Goal: Information Seeking & Learning: Learn about a topic

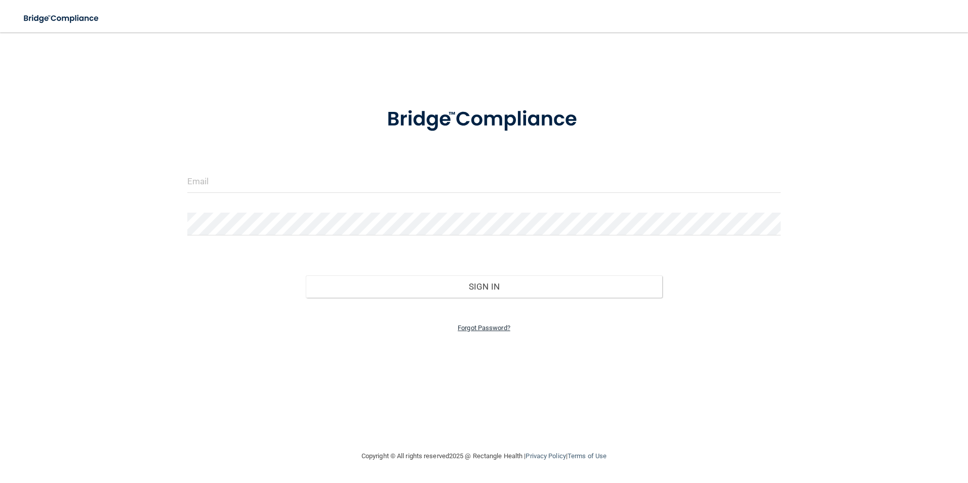
click at [324, 230] on link "Forgot Password?" at bounding box center [484, 328] width 53 height 8
click at [211, 177] on input "email" at bounding box center [484, 181] width 594 height 23
type input "[EMAIL_ADDRESS][DOMAIN_NAME]"
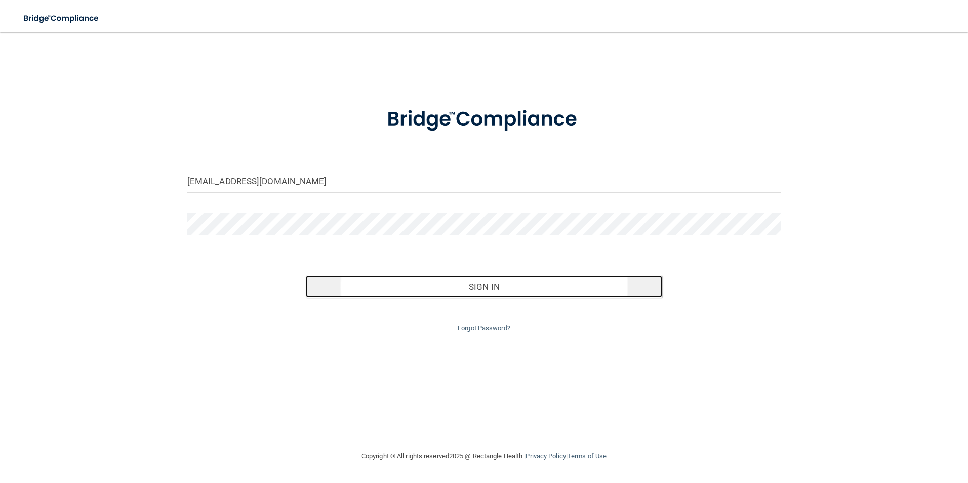
click at [324, 230] on button "Sign In" at bounding box center [484, 286] width 356 height 22
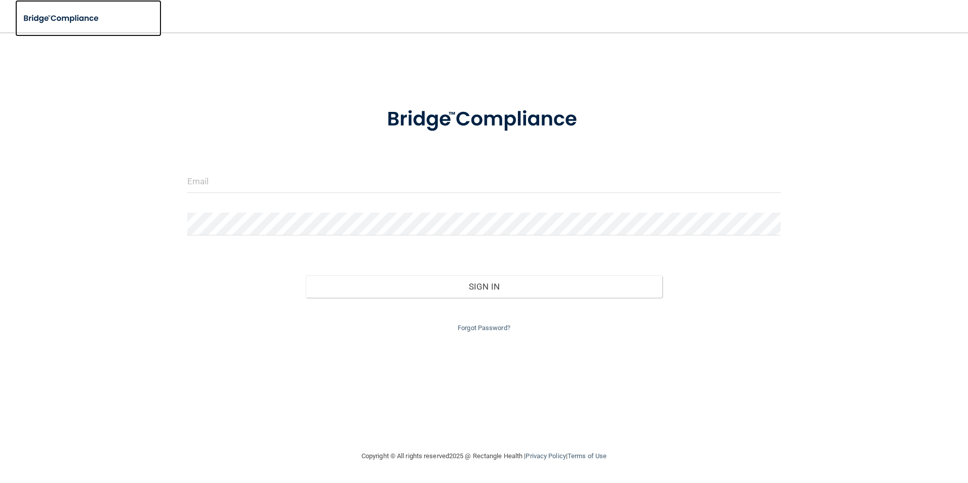
click at [76, 23] on img at bounding box center [61, 18] width 93 height 21
click at [83, 21] on img at bounding box center [61, 18] width 93 height 21
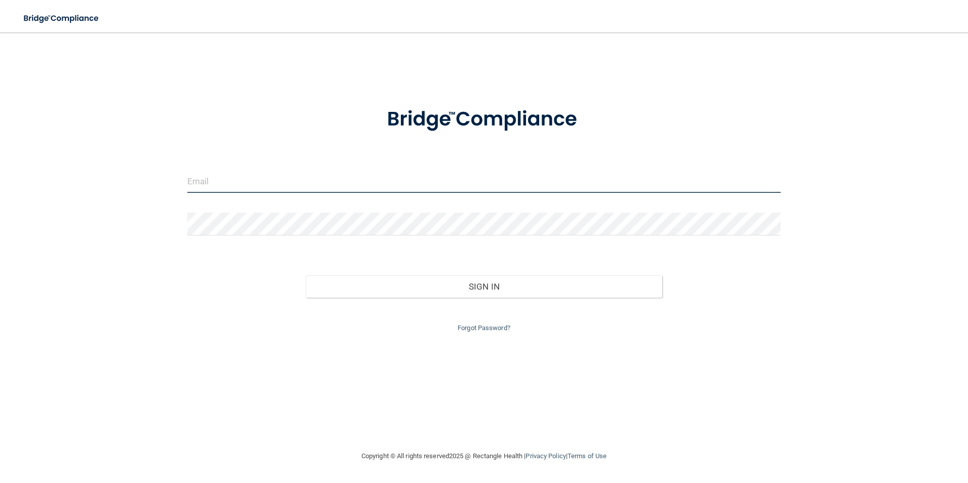
click at [211, 178] on input "email" at bounding box center [484, 181] width 594 height 23
type input "[EMAIL_ADDRESS][DOMAIN_NAME]"
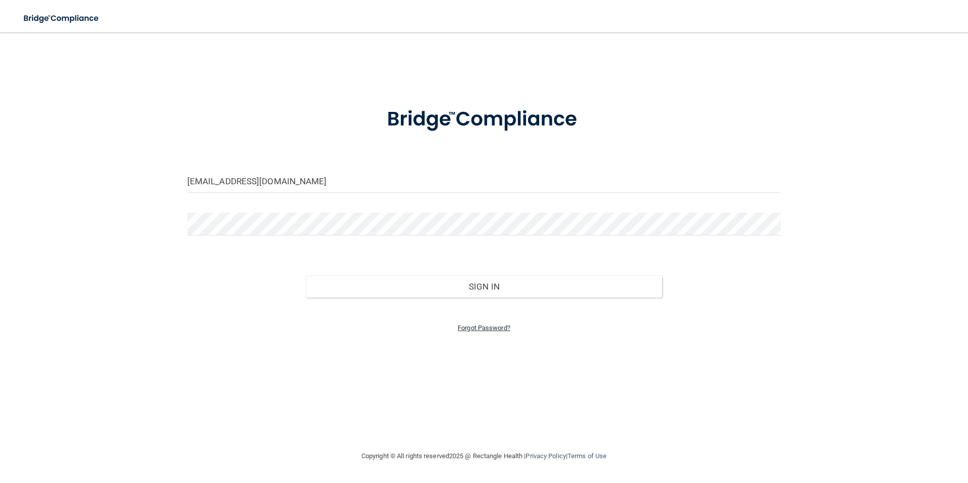
click at [470, 327] on link "Forgot Password?" at bounding box center [484, 328] width 53 height 8
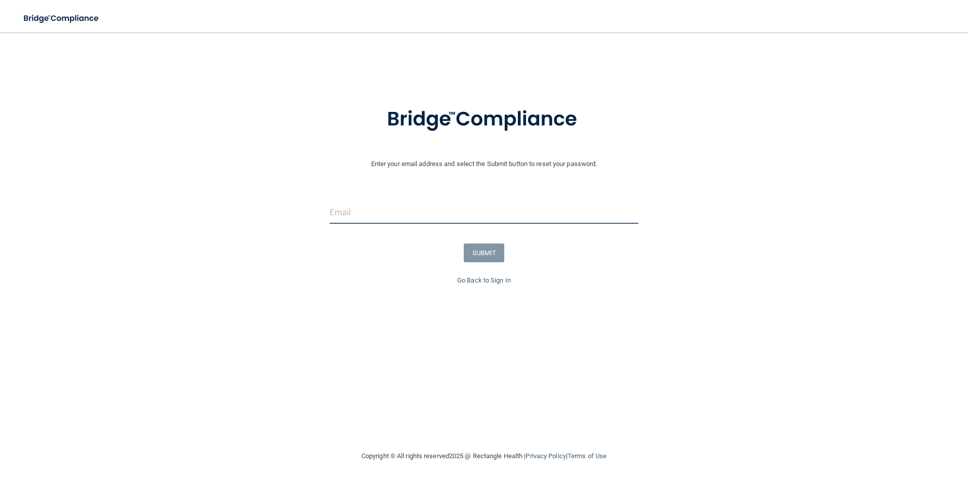
click at [371, 203] on input "email" at bounding box center [483, 212] width 309 height 23
type input "[EMAIL_ADDRESS][DOMAIN_NAME]"
click at [486, 256] on button "SUBMIT" at bounding box center [484, 252] width 41 height 19
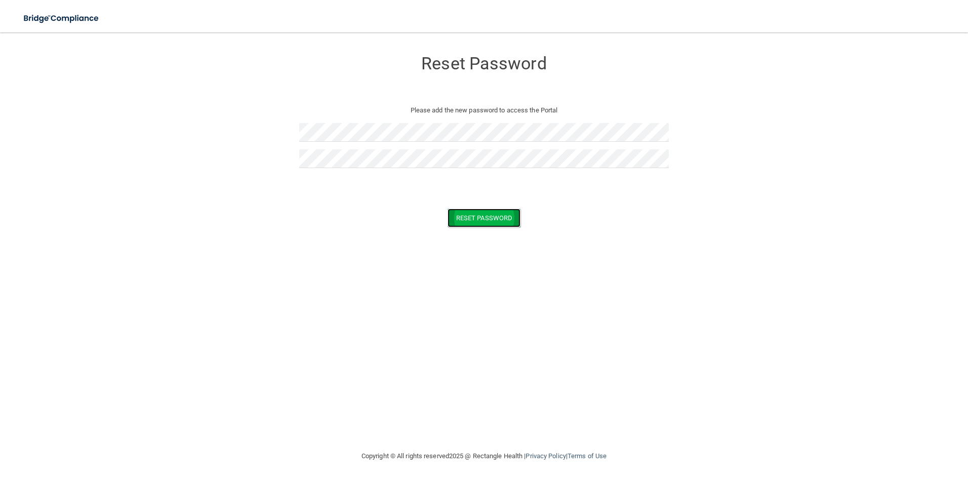
click at [488, 226] on button "Reset Password" at bounding box center [483, 218] width 73 height 19
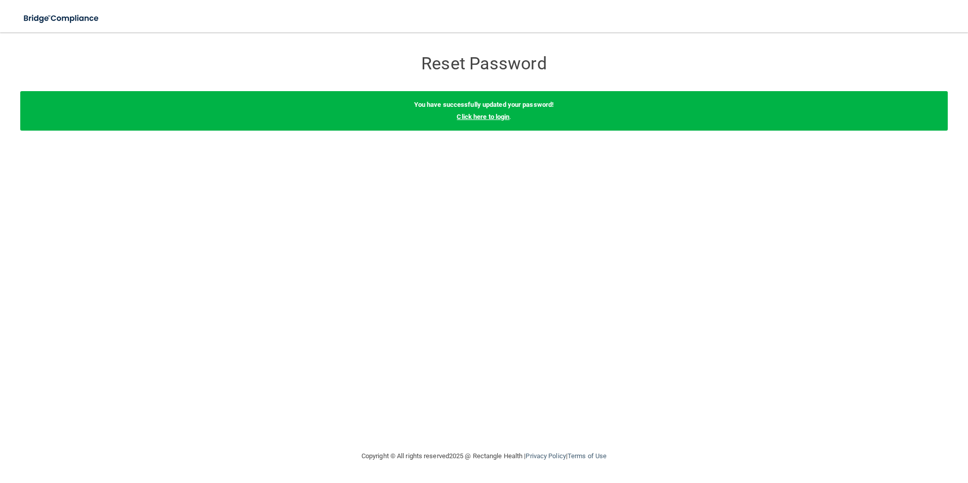
click at [503, 117] on link "Click here to login" at bounding box center [483, 117] width 53 height 8
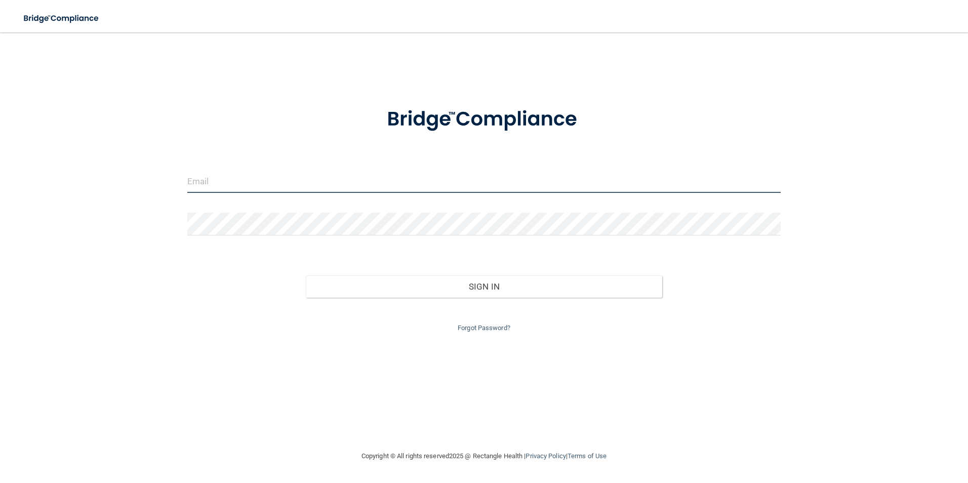
click at [342, 176] on input "email" at bounding box center [484, 181] width 594 height 23
type input "[EMAIL_ADDRESS][DOMAIN_NAME]"
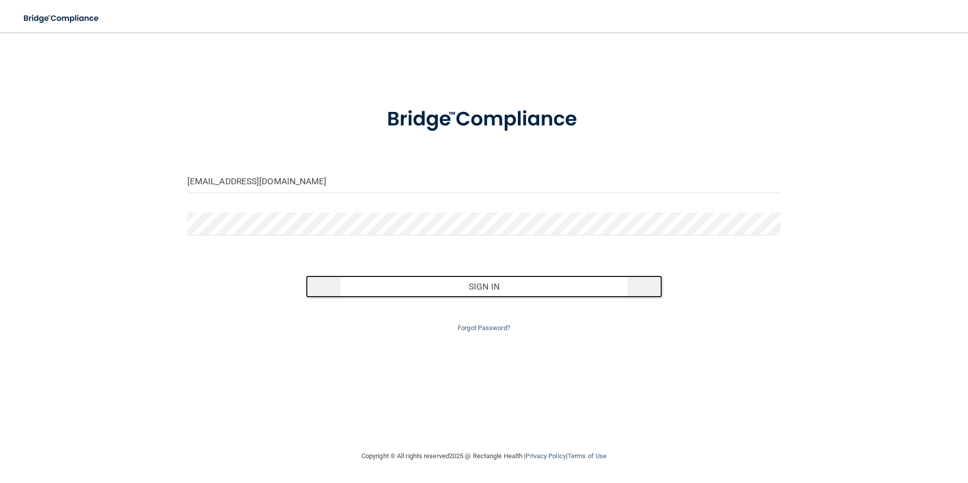
click at [457, 281] on button "Sign In" at bounding box center [484, 286] width 356 height 22
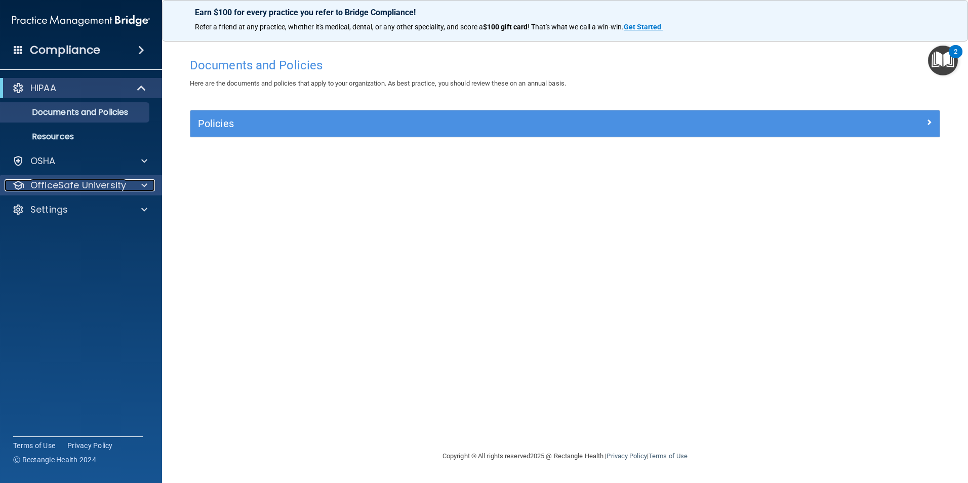
click at [128, 183] on div "OfficeSafe University" at bounding box center [68, 185] width 126 height 12
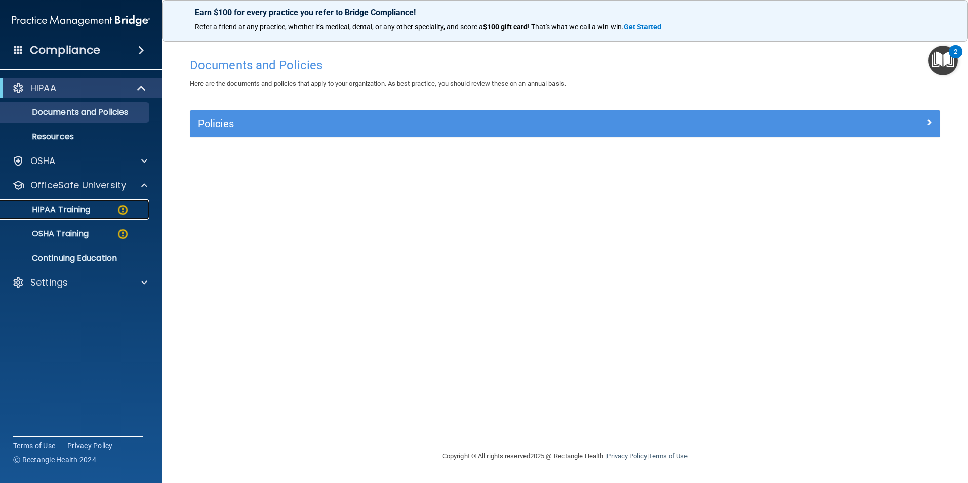
click at [106, 204] on link "HIPAA Training" at bounding box center [69, 209] width 159 height 20
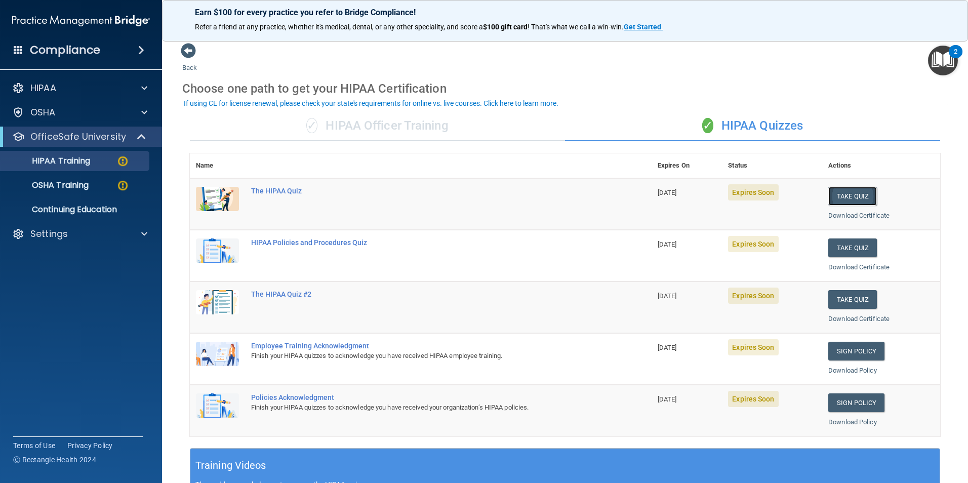
click at [845, 199] on button "Take Quiz" at bounding box center [852, 196] width 49 height 19
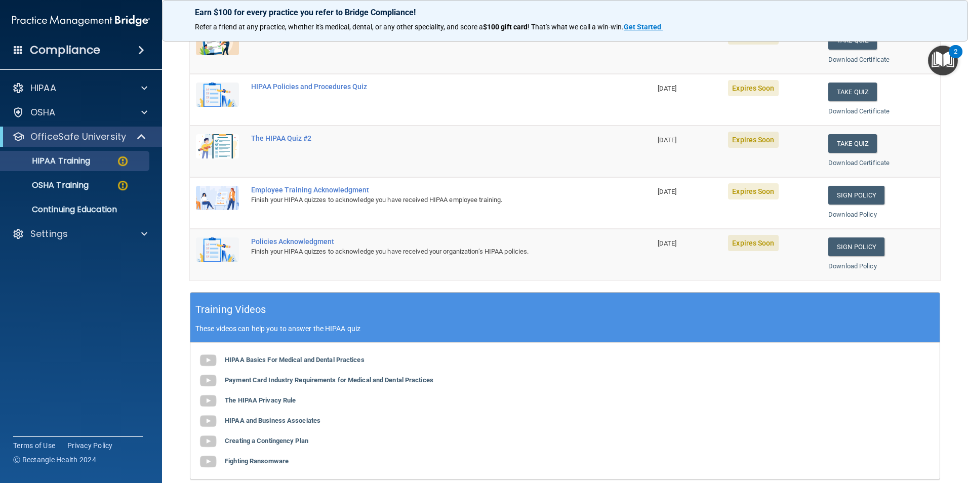
scroll to position [152, 0]
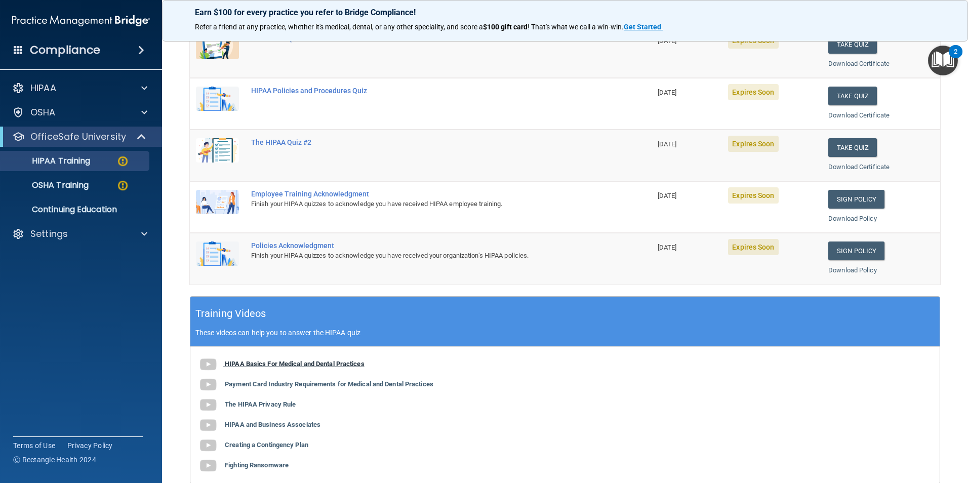
click at [272, 363] on b "HIPAA Basics For Medical and Dental Practices" at bounding box center [295, 364] width 140 height 8
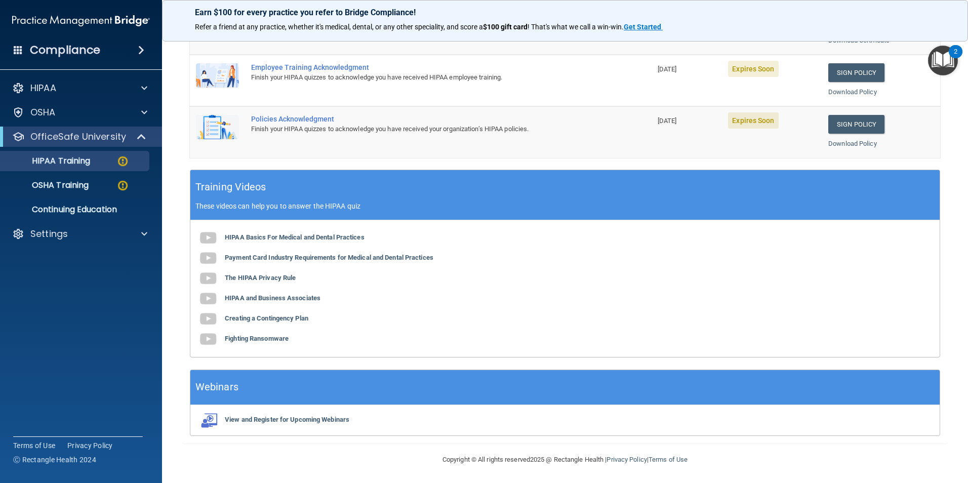
scroll to position [279, 0]
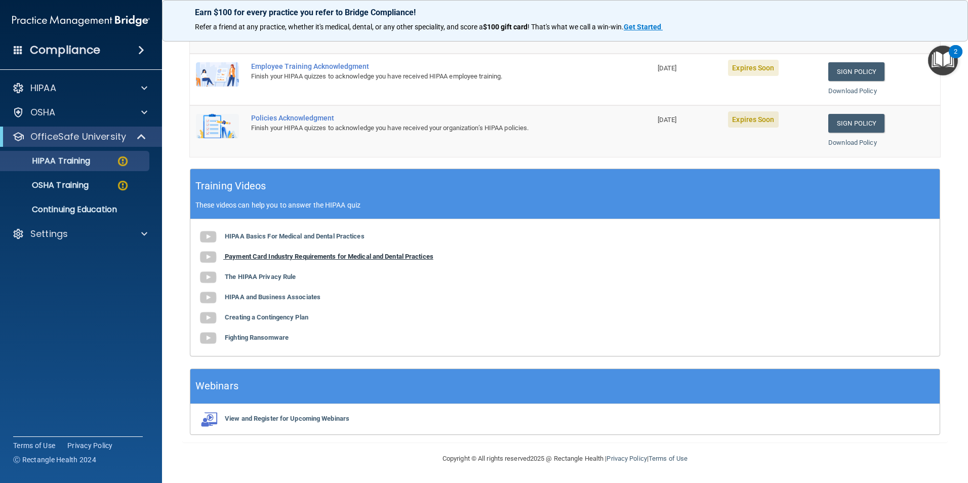
click at [276, 259] on b "Payment Card Industry Requirements for Medical and Dental Practices" at bounding box center [329, 257] width 209 height 8
click at [284, 278] on b "The HIPAA Privacy Rule" at bounding box center [260, 277] width 71 height 8
click at [273, 300] on b "HIPAA and Business Associates" at bounding box center [273, 297] width 96 height 8
click at [255, 316] on b "Creating a Contingency Plan" at bounding box center [267, 317] width 84 height 8
click at [264, 337] on b "Fighting Ransomware" at bounding box center [257, 338] width 64 height 8
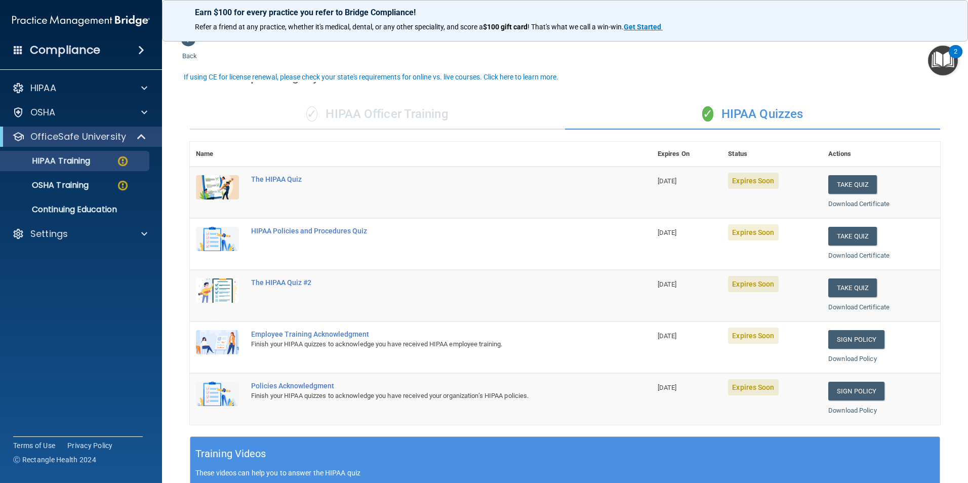
scroll to position [0, 0]
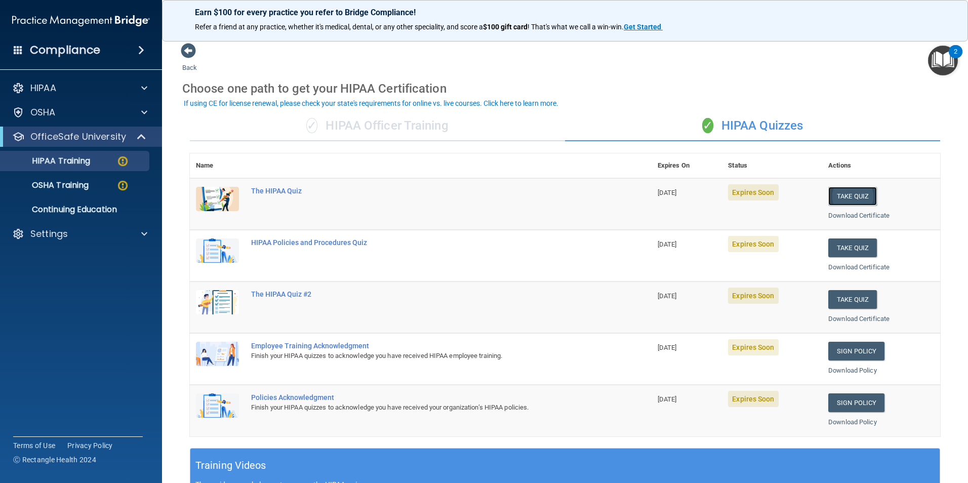
click at [833, 201] on button "Take Quiz" at bounding box center [852, 196] width 49 height 19
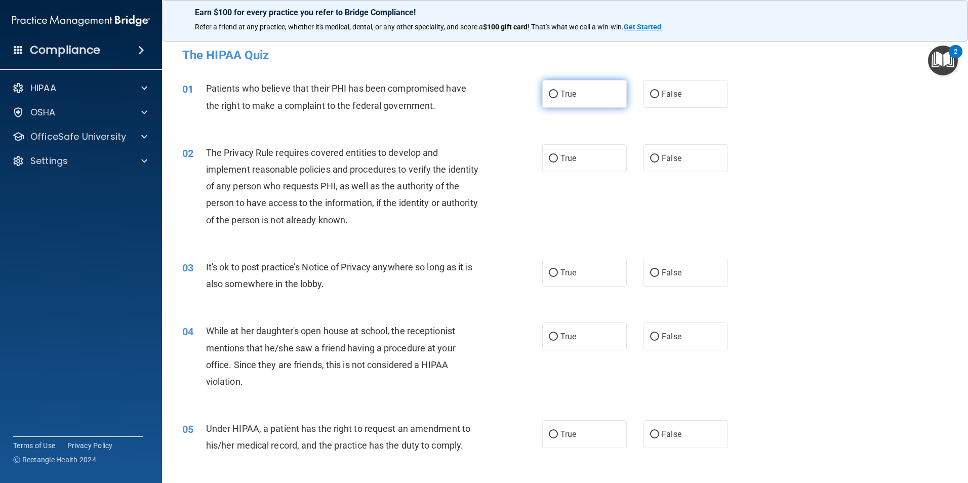
click at [550, 91] on input "True" at bounding box center [553, 95] width 9 height 8
radio input "true"
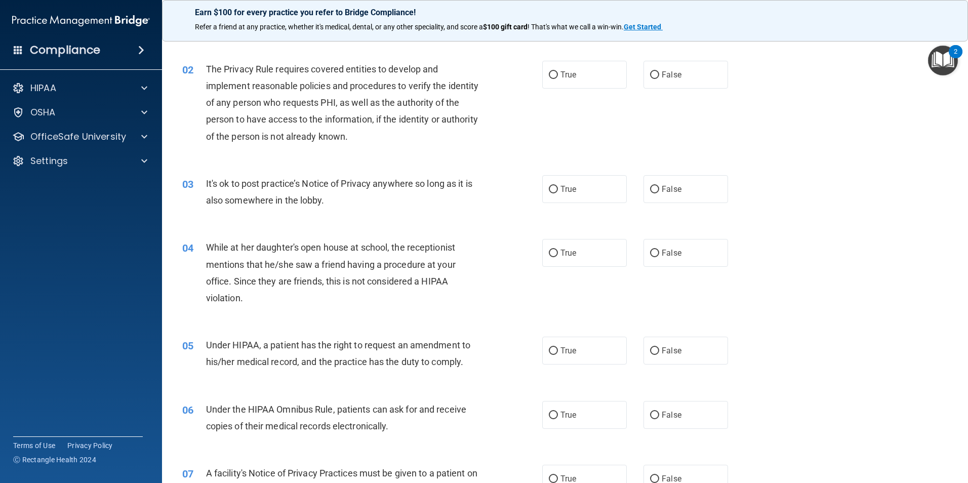
scroll to position [101, 0]
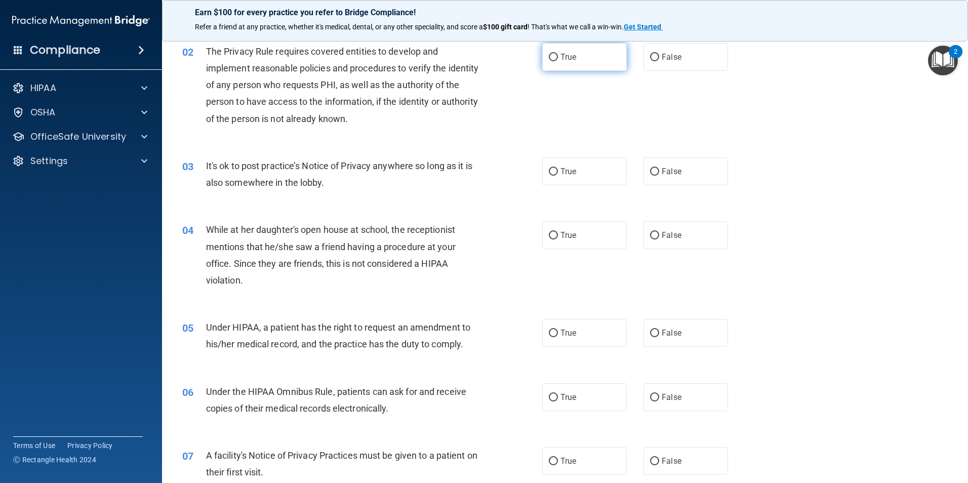
click at [560, 59] on span "True" at bounding box center [568, 57] width 16 height 10
click at [558, 59] on input "True" at bounding box center [553, 58] width 9 height 8
radio input "true"
click at [556, 171] on label "True" at bounding box center [584, 171] width 85 height 28
click at [556, 171] on input "True" at bounding box center [553, 172] width 9 height 8
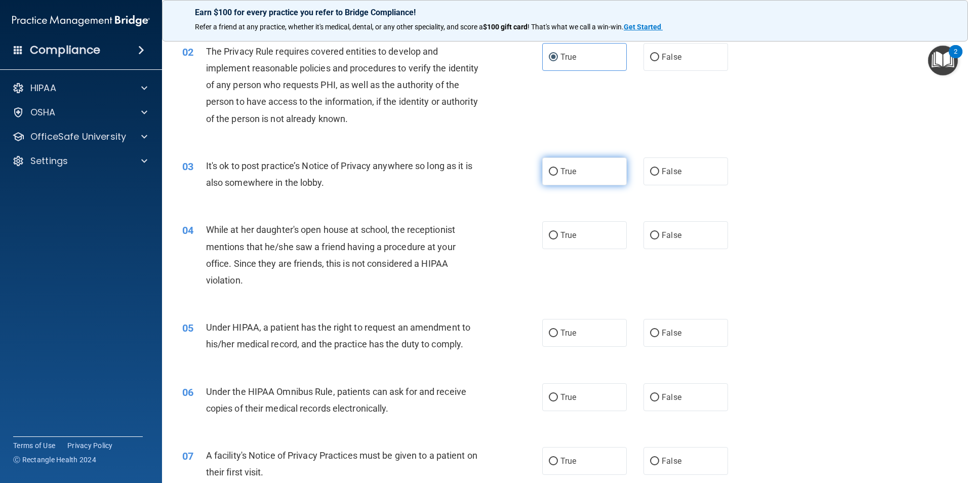
radio input "true"
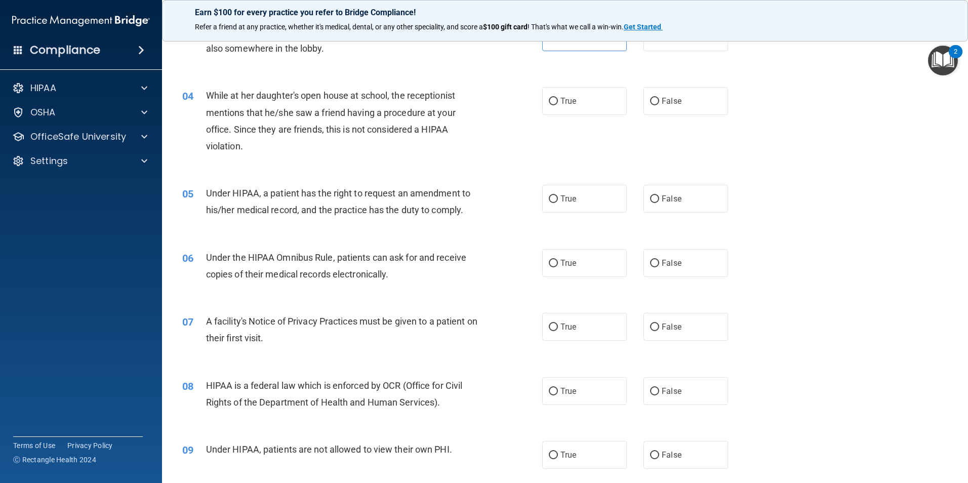
scroll to position [253, 0]
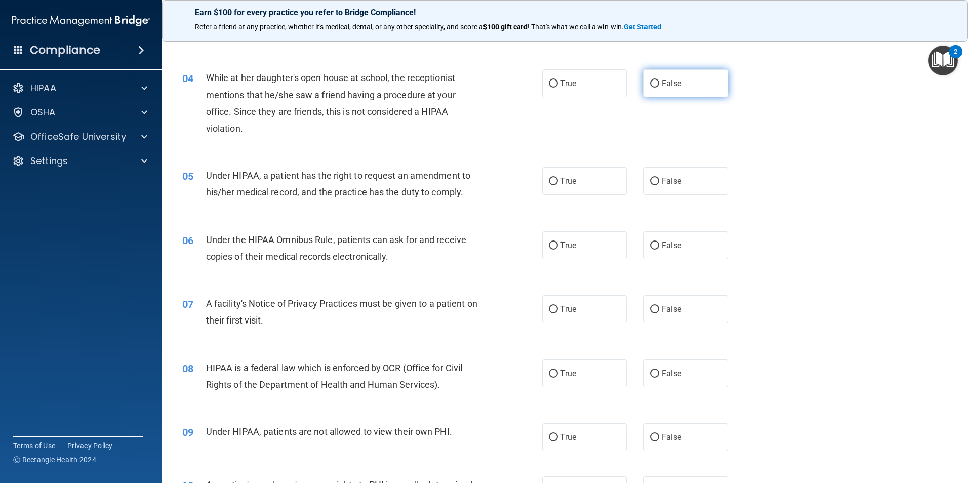
click at [663, 85] on span "False" at bounding box center [672, 83] width 20 height 10
click at [659, 85] on input "False" at bounding box center [654, 84] width 9 height 8
radio input "true"
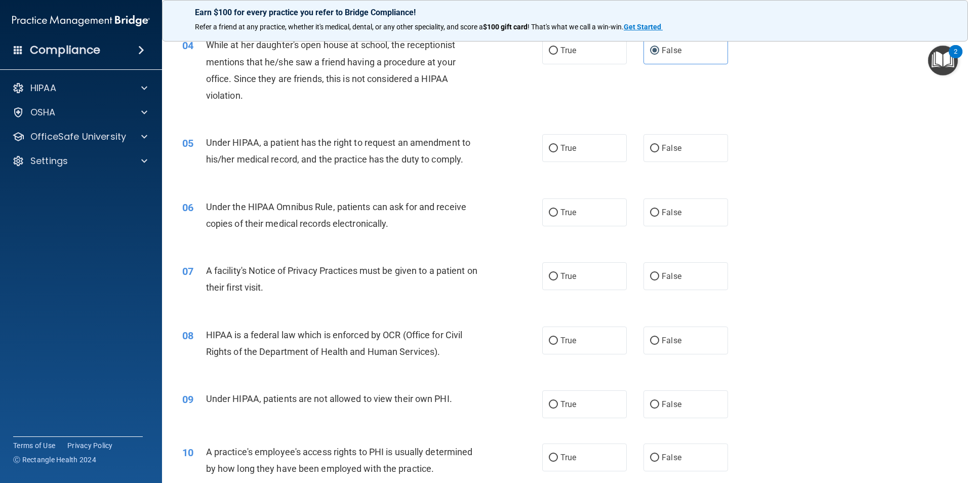
scroll to position [304, 0]
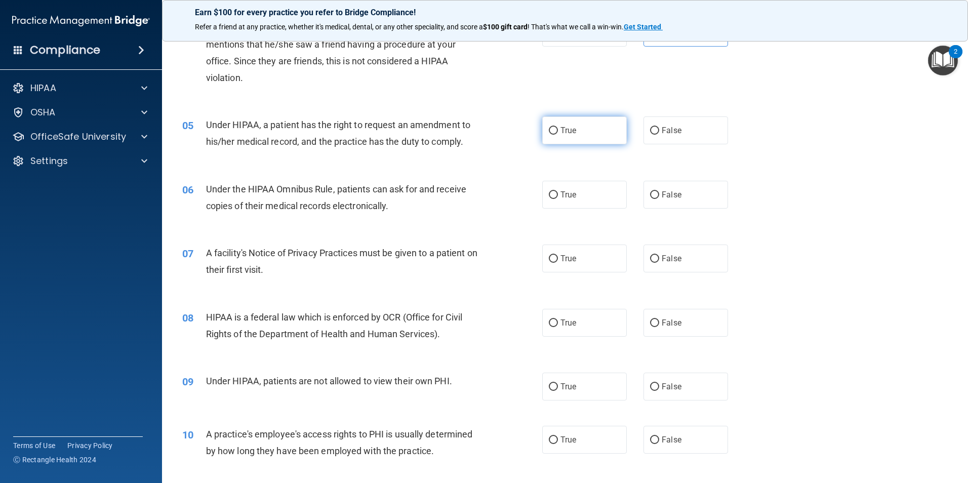
click at [558, 137] on label "True" at bounding box center [584, 130] width 85 height 28
click at [558, 135] on input "True" at bounding box center [553, 131] width 9 height 8
radio input "true"
click at [551, 198] on input "True" at bounding box center [553, 195] width 9 height 8
radio input "true"
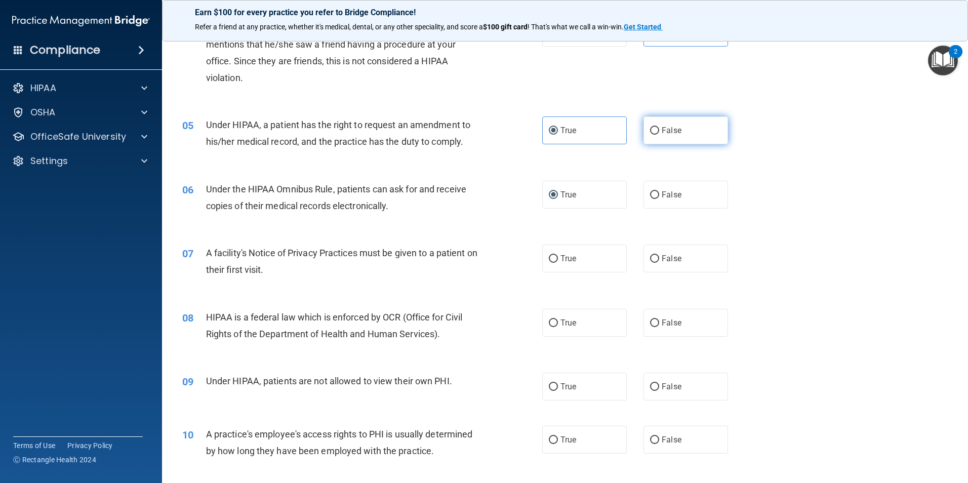
click at [665, 127] on span "False" at bounding box center [672, 131] width 20 height 10
click at [659, 127] on input "False" at bounding box center [654, 131] width 9 height 8
radio input "true"
radio input "false"
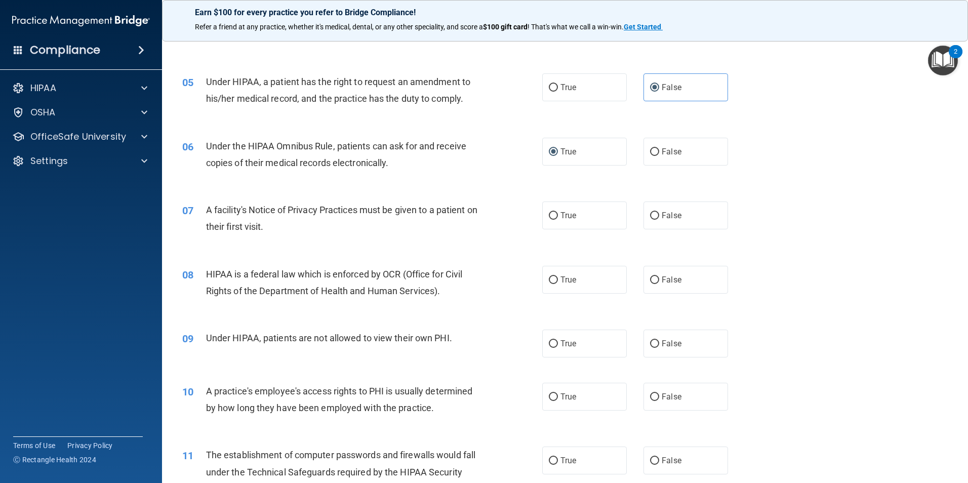
scroll to position [456, 0]
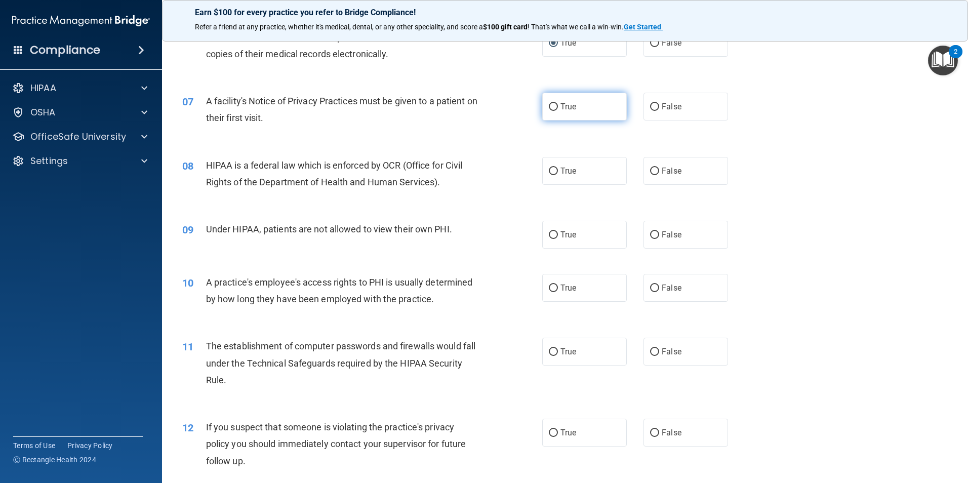
click at [545, 113] on label "True" at bounding box center [584, 107] width 85 height 28
click at [549, 111] on input "True" at bounding box center [553, 107] width 9 height 8
radio input "true"
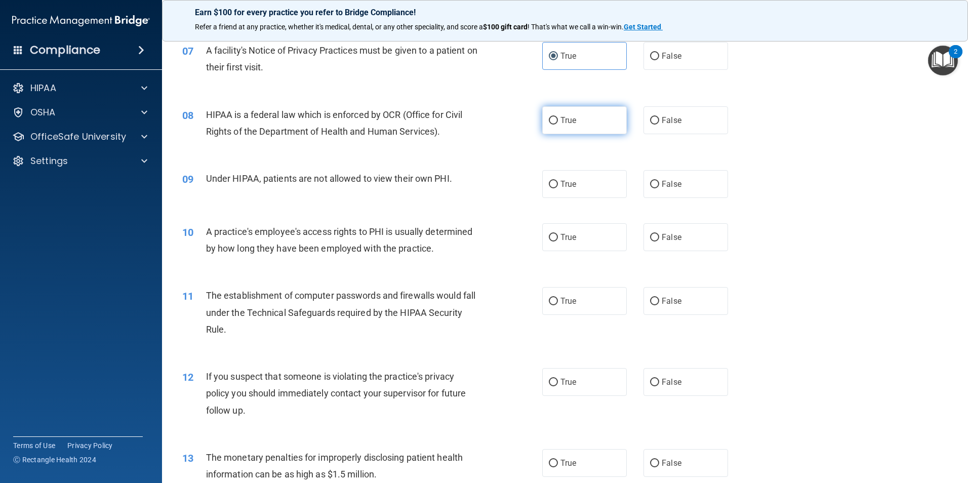
click at [551, 122] on input "True" at bounding box center [553, 121] width 9 height 8
radio input "true"
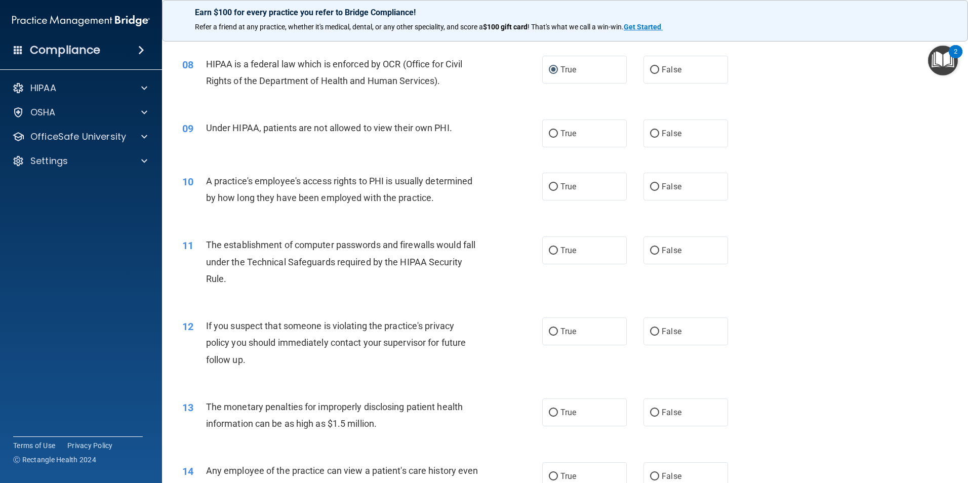
scroll to position [607, 0]
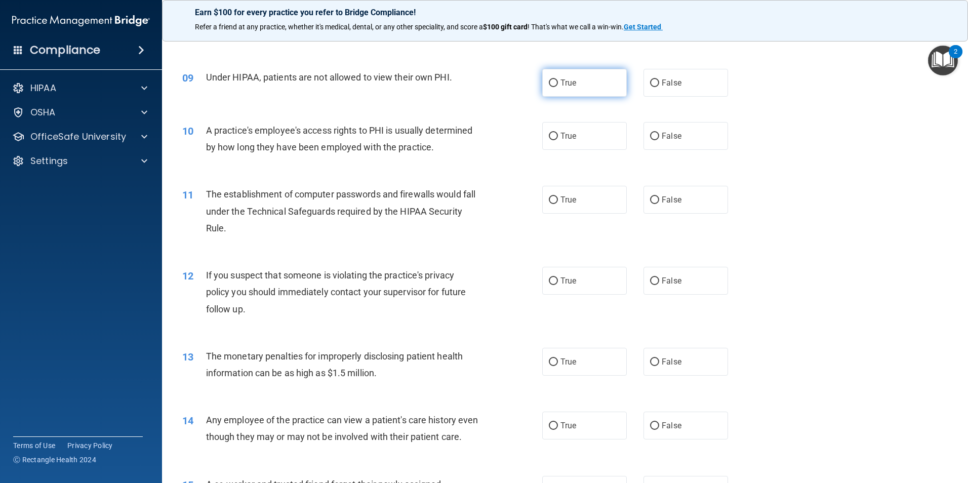
click at [567, 92] on label "True" at bounding box center [584, 83] width 85 height 28
click at [558, 87] on input "True" at bounding box center [553, 83] width 9 height 8
radio input "true"
click at [662, 136] on span "False" at bounding box center [672, 136] width 20 height 10
click at [659, 136] on input "False" at bounding box center [654, 137] width 9 height 8
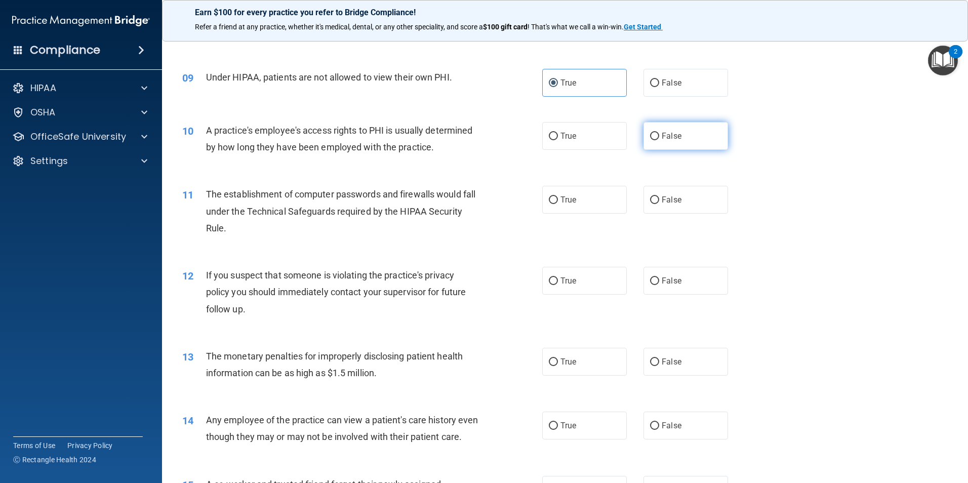
radio input "true"
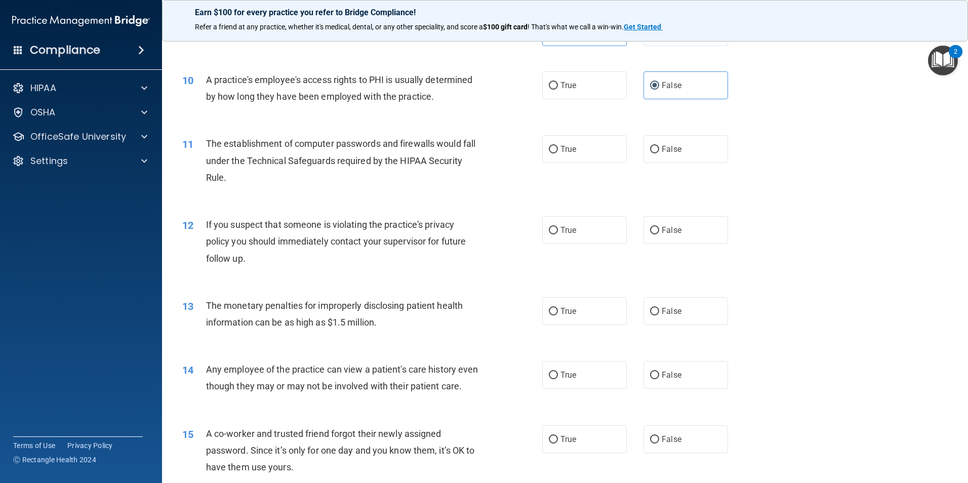
scroll to position [709, 0]
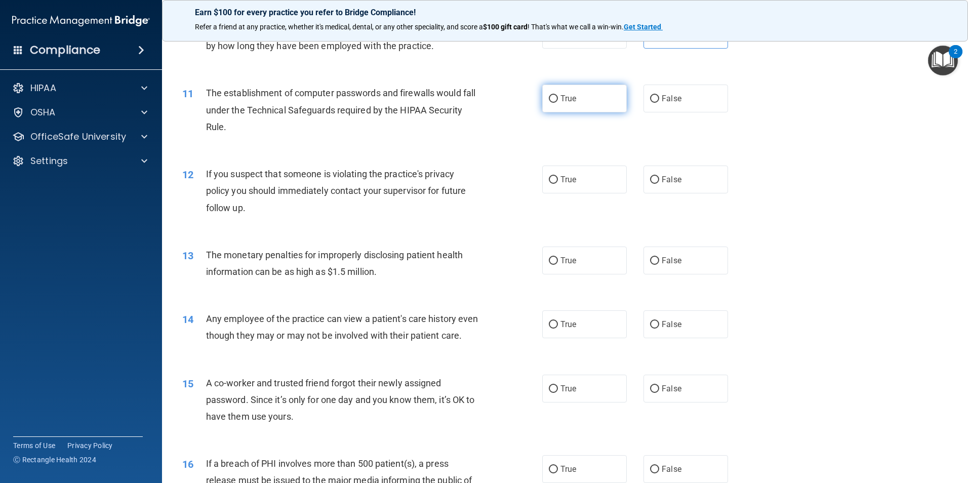
click at [552, 97] on input "True" at bounding box center [553, 99] width 9 height 8
radio input "true"
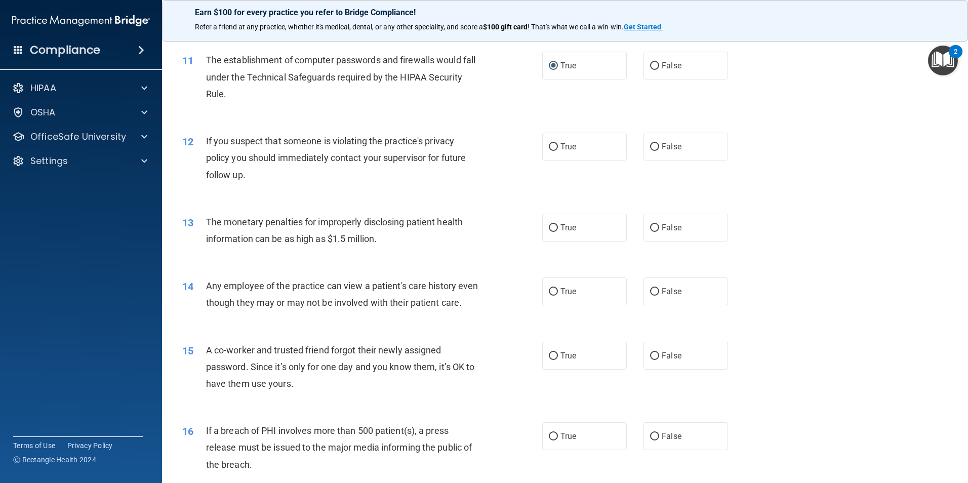
scroll to position [759, 0]
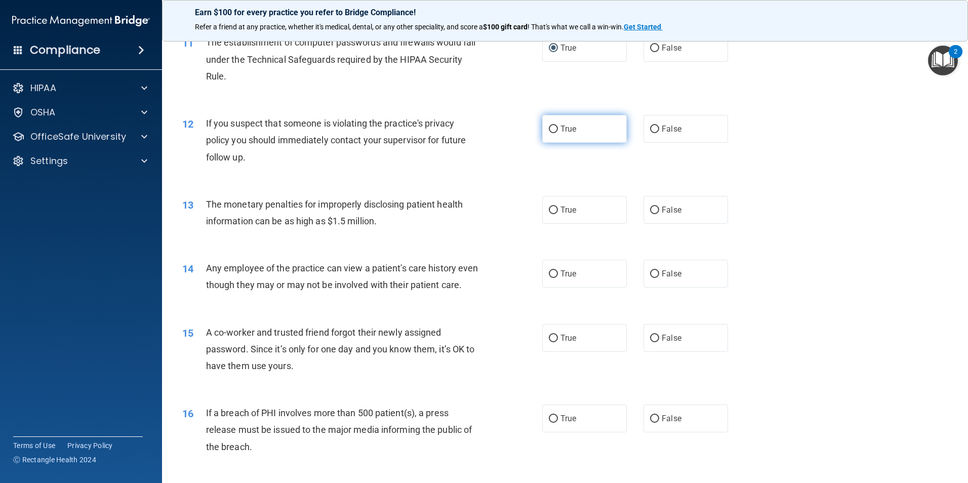
click at [555, 130] on label "True" at bounding box center [584, 129] width 85 height 28
click at [555, 130] on input "True" at bounding box center [553, 130] width 9 height 8
radio input "true"
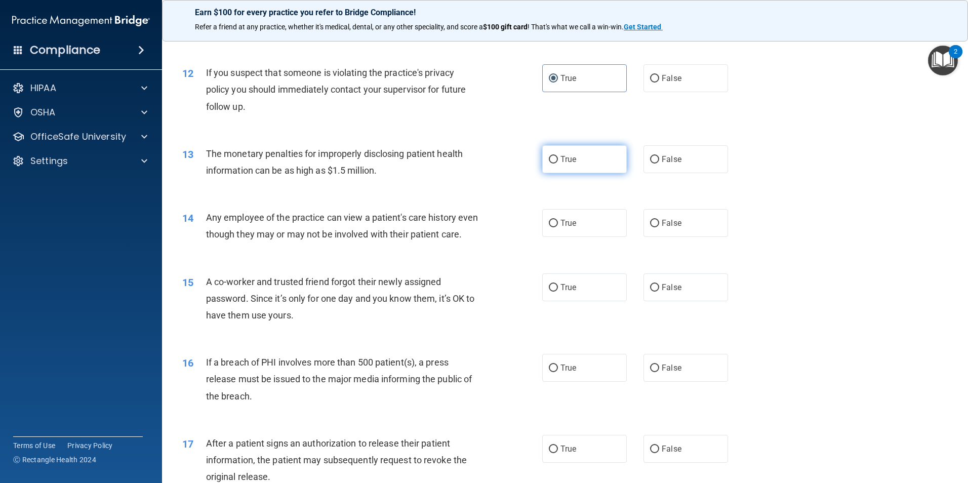
click at [555, 161] on label "True" at bounding box center [584, 159] width 85 height 28
click at [555, 161] on input "True" at bounding box center [553, 160] width 9 height 8
radio input "true"
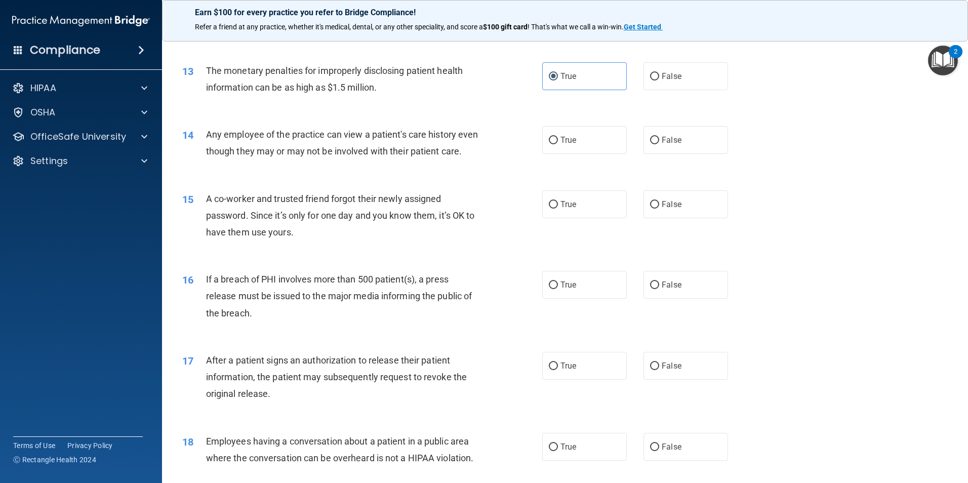
scroll to position [911, 0]
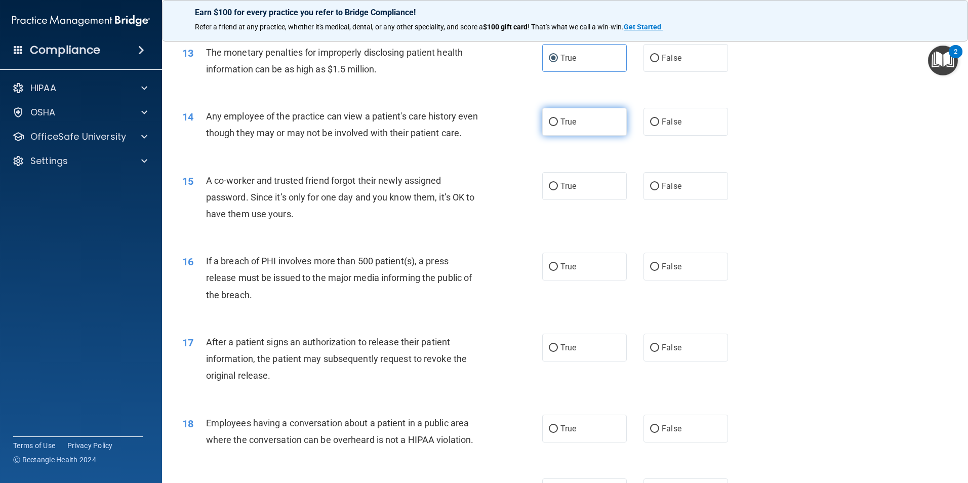
click at [551, 121] on input "True" at bounding box center [553, 122] width 9 height 8
radio input "true"
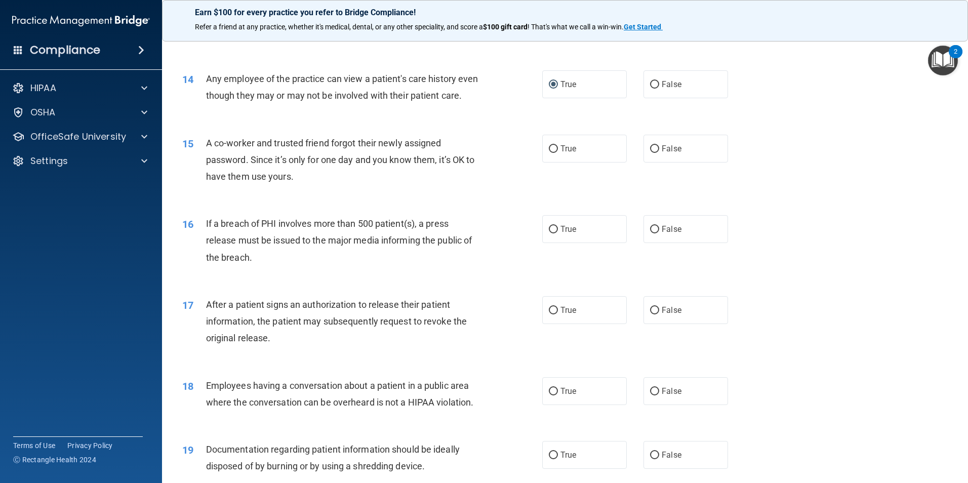
scroll to position [1012, 0]
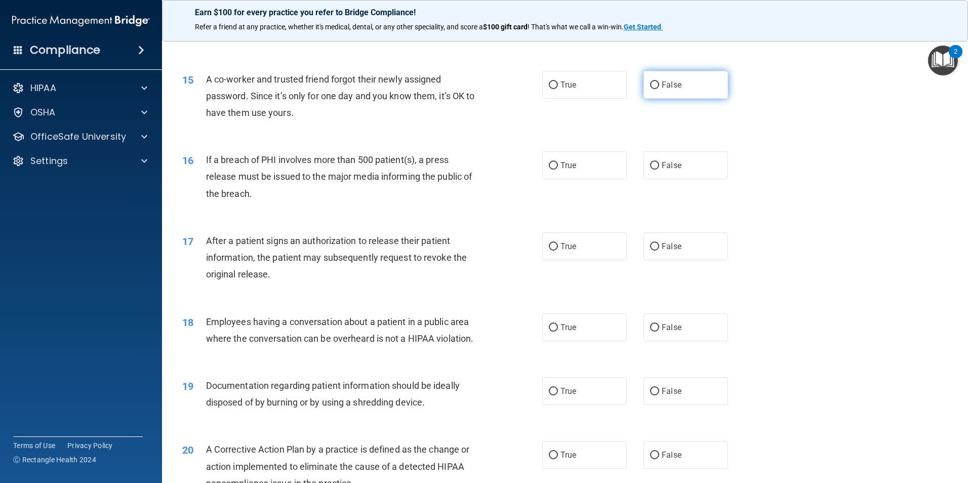
click at [678, 99] on label "False" at bounding box center [685, 85] width 85 height 28
click at [659, 89] on input "False" at bounding box center [654, 85] width 9 height 8
radio input "true"
click at [553, 170] on input "True" at bounding box center [553, 166] width 9 height 8
radio input "true"
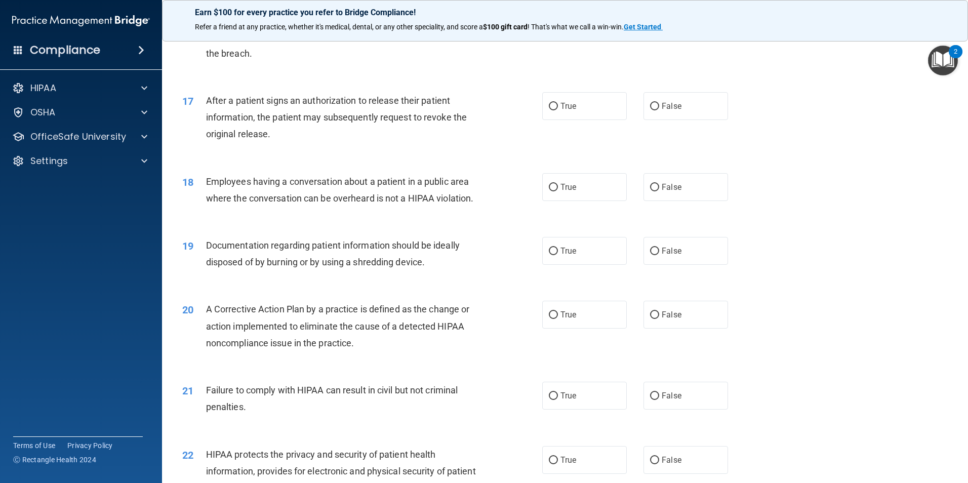
scroll to position [1164, 0]
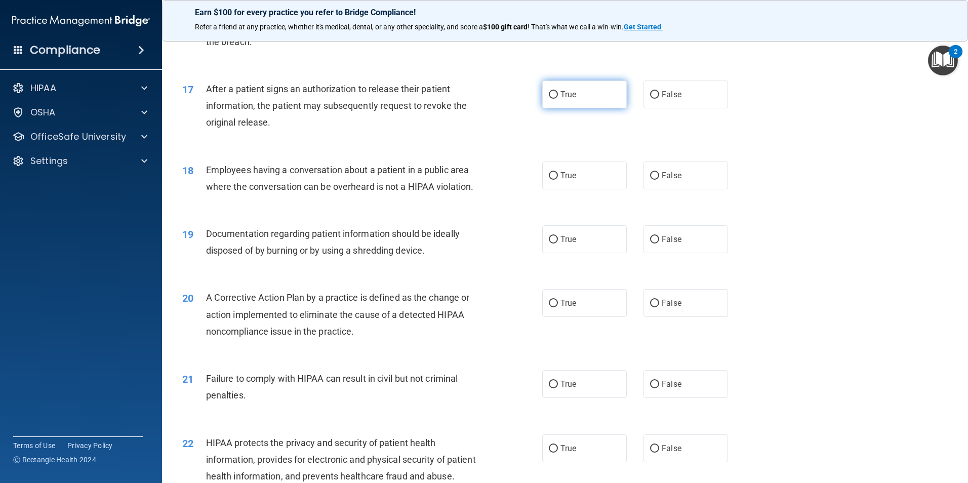
click at [571, 108] on label "True" at bounding box center [584, 94] width 85 height 28
click at [558, 99] on input "True" at bounding box center [553, 95] width 9 height 8
radio input "true"
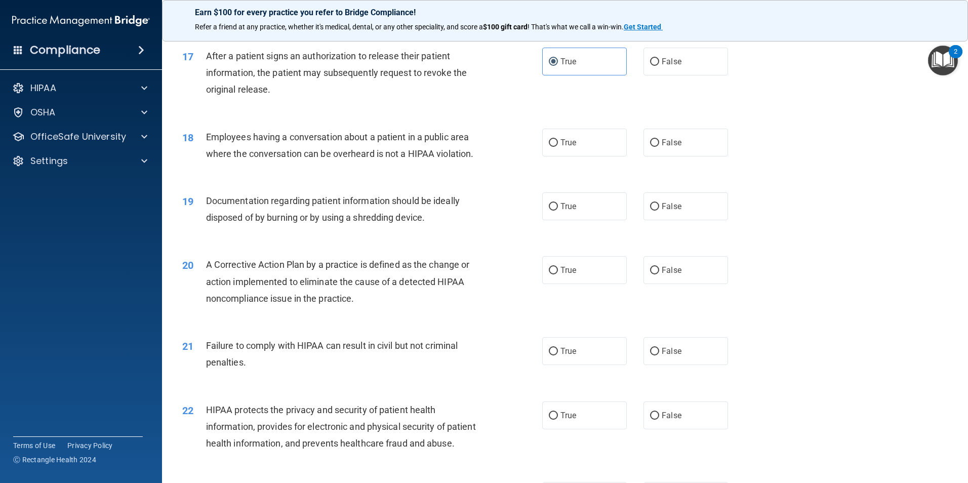
scroll to position [1215, 0]
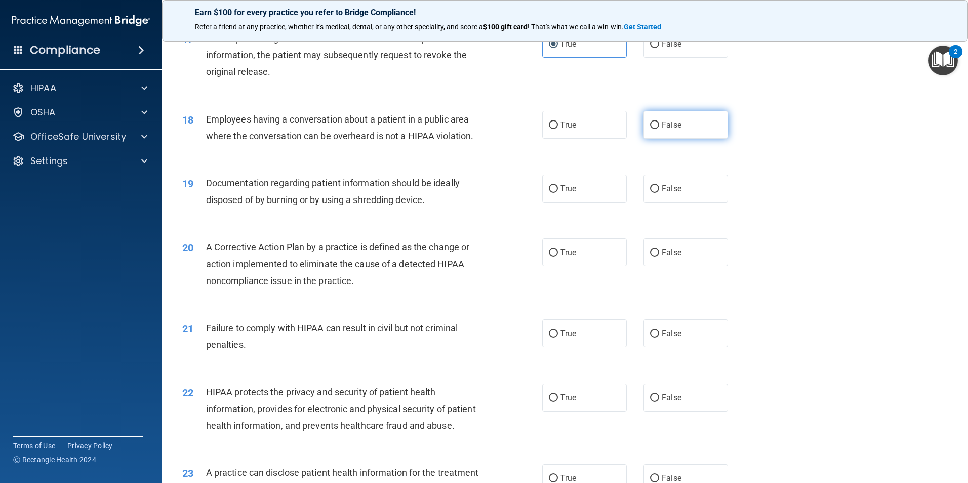
click at [659, 139] on label "False" at bounding box center [685, 125] width 85 height 28
click at [659, 129] on input "False" at bounding box center [654, 125] width 9 height 8
radio input "true"
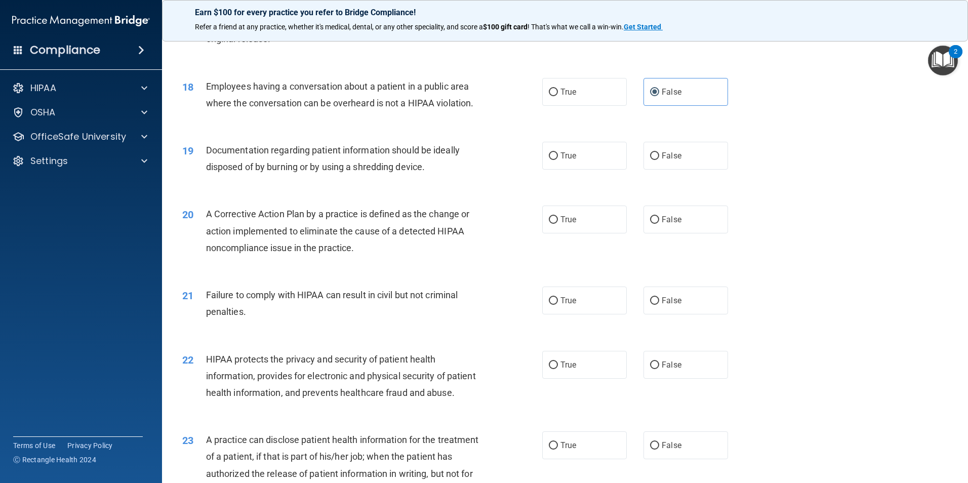
scroll to position [1265, 0]
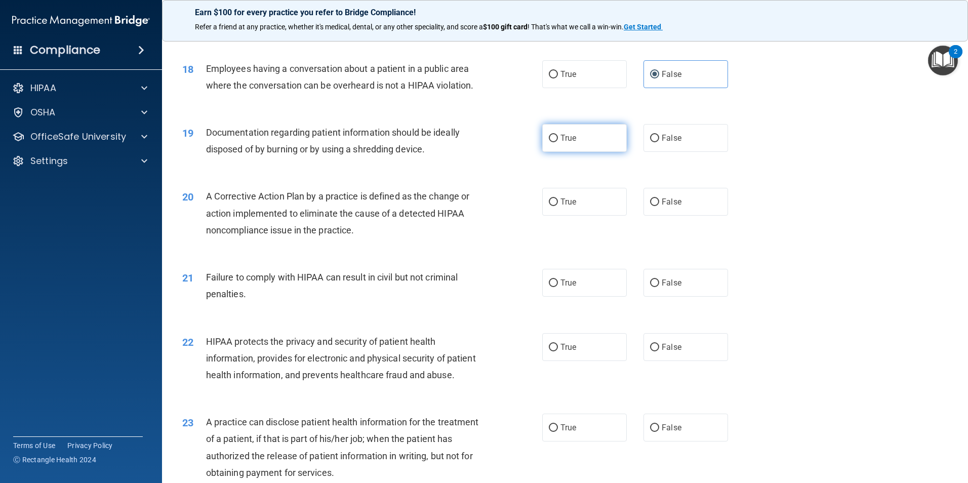
click at [560, 143] on span "True" at bounding box center [568, 138] width 16 height 10
click at [558, 142] on input "True" at bounding box center [553, 139] width 9 height 8
radio input "true"
click at [662, 207] on span "False" at bounding box center [672, 202] width 20 height 10
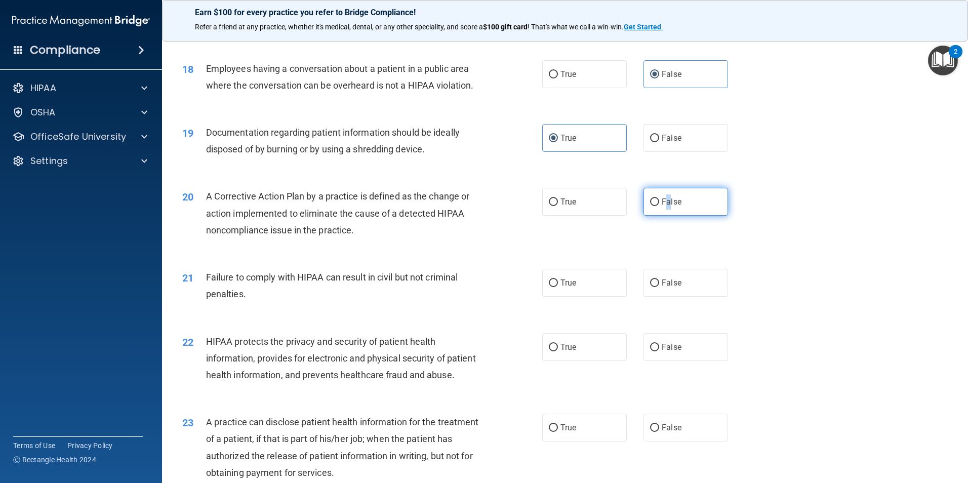
click at [659, 206] on input "False" at bounding box center [654, 202] width 9 height 8
radio input "true"
click at [656, 216] on label "False" at bounding box center [685, 202] width 85 height 28
click at [656, 206] on input "False" at bounding box center [654, 202] width 9 height 8
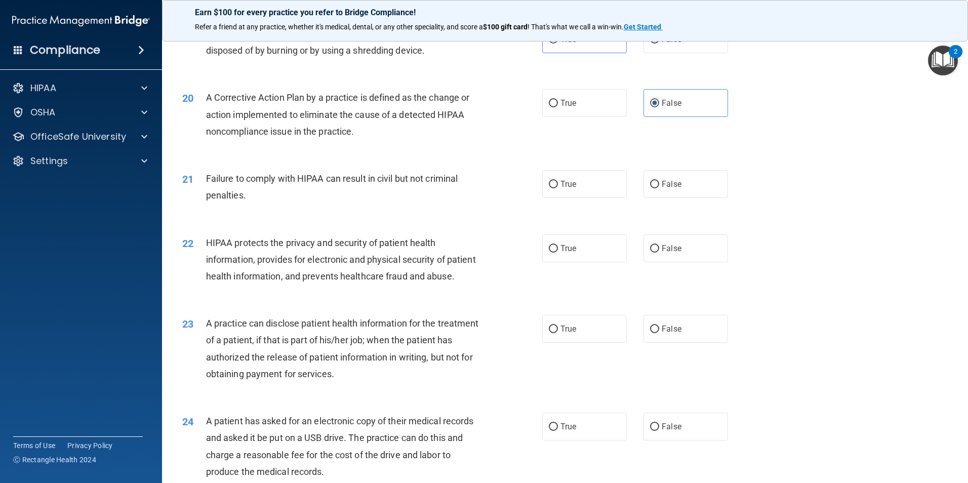
scroll to position [1367, 0]
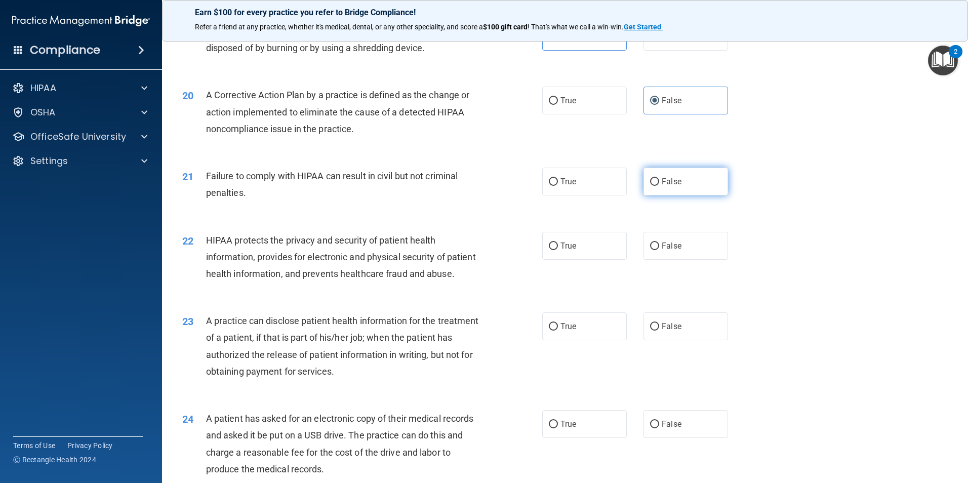
click at [688, 195] on label "False" at bounding box center [685, 182] width 85 height 28
click at [659, 186] on input "False" at bounding box center [654, 182] width 9 height 8
radio input "true"
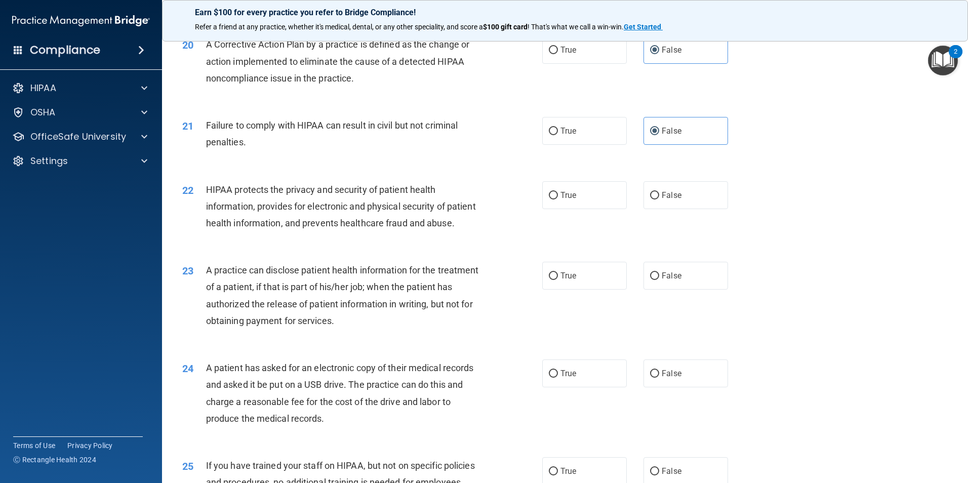
scroll to position [1468, 0]
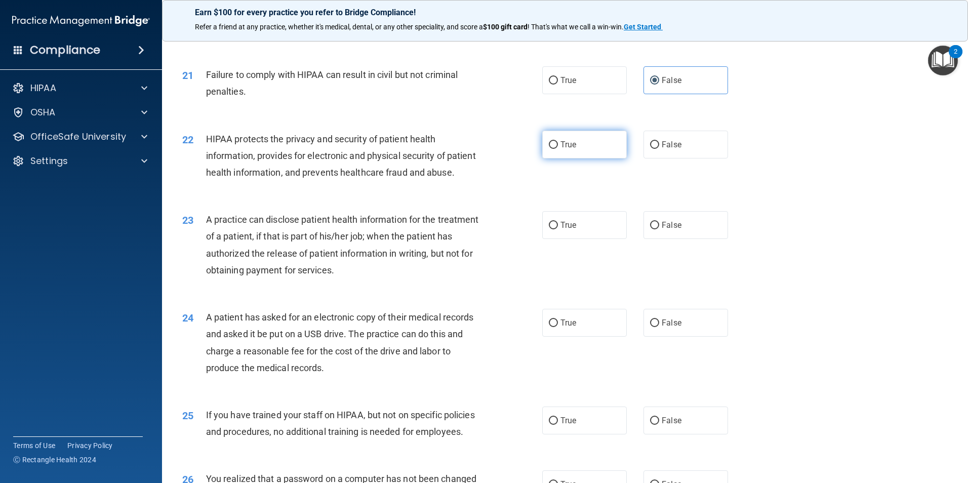
click at [550, 149] on input "True" at bounding box center [553, 145] width 9 height 8
radio input "true"
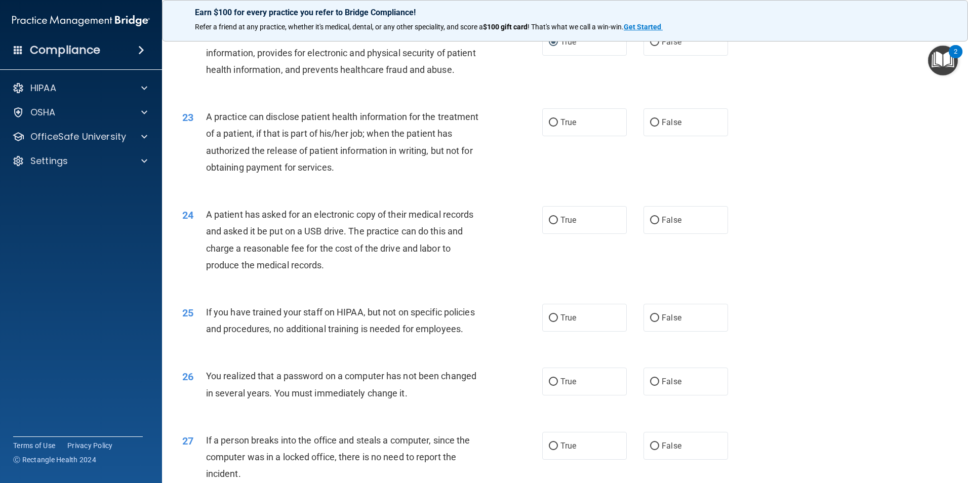
scroll to position [1620, 0]
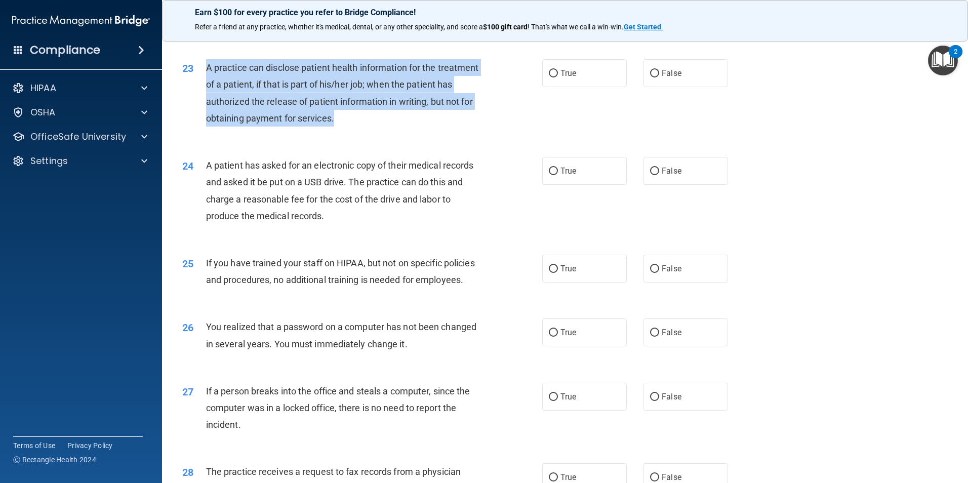
drag, startPoint x: 205, startPoint y: 102, endPoint x: 413, endPoint y: 153, distance: 213.6
click at [413, 127] on div "A practice can disclose patient health information for the treatment of a patie…" at bounding box center [346, 92] width 281 height 67
copy span "A practice can disclose patient health information for the treatment of a patie…"
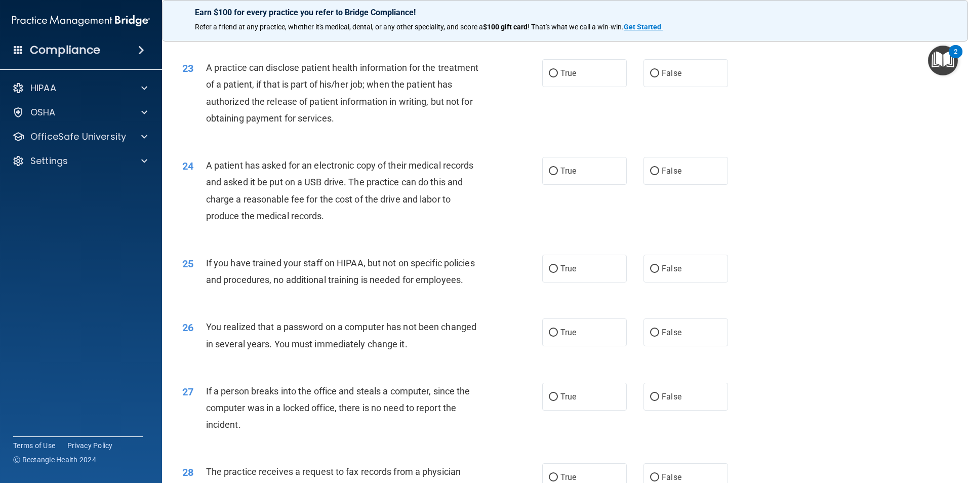
click at [294, 179] on div "24 A patient has asked for an electronic copy of their medical records and aske…" at bounding box center [565, 193] width 780 height 98
click at [560, 87] on label "True" at bounding box center [584, 73] width 85 height 28
click at [558, 77] on input "True" at bounding box center [553, 74] width 9 height 8
radio input "true"
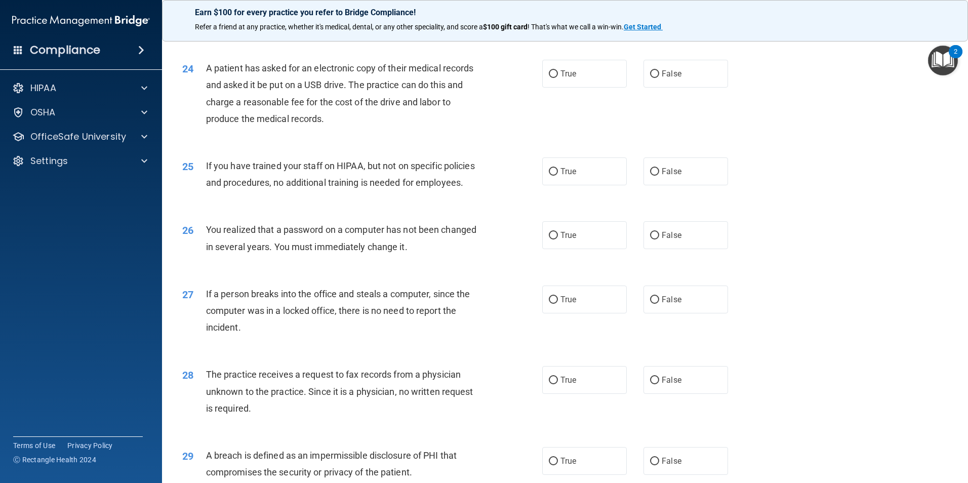
scroll to position [1721, 0]
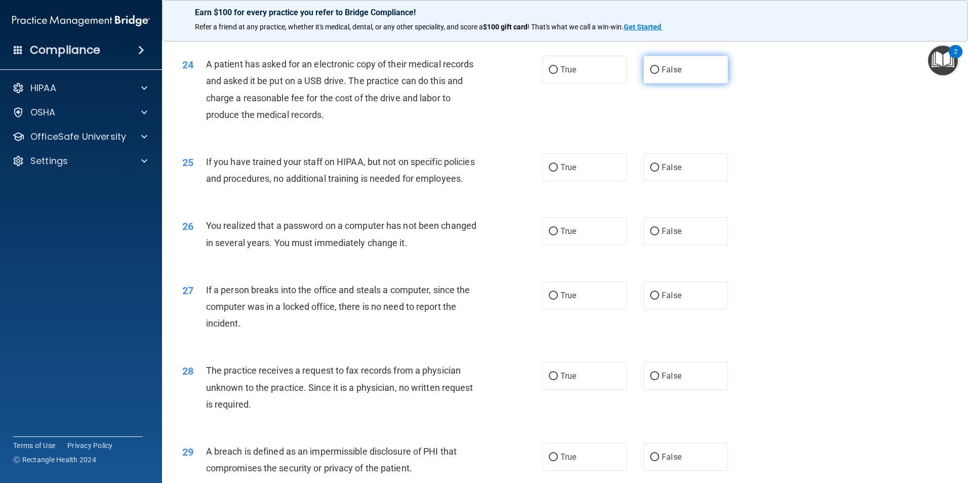
click at [664, 84] on label "False" at bounding box center [685, 70] width 85 height 28
click at [659, 74] on input "False" at bounding box center [654, 70] width 9 height 8
radio input "true"
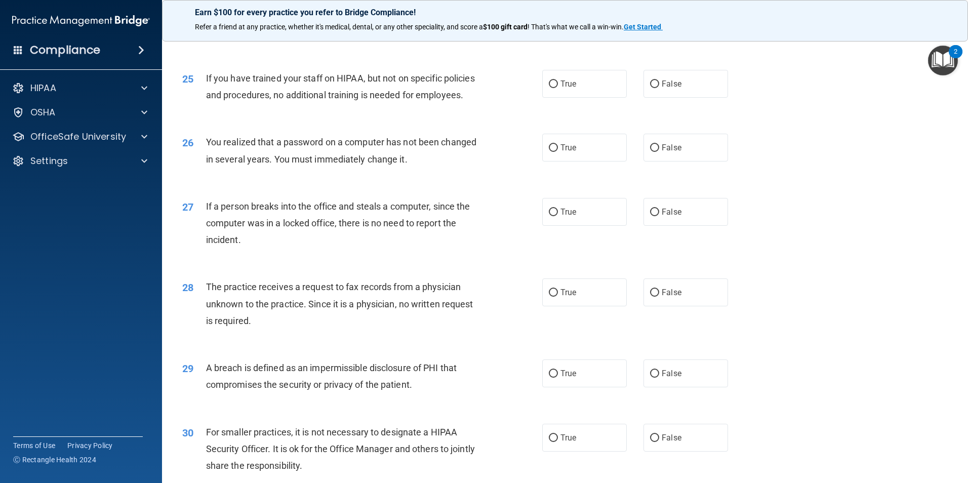
scroll to position [1822, 0]
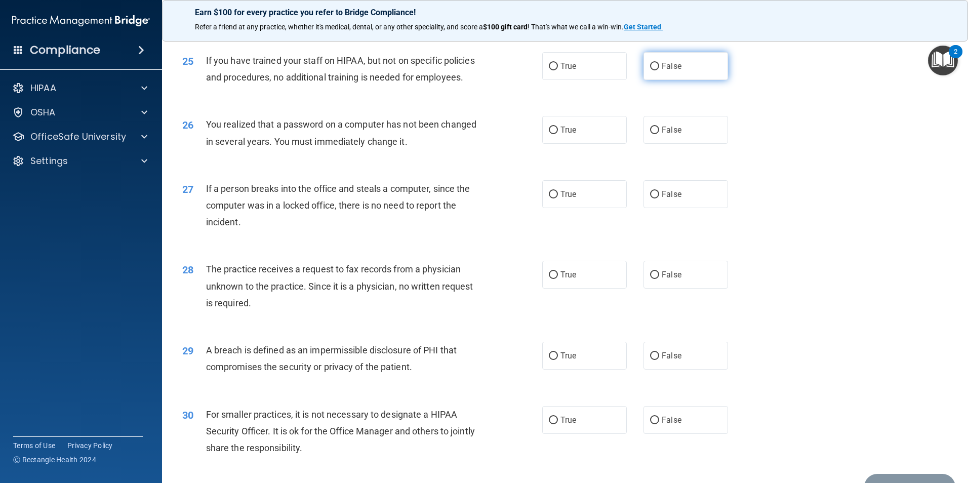
click at [666, 71] on span "False" at bounding box center [672, 66] width 20 height 10
click at [659, 70] on input "False" at bounding box center [654, 67] width 9 height 8
radio input "true"
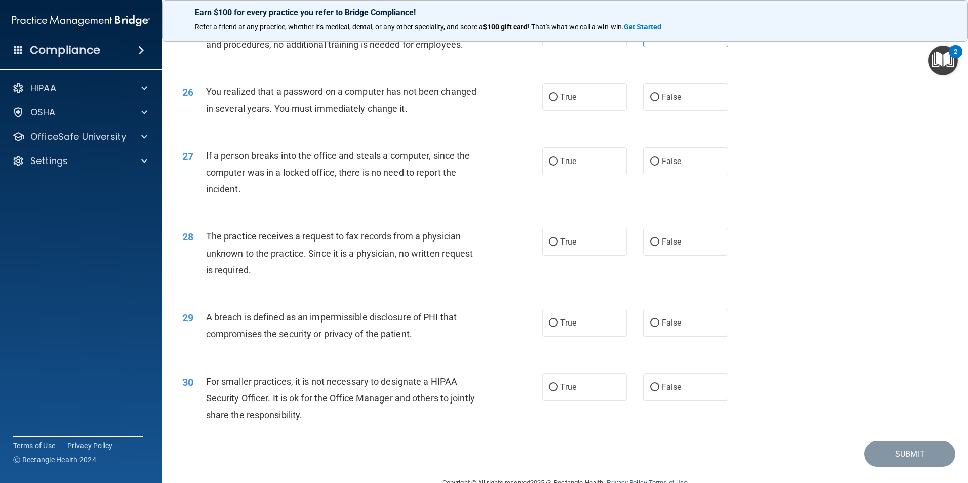
scroll to position [1873, 0]
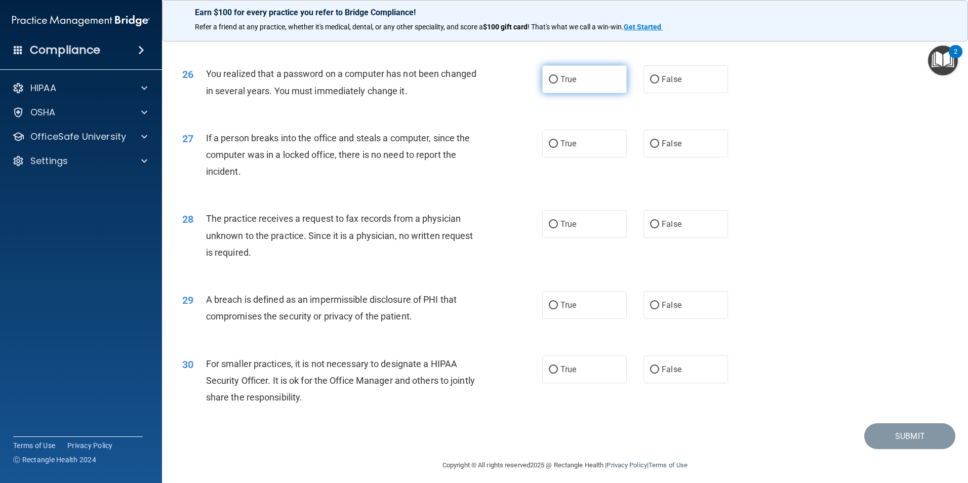
click at [605, 93] on label "True" at bounding box center [584, 79] width 85 height 28
click at [558, 84] on input "True" at bounding box center [553, 80] width 9 height 8
radio input "true"
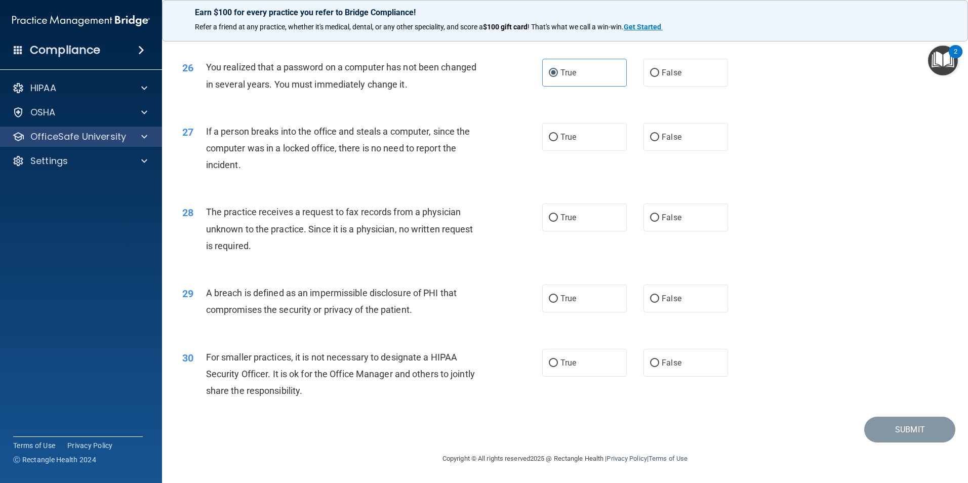
scroll to position [1923, 0]
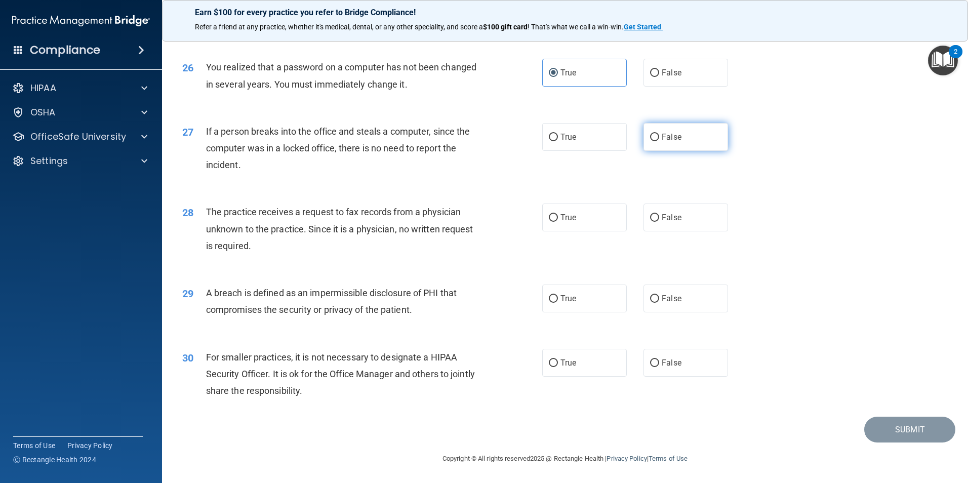
click at [695, 145] on label "False" at bounding box center [685, 137] width 85 height 28
click at [659, 141] on input "False" at bounding box center [654, 138] width 9 height 8
radio input "true"
click at [655, 224] on label "False" at bounding box center [685, 217] width 85 height 28
click at [655, 222] on input "False" at bounding box center [654, 218] width 9 height 8
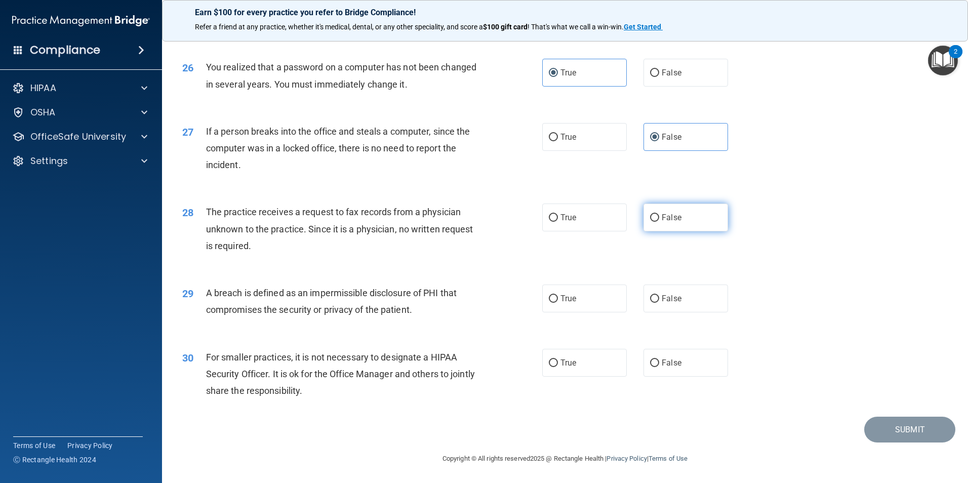
radio input "true"
click at [551, 299] on input "True" at bounding box center [553, 299] width 9 height 8
radio input "true"
click at [650, 359] on input "False" at bounding box center [654, 363] width 9 height 8
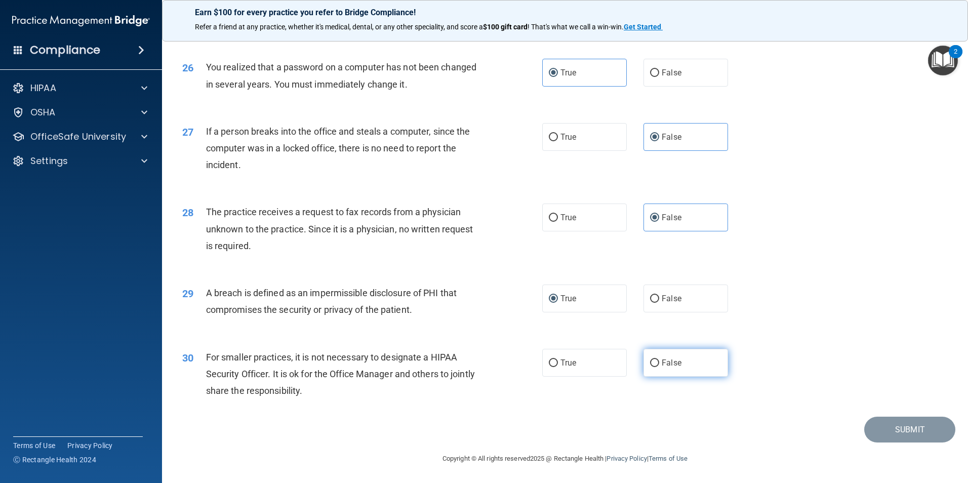
radio input "true"
click at [884, 430] on button "Submit" at bounding box center [909, 430] width 91 height 26
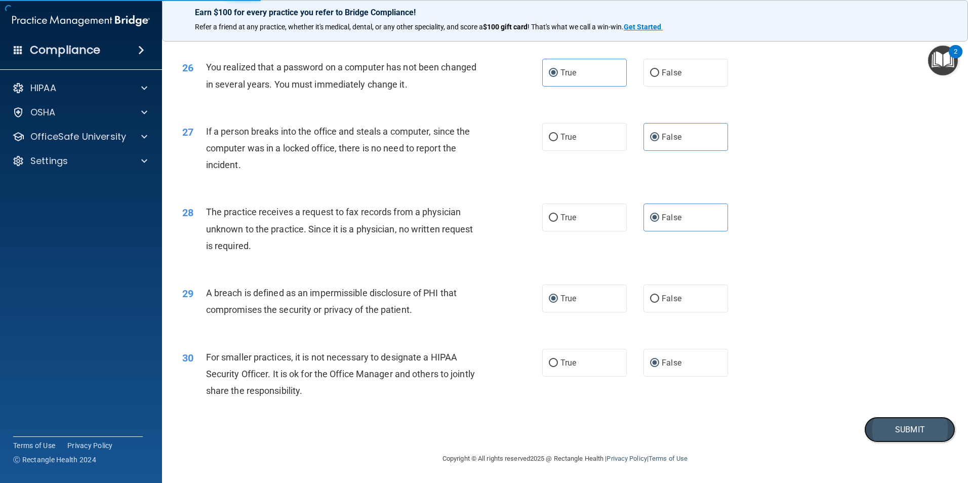
click at [918, 432] on button "Submit" at bounding box center [909, 430] width 91 height 26
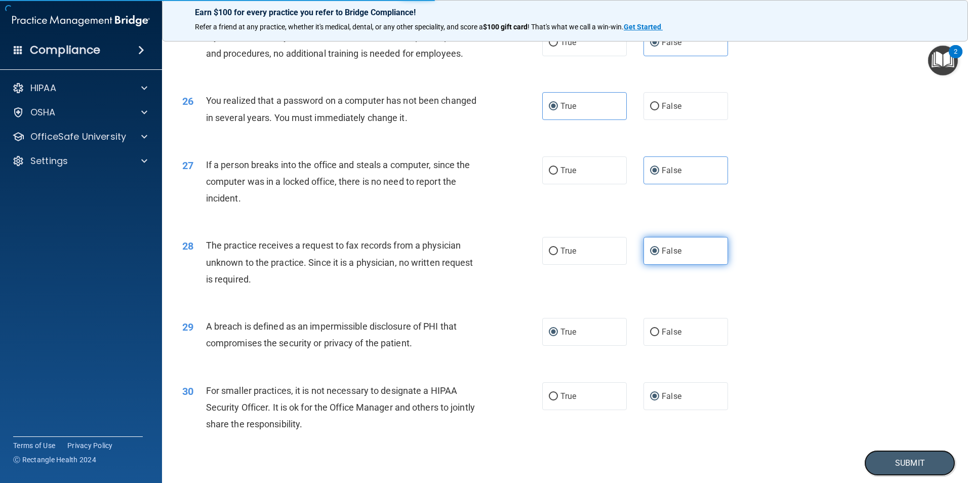
scroll to position [1828, 0]
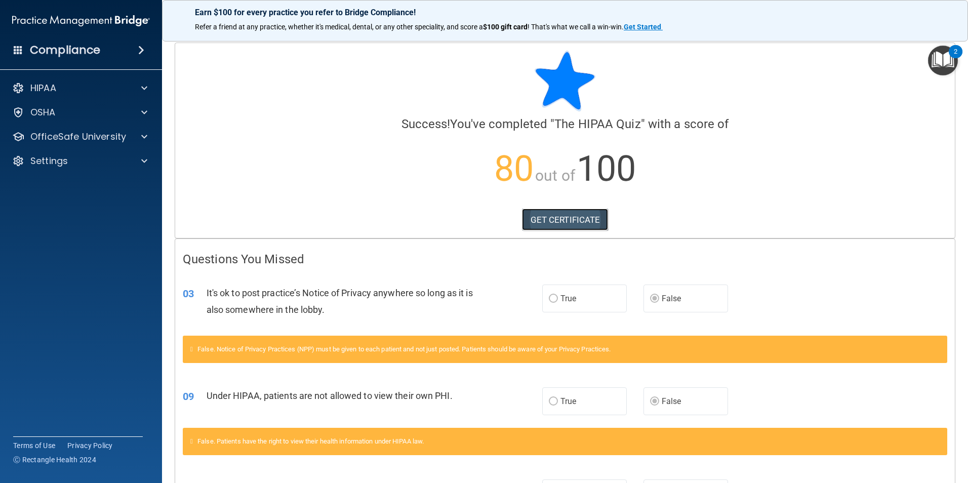
click at [576, 226] on link "GET CERTIFICATE" at bounding box center [565, 220] width 87 height 22
click at [40, 93] on p "HIPAA" at bounding box center [43, 88] width 26 height 12
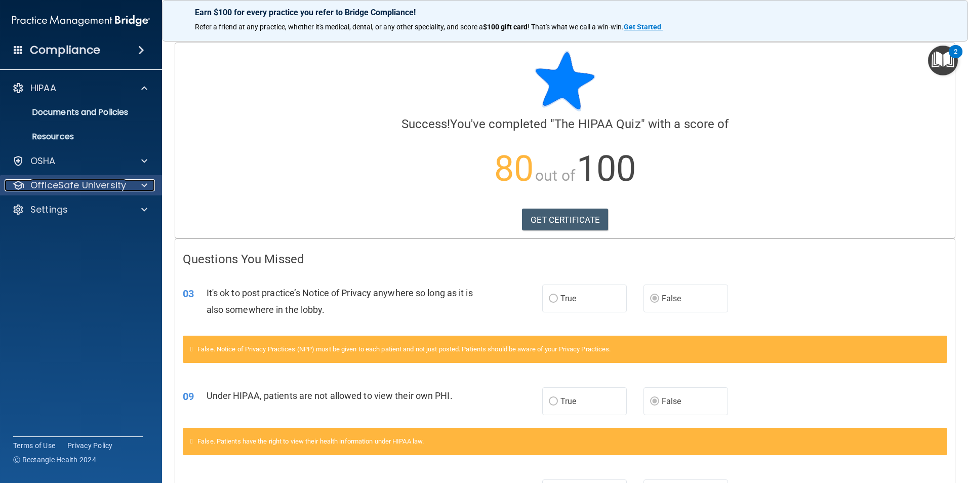
click at [95, 186] on p "OfficeSafe University" at bounding box center [78, 185] width 96 height 12
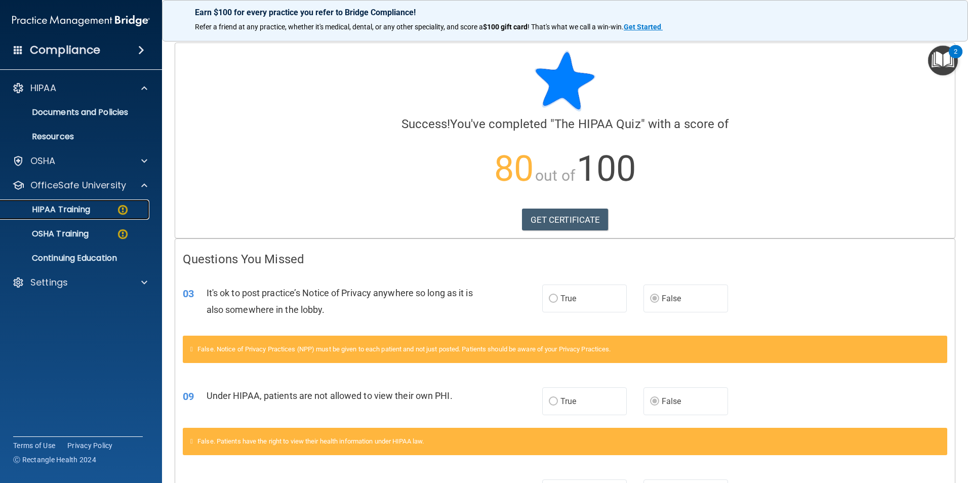
click at [76, 215] on p "HIPAA Training" at bounding box center [49, 209] width 84 height 10
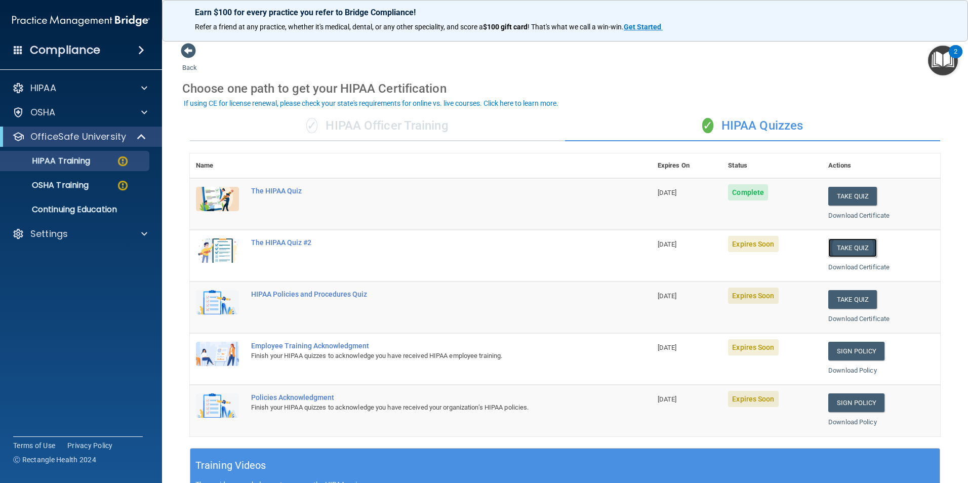
click at [860, 245] on button "Take Quiz" at bounding box center [852, 247] width 49 height 19
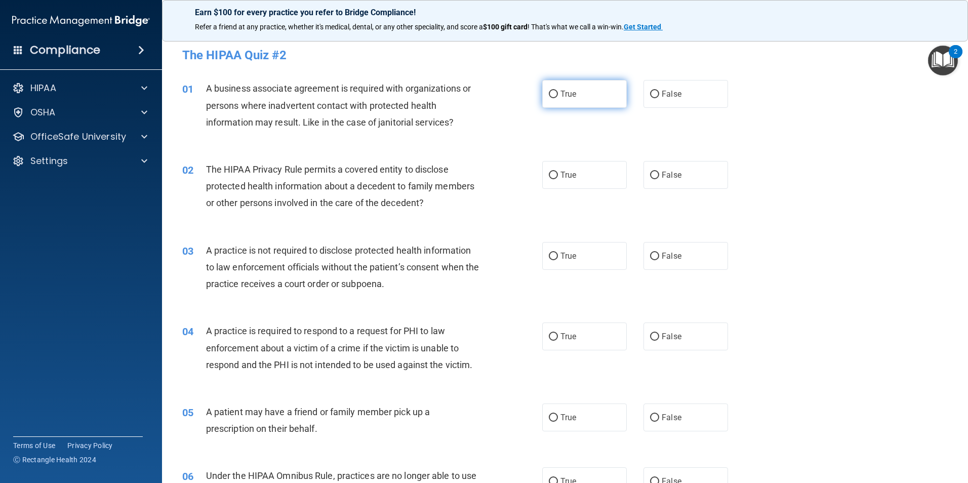
click at [560, 90] on span "True" at bounding box center [568, 94] width 16 height 10
click at [558, 91] on input "True" at bounding box center [553, 95] width 9 height 8
radio input "true"
click at [549, 173] on input "True" at bounding box center [553, 176] width 9 height 8
radio input "true"
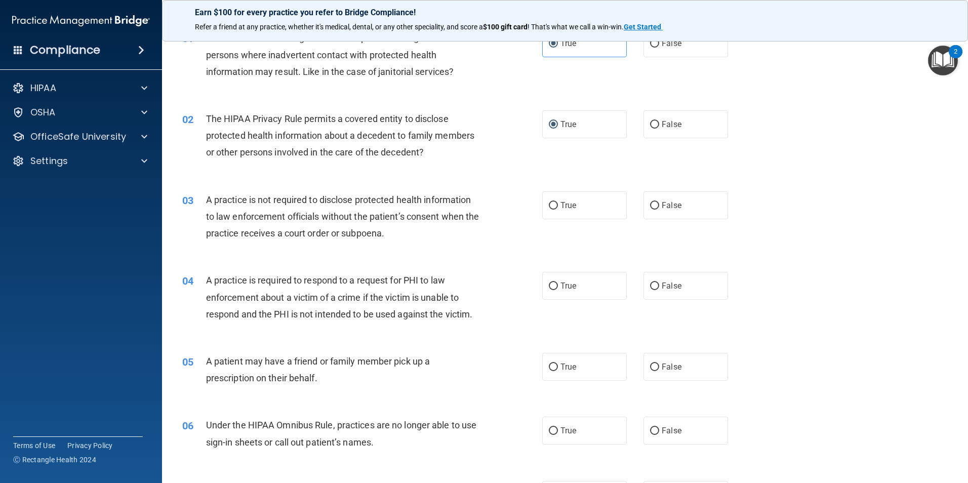
scroll to position [152, 0]
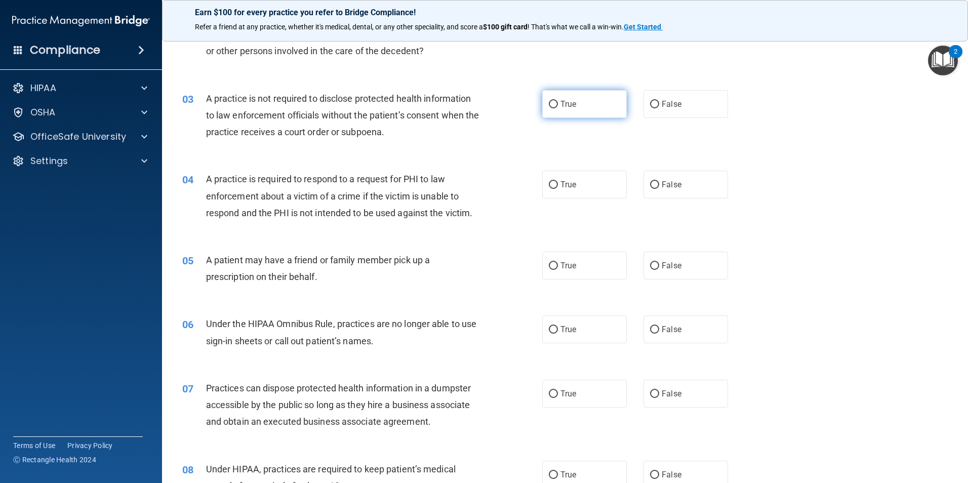
click at [567, 104] on span "True" at bounding box center [568, 104] width 16 height 10
click at [558, 104] on input "True" at bounding box center [553, 105] width 9 height 8
radio input "true"
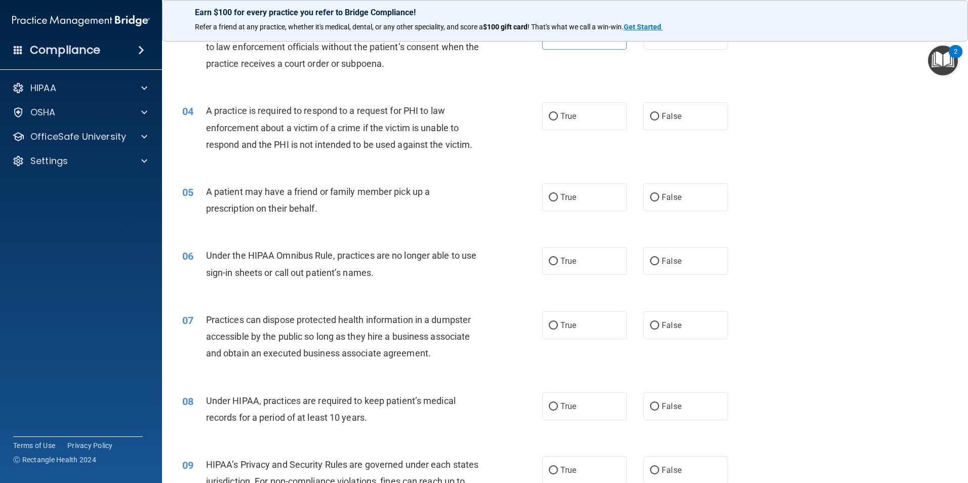
scroll to position [202, 0]
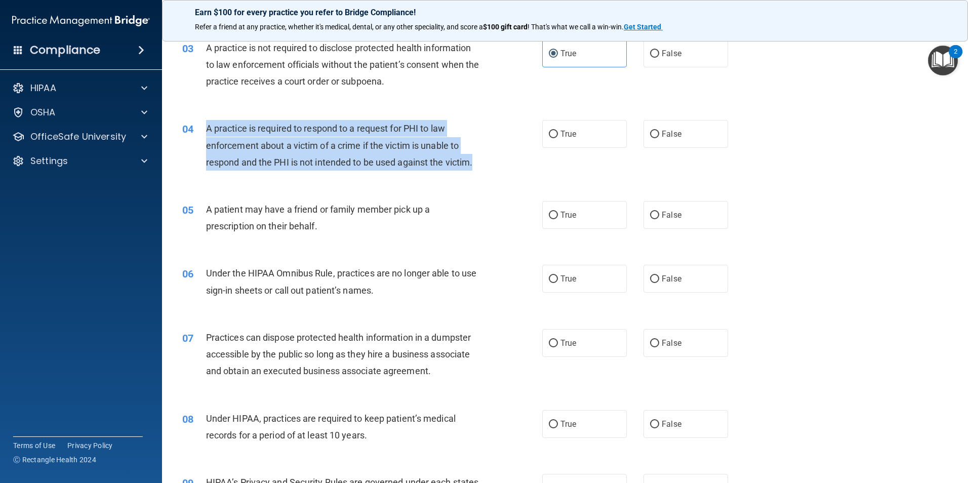
drag, startPoint x: 205, startPoint y: 125, endPoint x: 478, endPoint y: 164, distance: 275.1
click at [478, 164] on div "A practice is required to respond to a request for PHI to law enforcement about…" at bounding box center [346, 145] width 281 height 51
copy span "A practice is required to respond to a request for PHI to law enforcement about…"
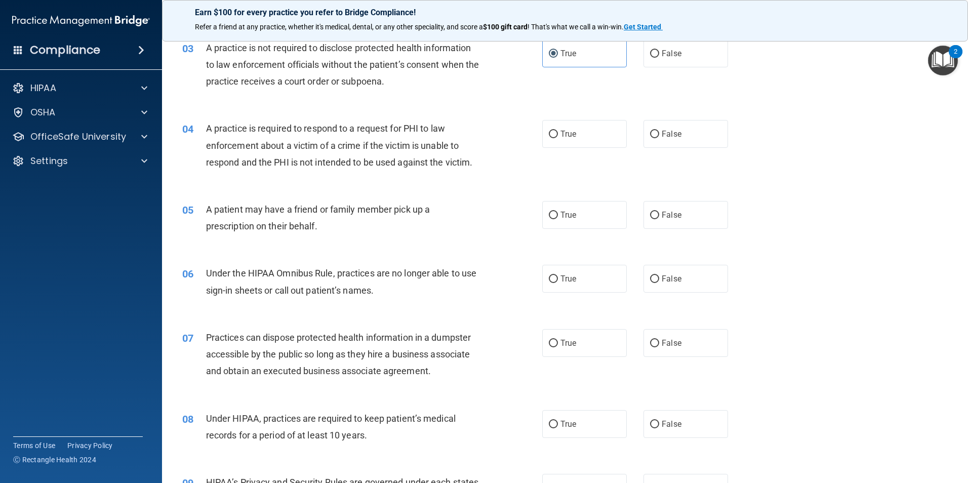
click at [388, 195] on div "05 A patient may have a friend or family member pick up a prescription on their…" at bounding box center [565, 220] width 780 height 64
click at [658, 145] on label "False" at bounding box center [685, 134] width 85 height 28
click at [658, 138] on input "False" at bounding box center [654, 135] width 9 height 8
radio input "true"
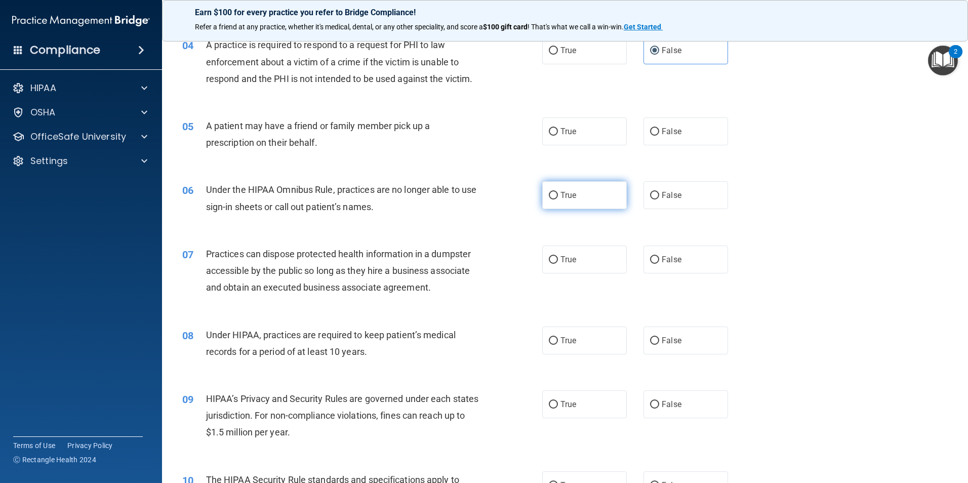
scroll to position [304, 0]
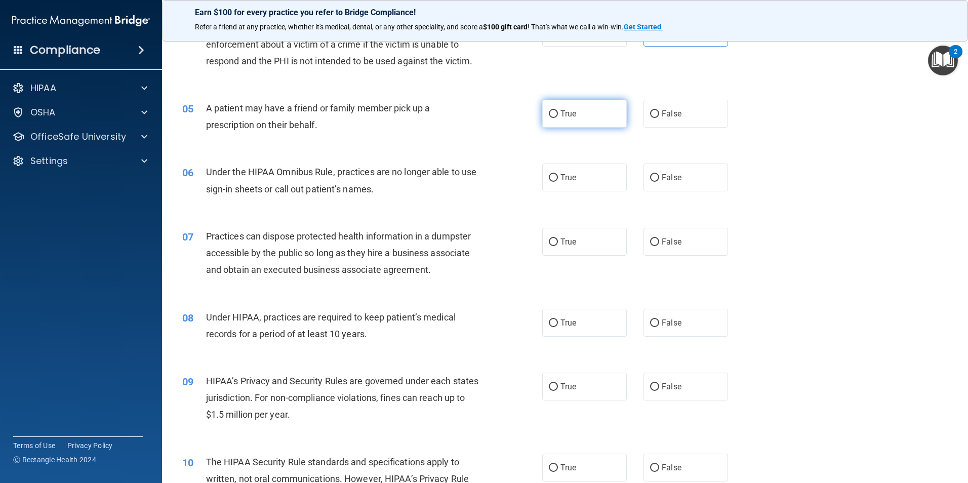
click at [572, 114] on span "True" at bounding box center [568, 114] width 16 height 10
click at [558, 114] on input "True" at bounding box center [553, 114] width 9 height 8
radio input "true"
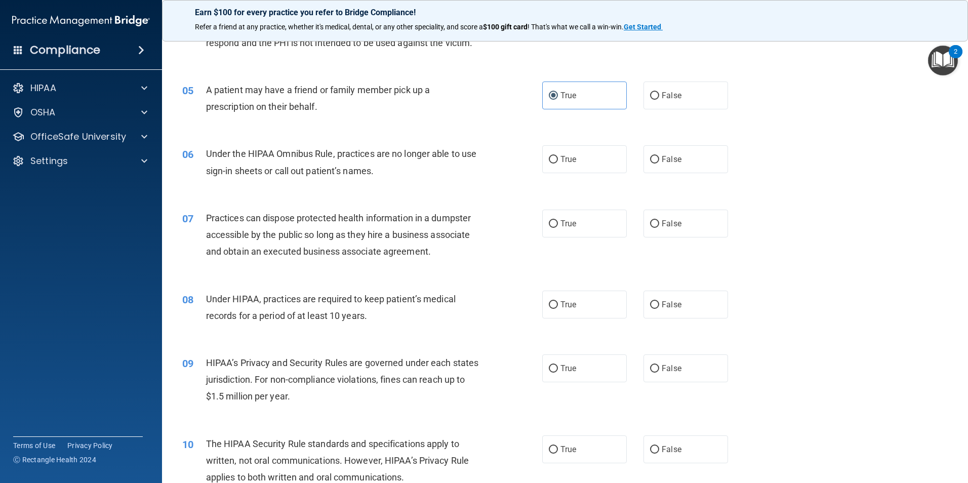
scroll to position [354, 0]
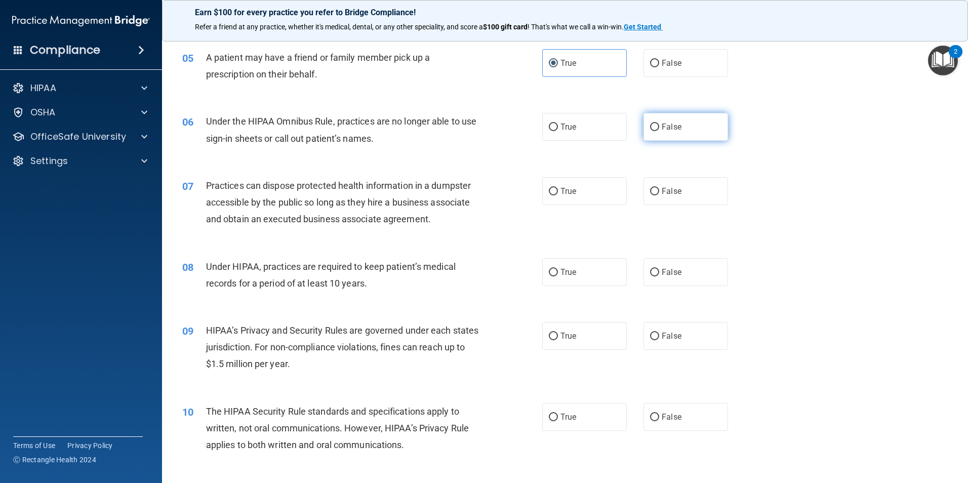
click at [662, 128] on span "False" at bounding box center [672, 127] width 20 height 10
click at [659, 128] on input "False" at bounding box center [654, 127] width 9 height 8
radio input "true"
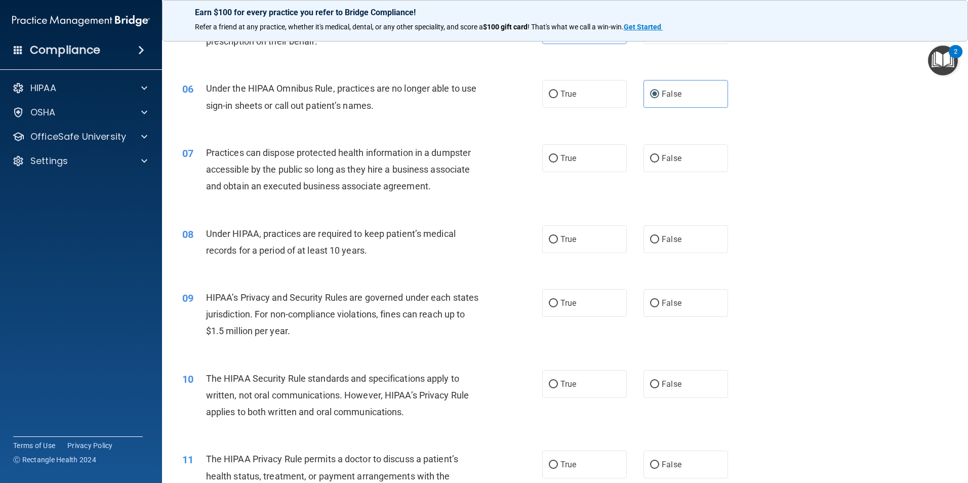
scroll to position [405, 0]
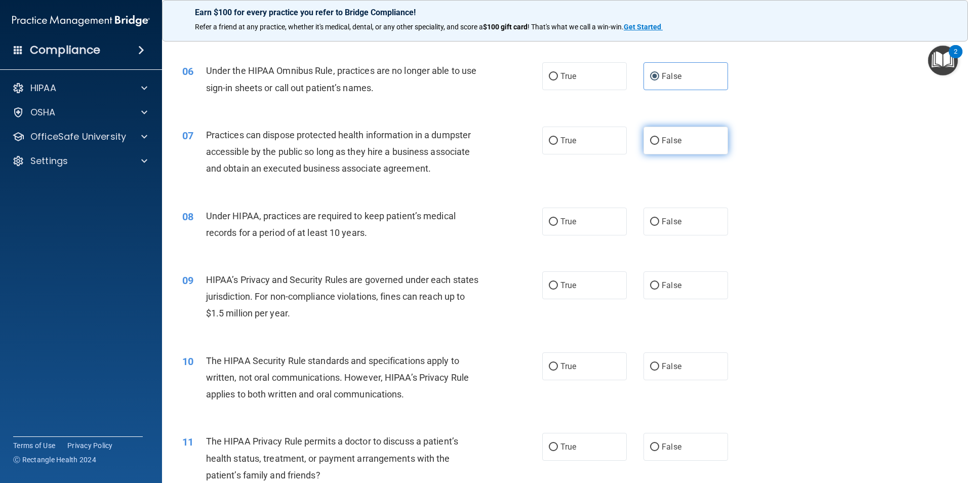
click at [662, 143] on span "False" at bounding box center [672, 141] width 20 height 10
click at [657, 143] on input "False" at bounding box center [654, 141] width 9 height 8
radio input "true"
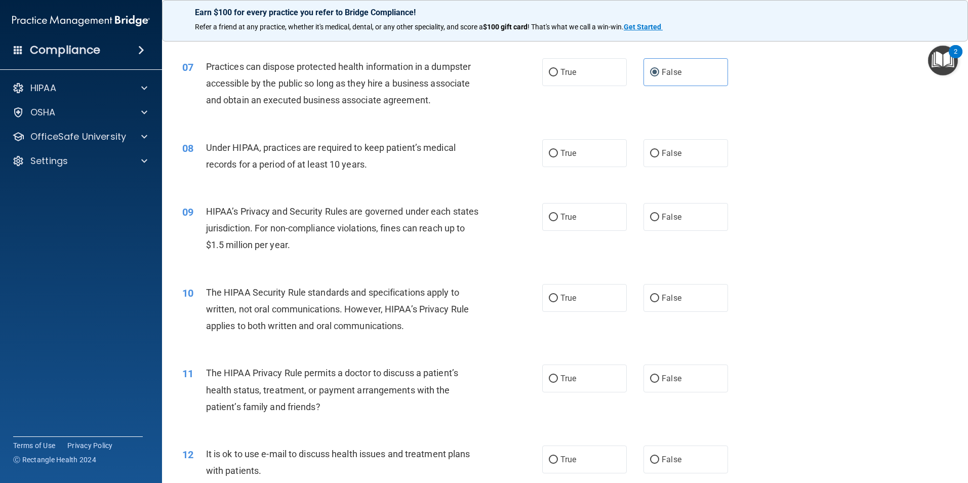
scroll to position [456, 0]
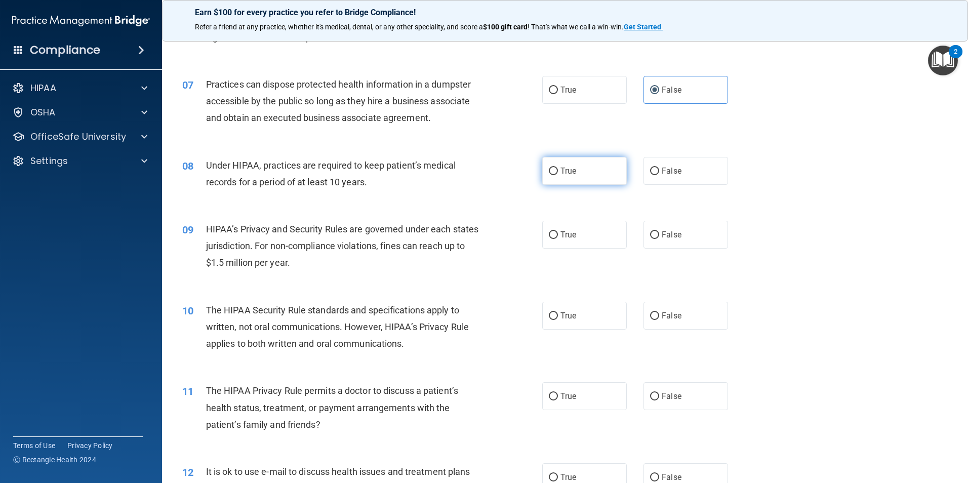
click at [546, 166] on label "True" at bounding box center [584, 171] width 85 height 28
click at [549, 168] on input "True" at bounding box center [553, 172] width 9 height 8
radio input "true"
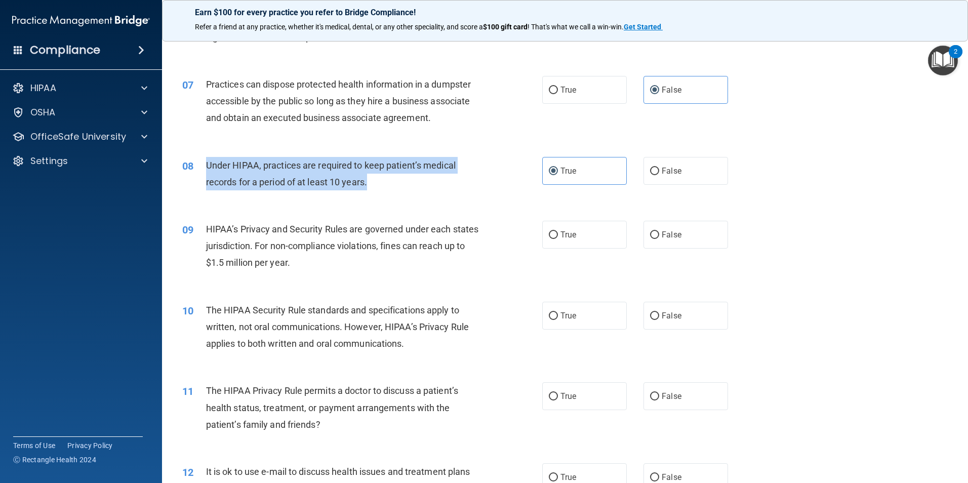
drag, startPoint x: 207, startPoint y: 160, endPoint x: 373, endPoint y: 181, distance: 167.3
click at [373, 181] on div "Under HIPAA, practices are required to keep patient’s medical records for a per…" at bounding box center [346, 173] width 281 height 33
copy span "Under HIPAA, practices are required to keep patient’s medical records for a per…"
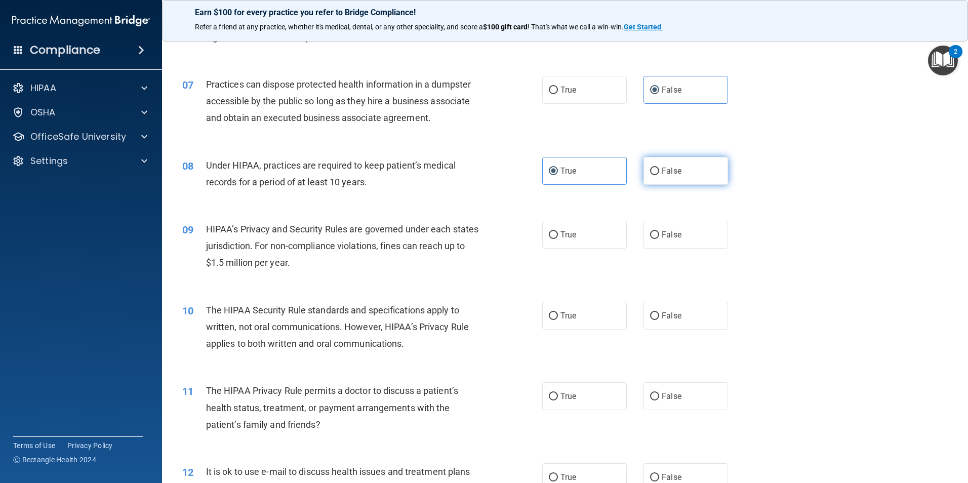
click at [660, 163] on label "False" at bounding box center [685, 171] width 85 height 28
click at [659, 168] on input "False" at bounding box center [654, 172] width 9 height 8
radio input "true"
radio input "false"
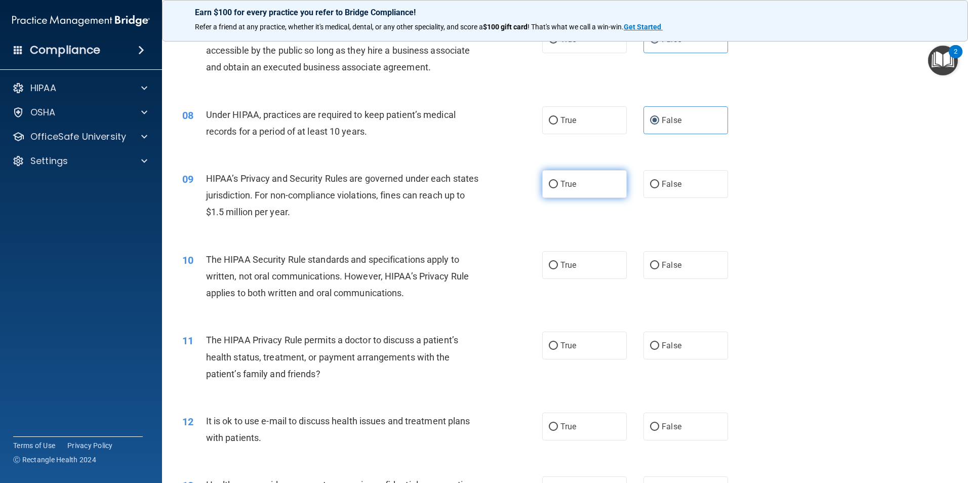
drag, startPoint x: 595, startPoint y: 198, endPoint x: 586, endPoint y: 194, distance: 10.0
click at [590, 196] on div "09 HIPAA’s Privacy and Security Rules are governed under each states jurisdicti…" at bounding box center [565, 197] width 780 height 81
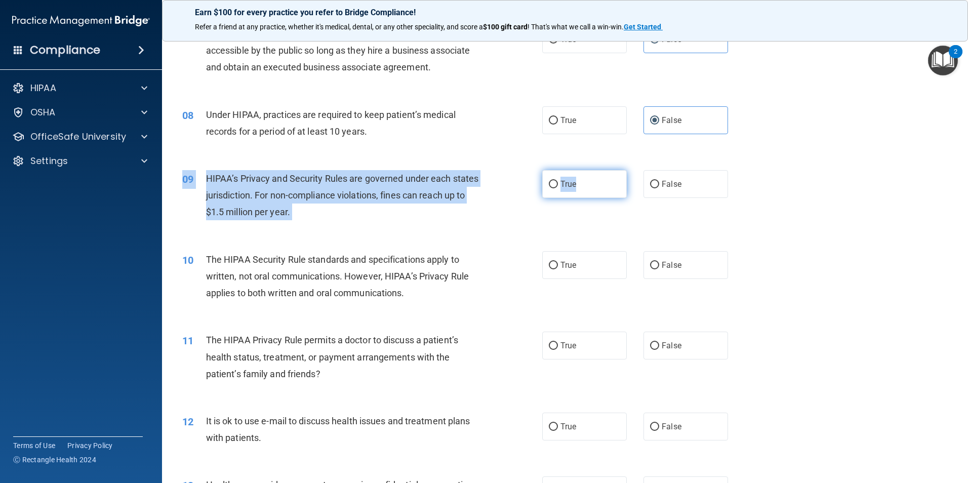
drag, startPoint x: 586, startPoint y: 194, endPoint x: 547, endPoint y: 182, distance: 40.8
click at [549, 182] on input "True" at bounding box center [553, 185] width 9 height 8
radio input "true"
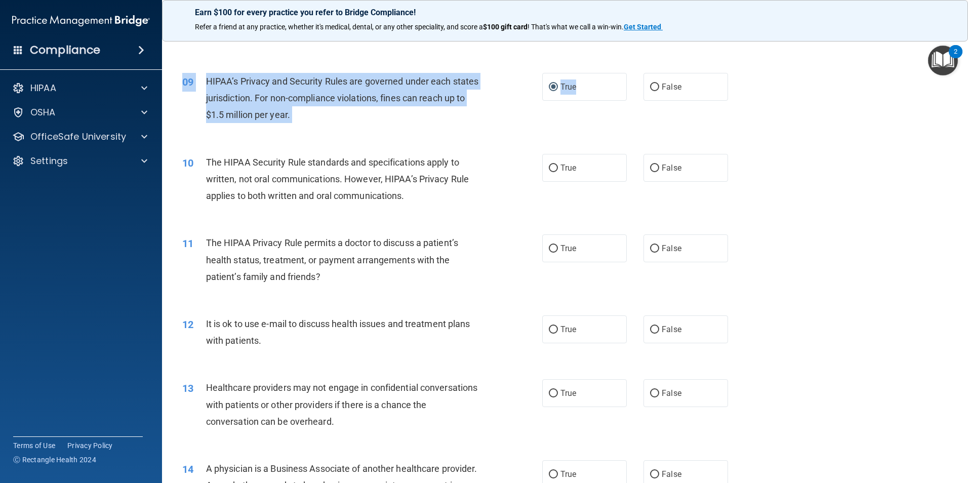
scroll to position [607, 0]
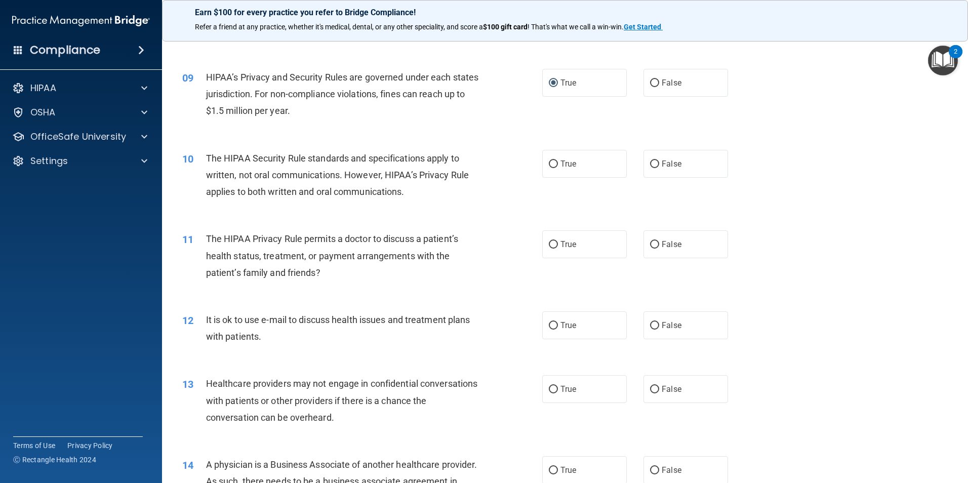
click at [345, 211] on div "10 The HIPAA Security Rule standards and specifications apply to written, not o…" at bounding box center [565, 177] width 780 height 81
click at [560, 161] on span "True" at bounding box center [568, 164] width 16 height 10
click at [558, 161] on input "True" at bounding box center [553, 164] width 9 height 8
radio input "true"
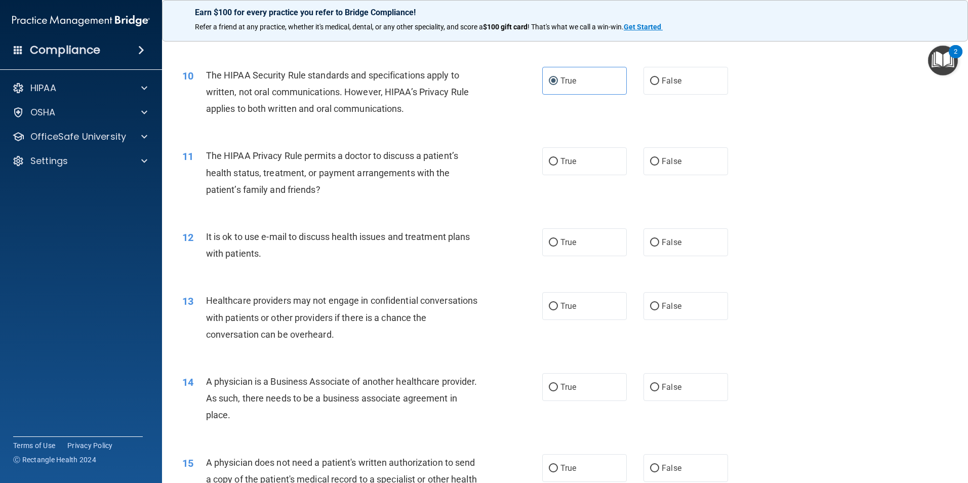
scroll to position [709, 0]
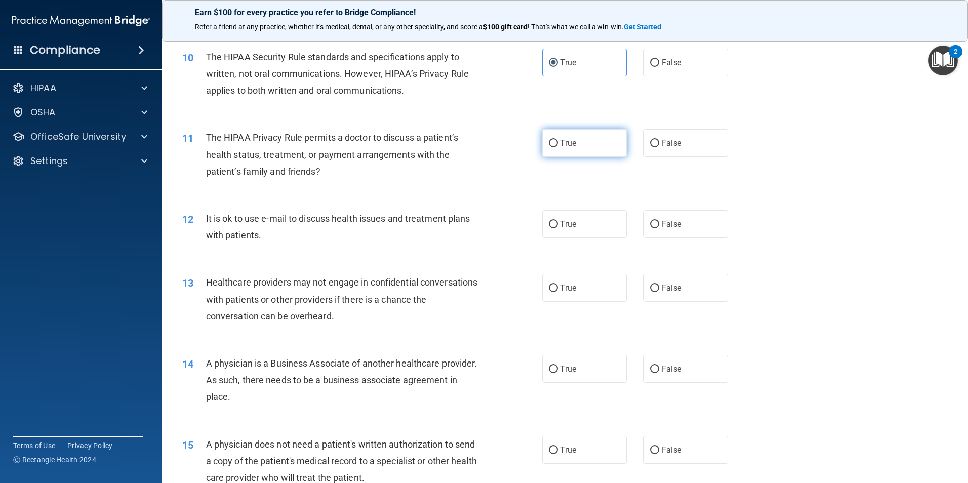
click at [551, 147] on input "True" at bounding box center [553, 144] width 9 height 8
radio input "true"
click at [662, 226] on span "False" at bounding box center [672, 224] width 20 height 10
click at [658, 226] on input "False" at bounding box center [654, 225] width 9 height 8
radio input "true"
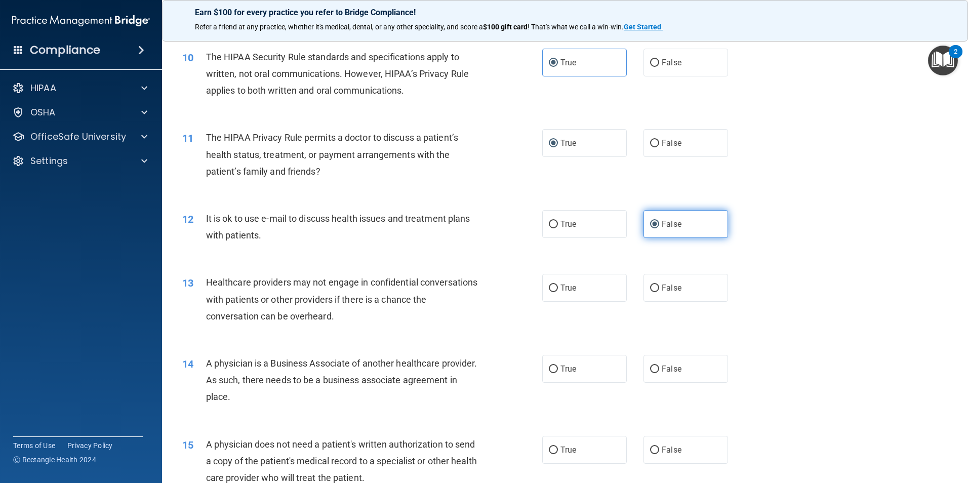
scroll to position [759, 0]
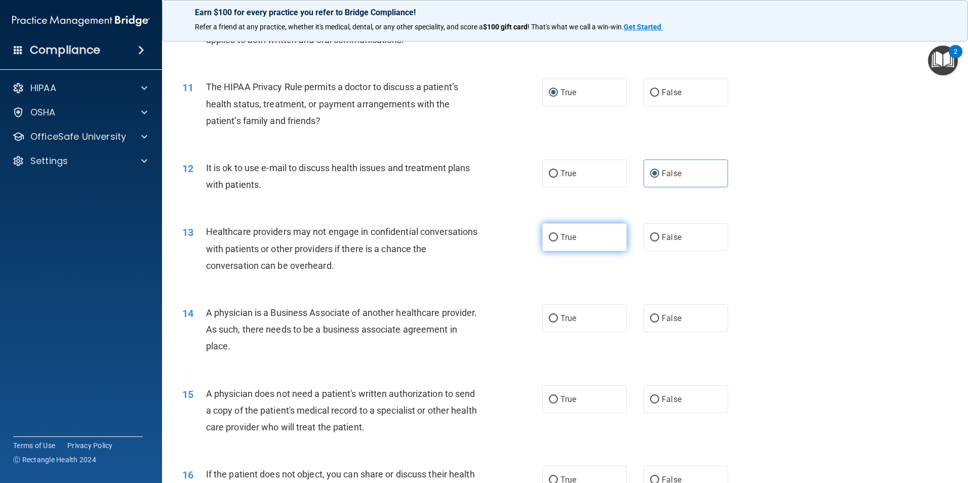
click at [577, 238] on label "True" at bounding box center [584, 237] width 85 height 28
click at [558, 238] on input "True" at bounding box center [553, 238] width 9 height 8
radio input "true"
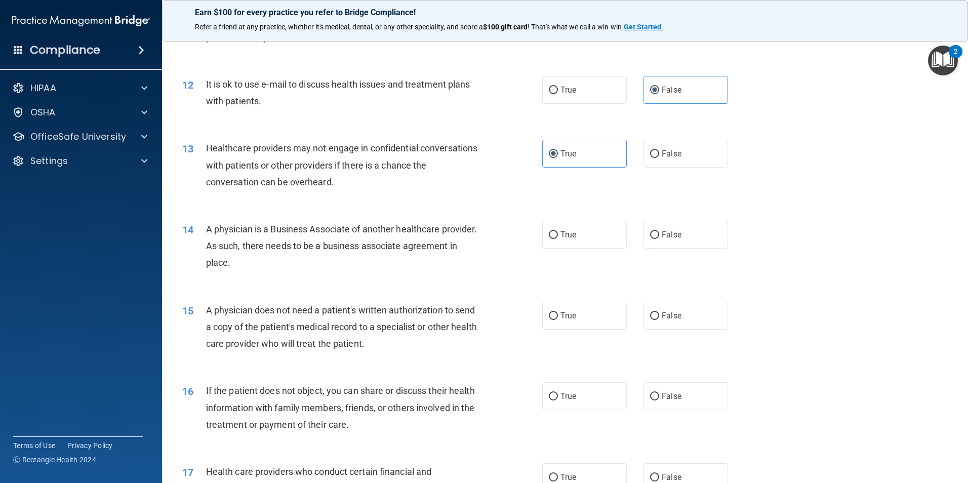
scroll to position [860, 0]
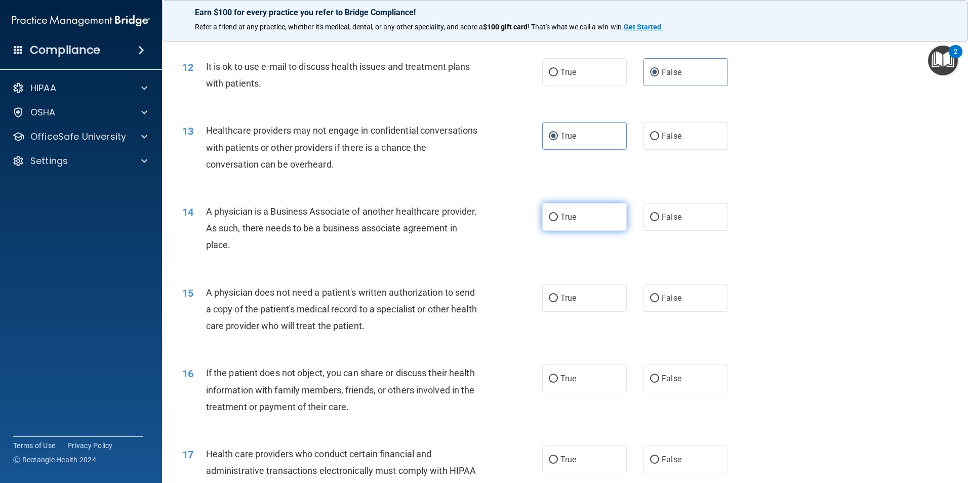
click at [566, 215] on span "True" at bounding box center [568, 217] width 16 height 10
click at [558, 215] on input "True" at bounding box center [553, 218] width 9 height 8
radio input "true"
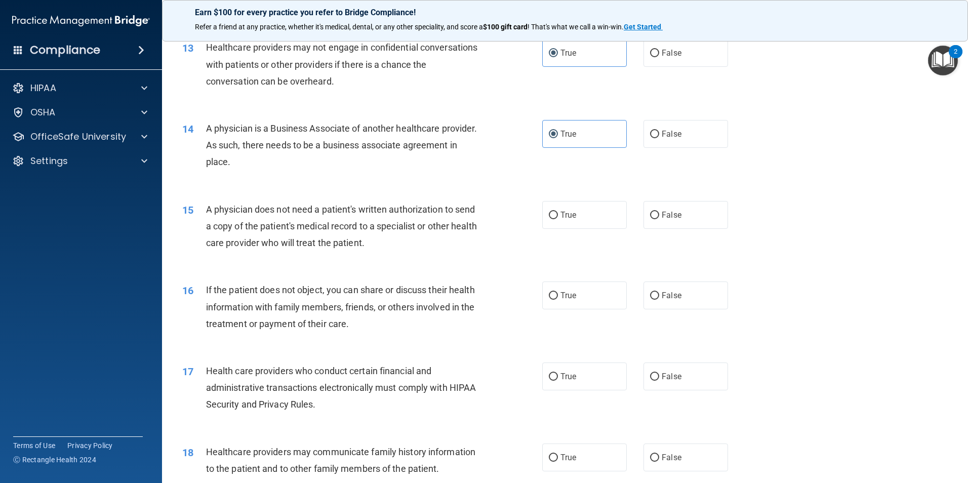
scroll to position [962, 0]
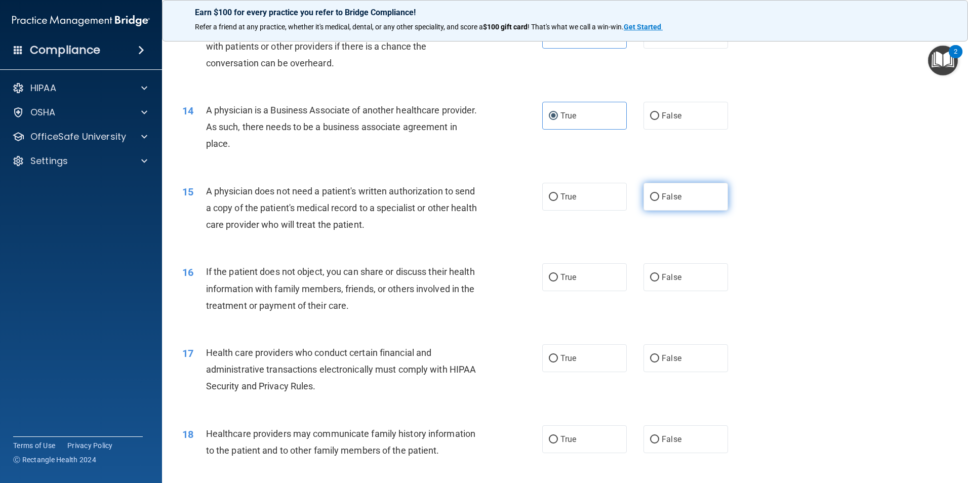
click at [664, 201] on span "False" at bounding box center [672, 197] width 20 height 10
click at [659, 201] on input "False" at bounding box center [654, 197] width 9 height 8
radio input "true"
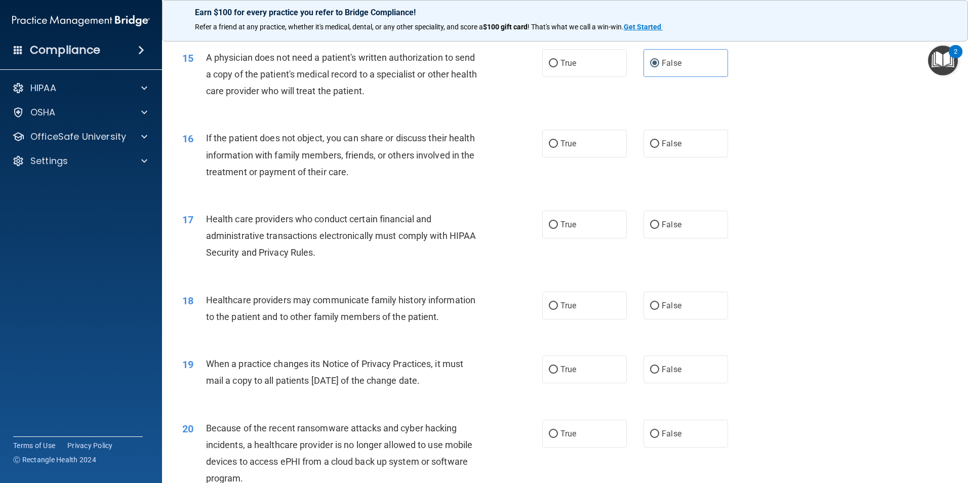
scroll to position [1114, 0]
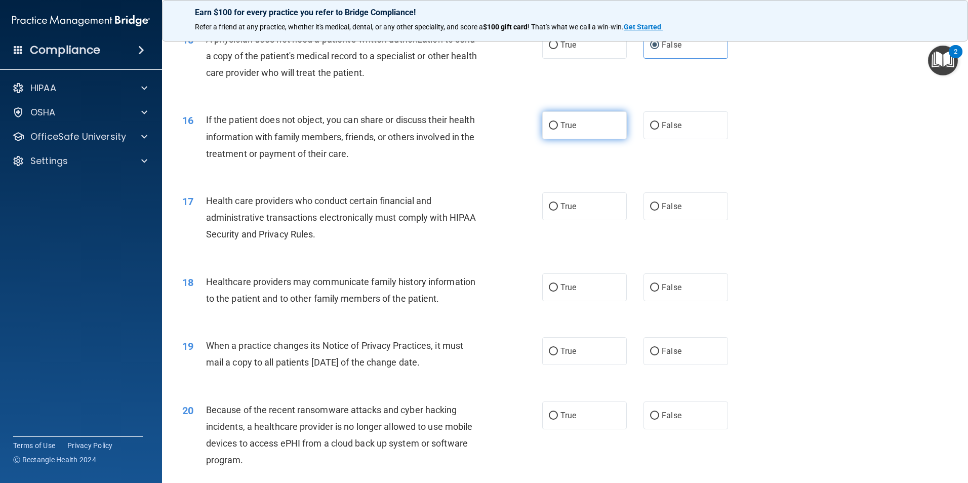
click at [556, 118] on label "True" at bounding box center [584, 125] width 85 height 28
click at [556, 122] on input "True" at bounding box center [553, 126] width 9 height 8
radio input "true"
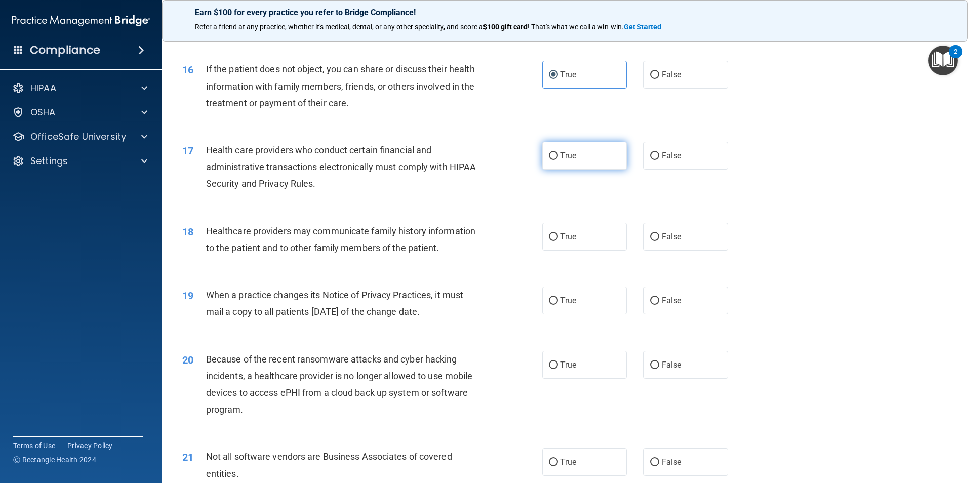
click at [556, 159] on label "True" at bounding box center [584, 156] width 85 height 28
click at [556, 159] on input "True" at bounding box center [553, 156] width 9 height 8
radio input "true"
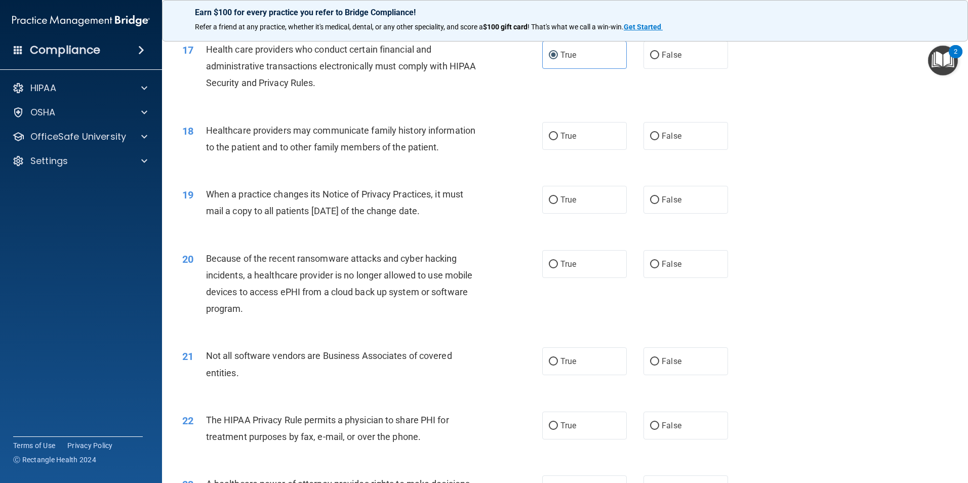
scroll to position [1265, 0]
click at [662, 126] on label "False" at bounding box center [685, 135] width 85 height 28
click at [659, 132] on input "False" at bounding box center [654, 136] width 9 height 8
radio input "true"
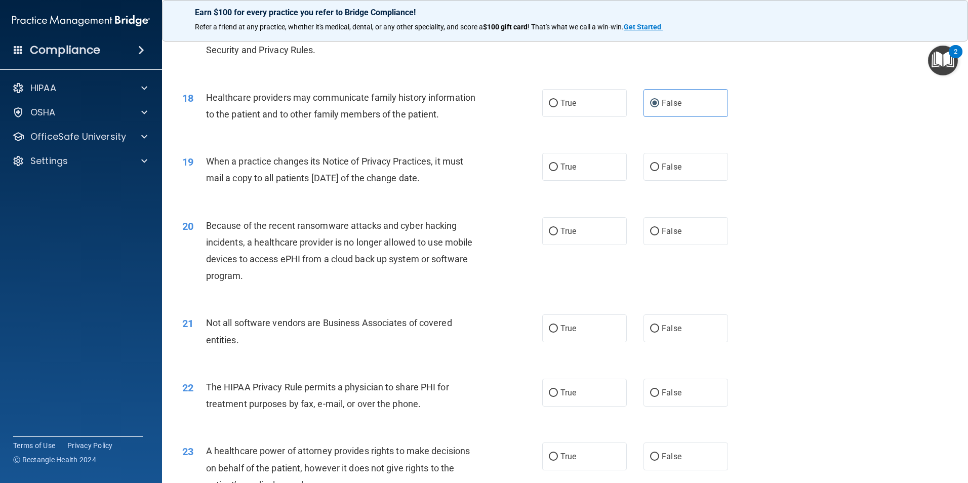
scroll to position [1316, 0]
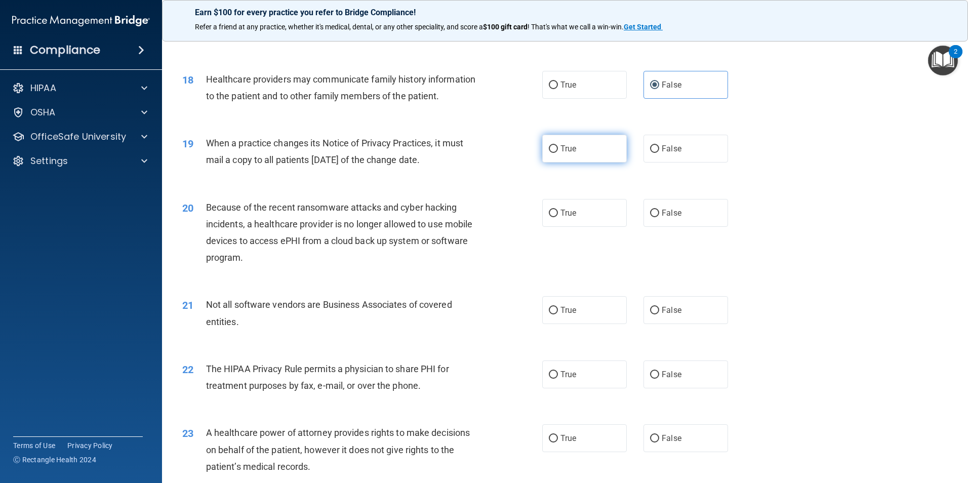
click at [562, 151] on span "True" at bounding box center [568, 149] width 16 height 10
click at [558, 151] on input "True" at bounding box center [553, 149] width 9 height 8
radio input "true"
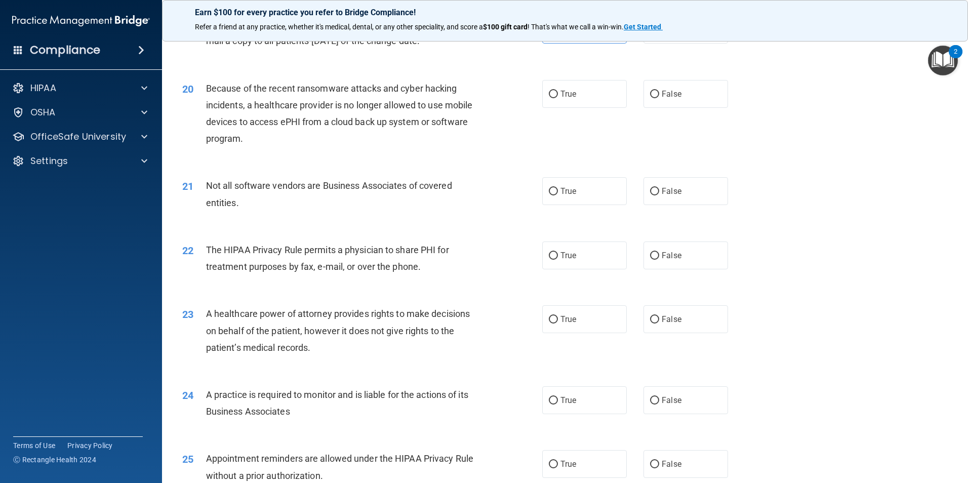
scroll to position [1417, 0]
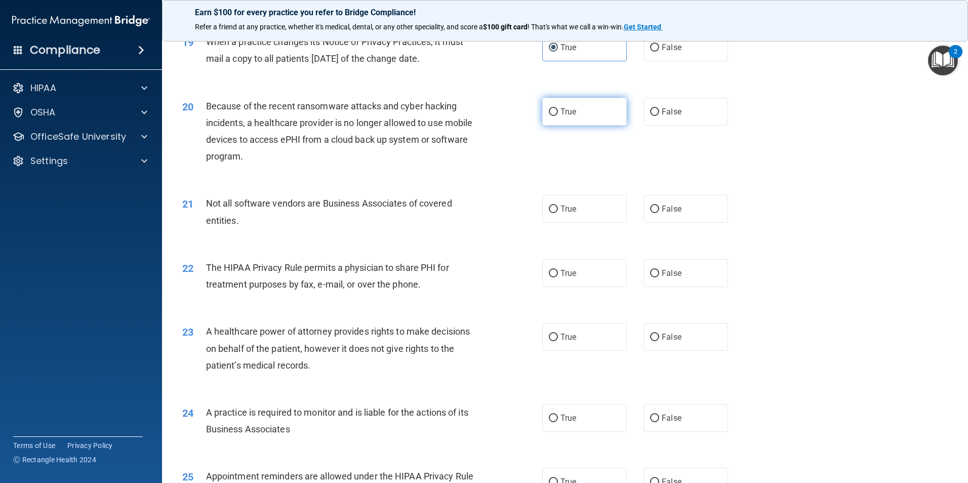
click at [543, 117] on label "True" at bounding box center [584, 112] width 85 height 28
click at [549, 116] on input "True" at bounding box center [553, 112] width 9 height 8
radio input "true"
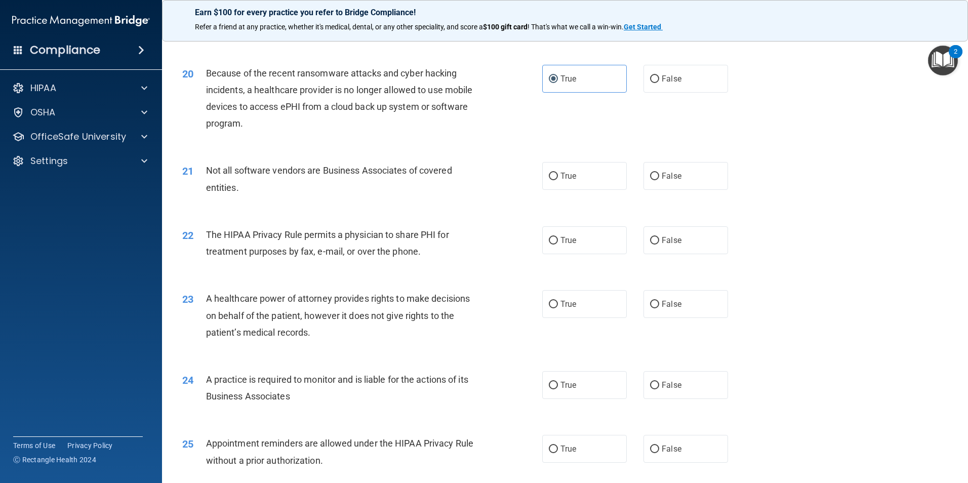
scroll to position [1468, 0]
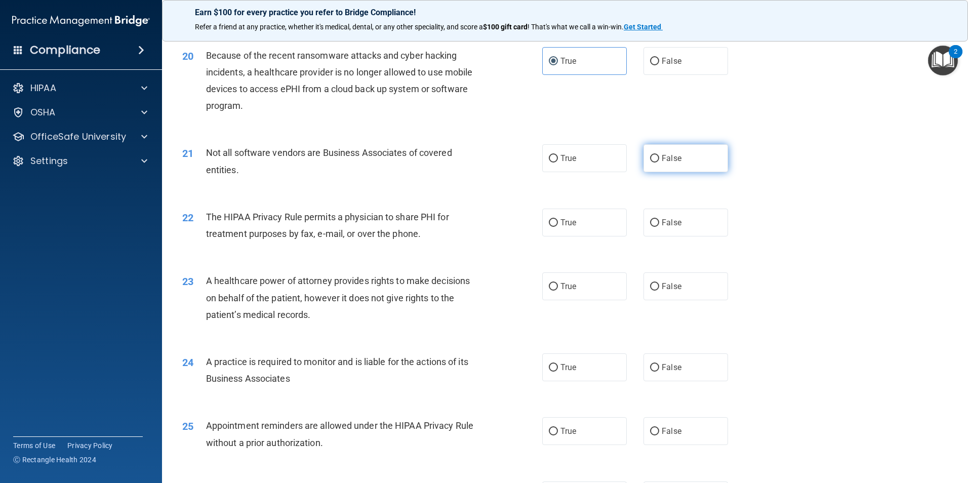
click at [678, 165] on label "False" at bounding box center [685, 158] width 85 height 28
click at [659, 162] on input "False" at bounding box center [654, 159] width 9 height 8
radio input "true"
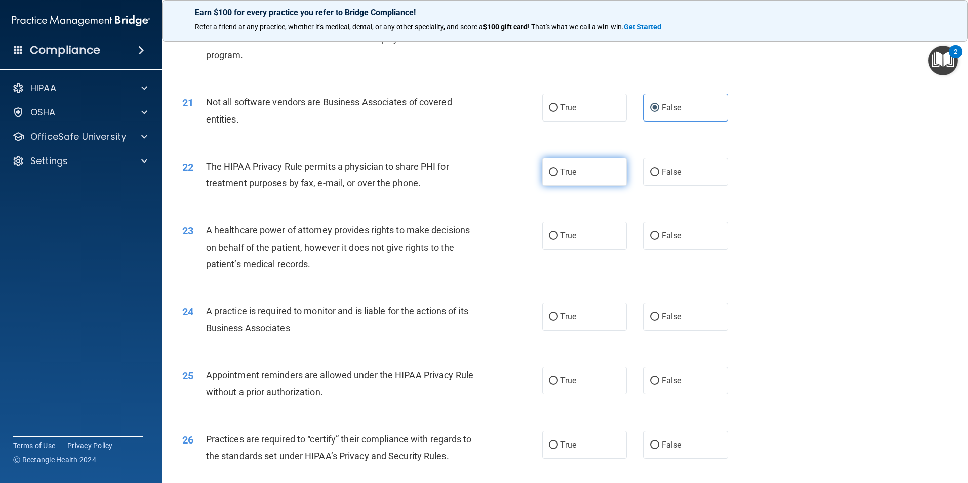
click at [555, 176] on label "True" at bounding box center [584, 172] width 85 height 28
click at [555, 176] on input "True" at bounding box center [553, 173] width 9 height 8
radio input "true"
click at [566, 238] on span "True" at bounding box center [568, 236] width 16 height 10
click at [558, 238] on input "True" at bounding box center [553, 236] width 9 height 8
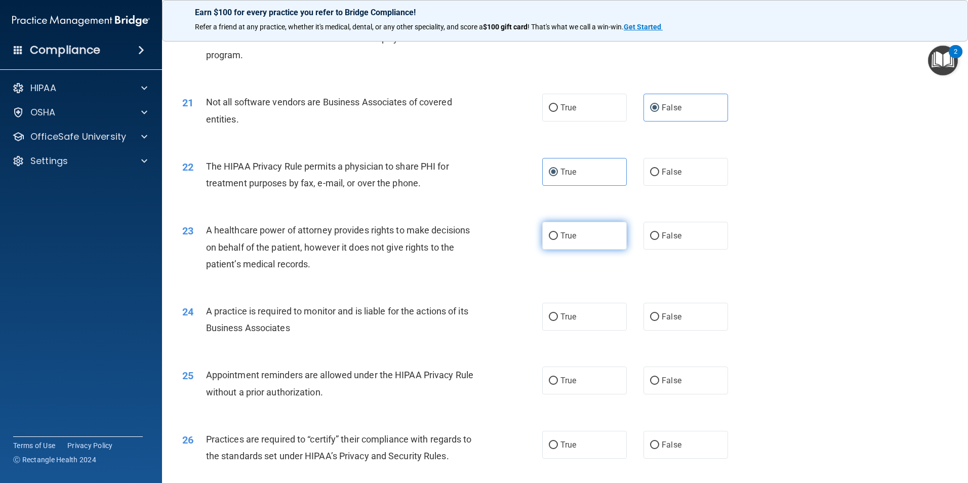
radio input "true"
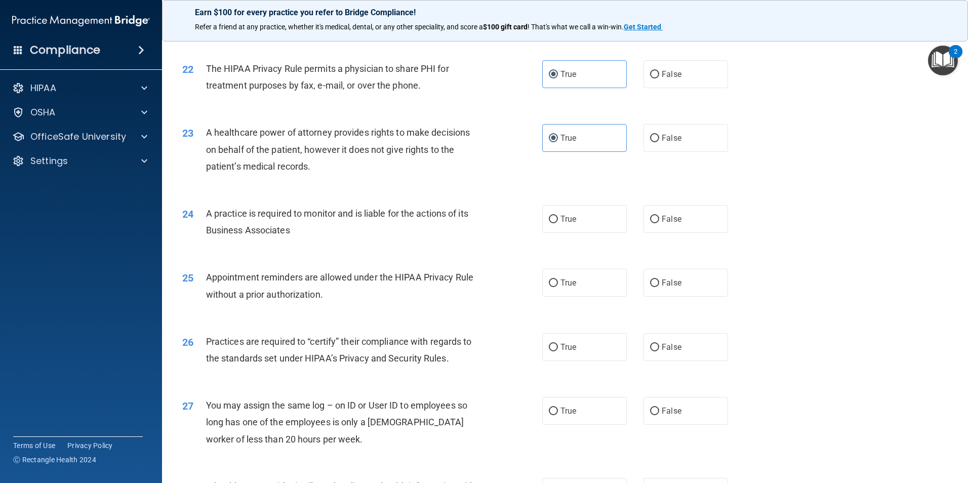
scroll to position [1620, 0]
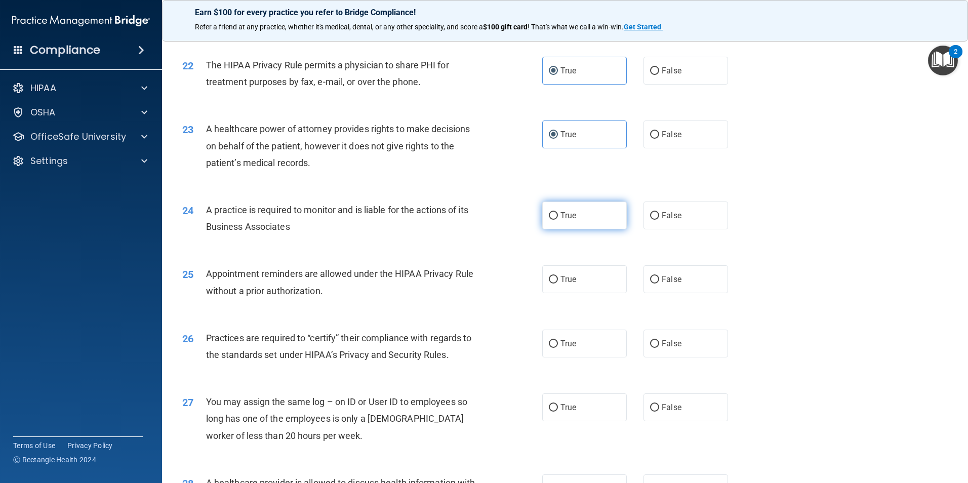
click at [549, 209] on label "True" at bounding box center [584, 215] width 85 height 28
click at [549, 212] on input "True" at bounding box center [553, 216] width 9 height 8
radio input "true"
click at [643, 217] on label "False" at bounding box center [685, 215] width 85 height 28
click at [650, 217] on input "False" at bounding box center [654, 216] width 9 height 8
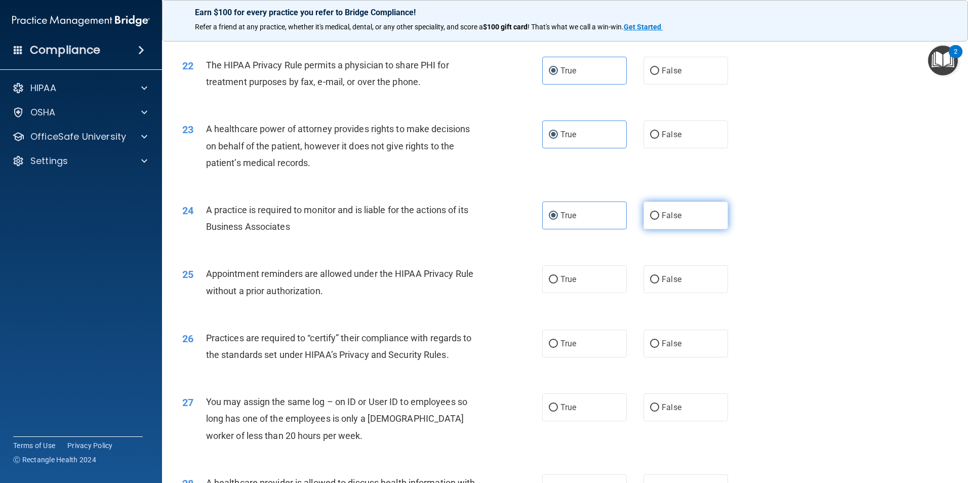
radio input "true"
radio input "false"
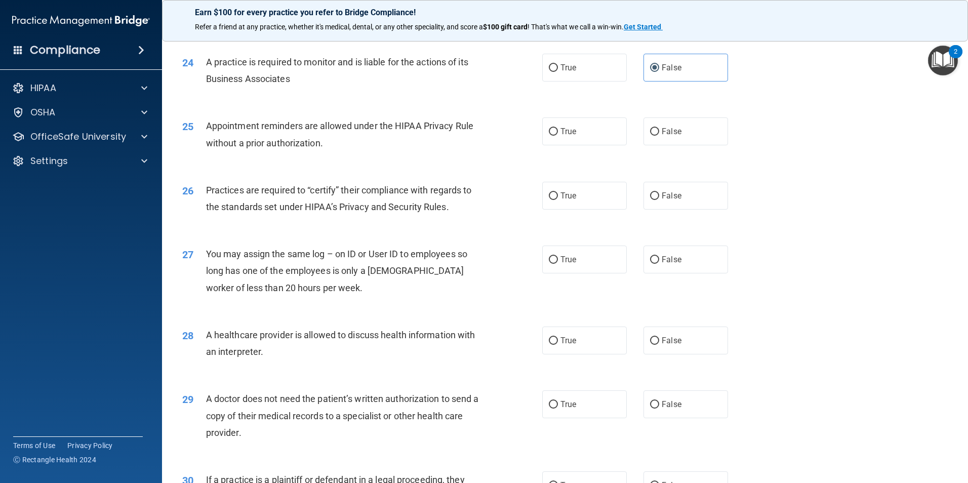
scroll to position [1771, 0]
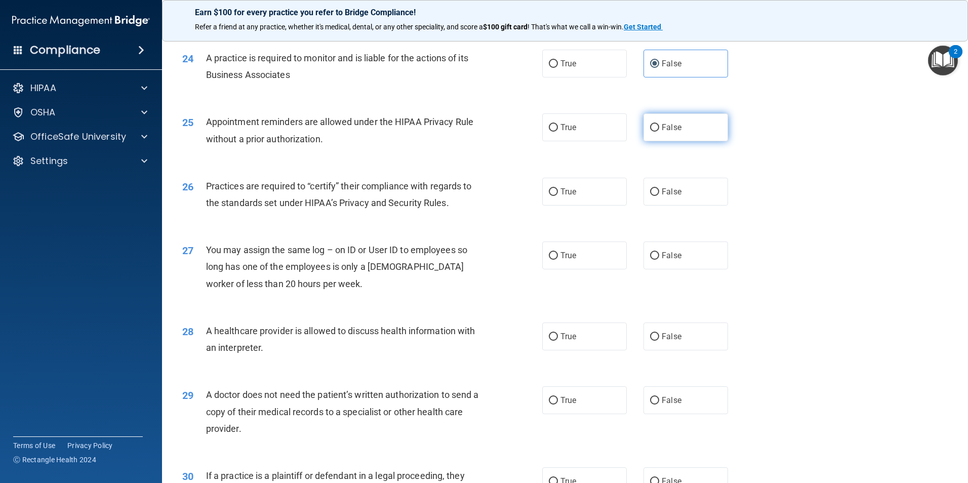
click at [650, 129] on input "False" at bounding box center [654, 128] width 9 height 8
radio input "true"
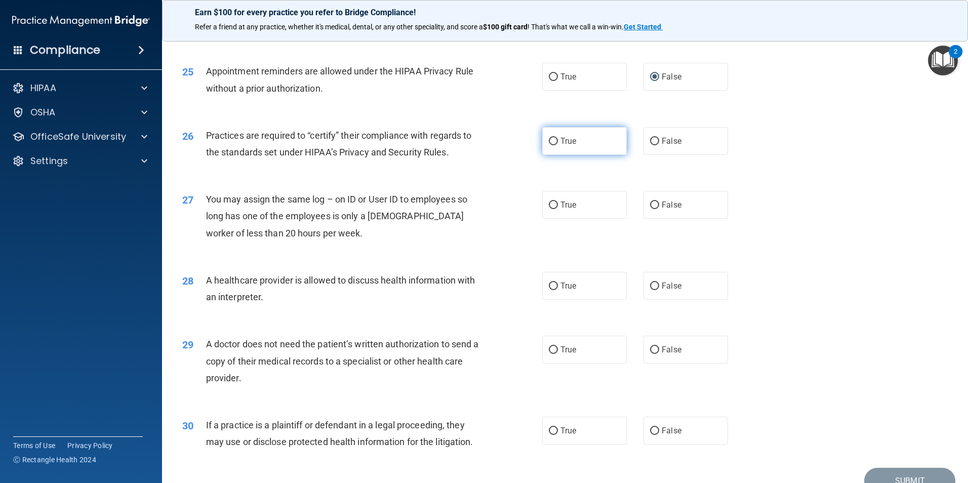
click at [546, 146] on label "True" at bounding box center [584, 141] width 85 height 28
click at [549, 145] on input "True" at bounding box center [553, 142] width 9 height 8
radio input "true"
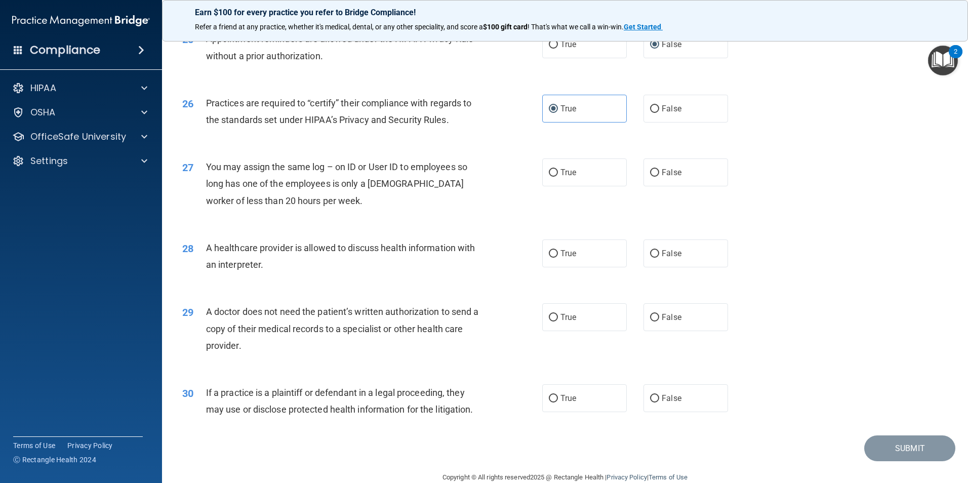
scroll to position [1873, 0]
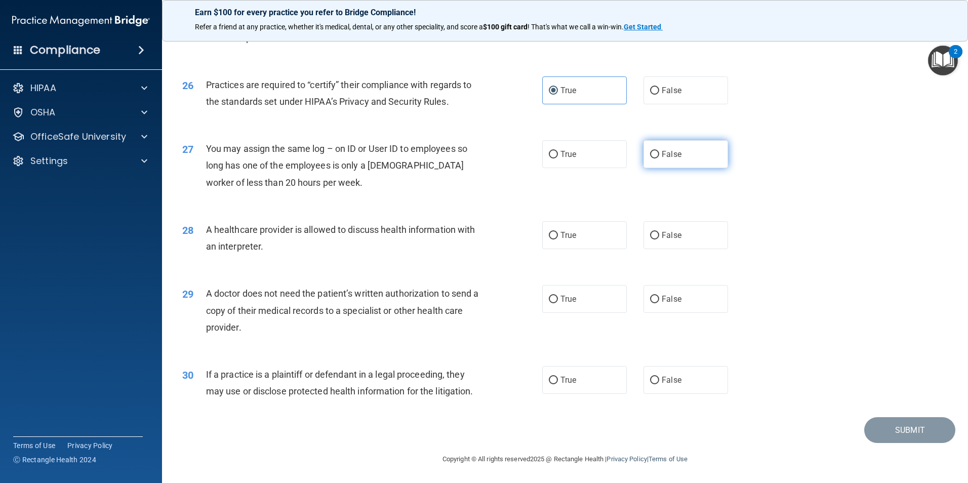
click at [669, 156] on span "False" at bounding box center [672, 154] width 20 height 10
click at [659, 156] on input "False" at bounding box center [654, 155] width 9 height 8
radio input "true"
click at [545, 242] on label "True" at bounding box center [584, 235] width 85 height 28
click at [549, 239] on input "True" at bounding box center [553, 236] width 9 height 8
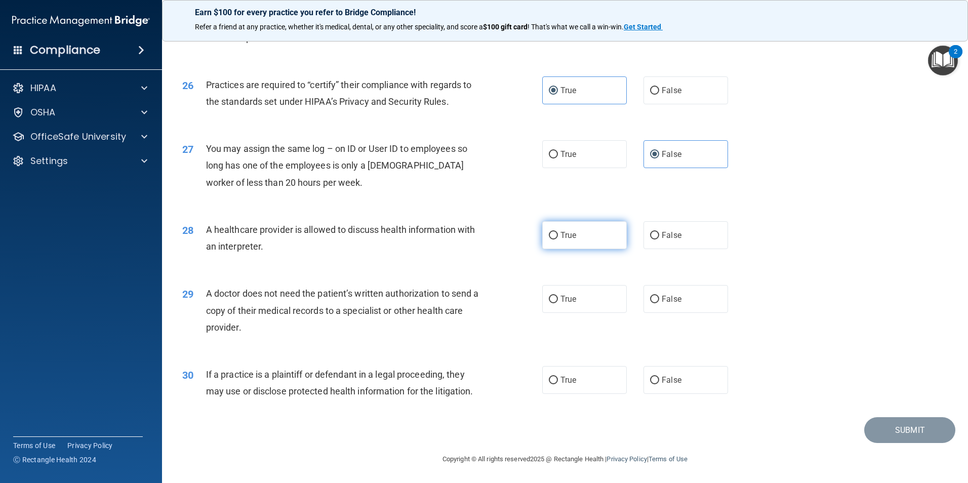
radio input "true"
click at [662, 298] on span "False" at bounding box center [672, 299] width 20 height 10
click at [659, 298] on input "False" at bounding box center [654, 300] width 9 height 8
radio input "true"
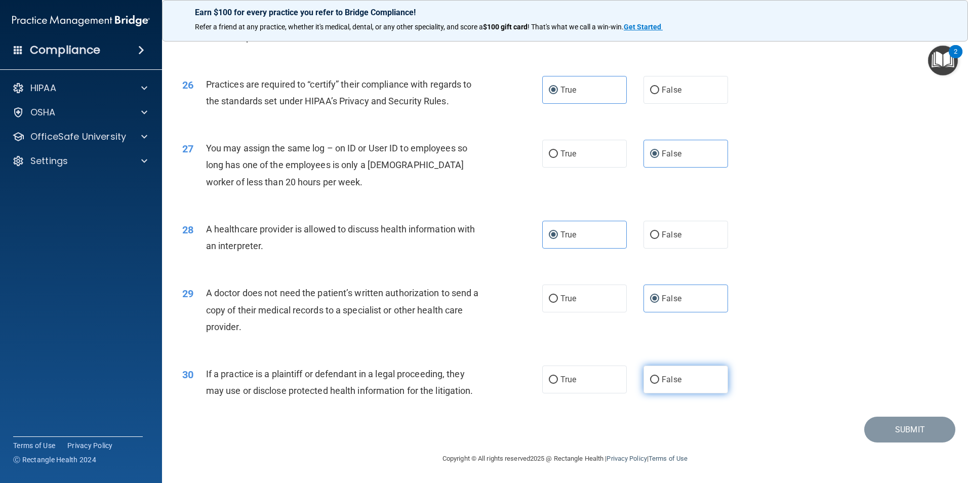
drag, startPoint x: 681, startPoint y: 378, endPoint x: 675, endPoint y: 378, distance: 6.1
click at [680, 378] on label "False" at bounding box center [685, 379] width 85 height 28
click at [659, 378] on input "False" at bounding box center [654, 380] width 9 height 8
radio input "true"
click at [911, 437] on button "Submit" at bounding box center [909, 430] width 91 height 26
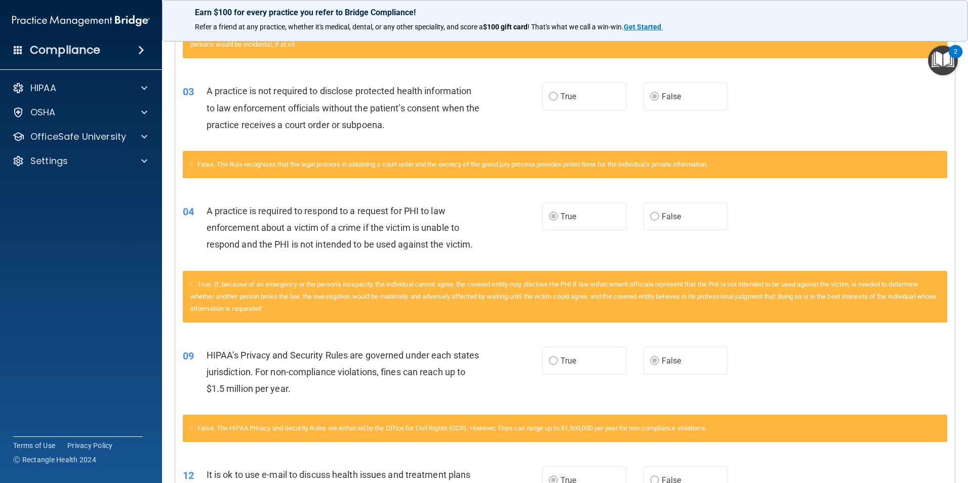
scroll to position [80, 0]
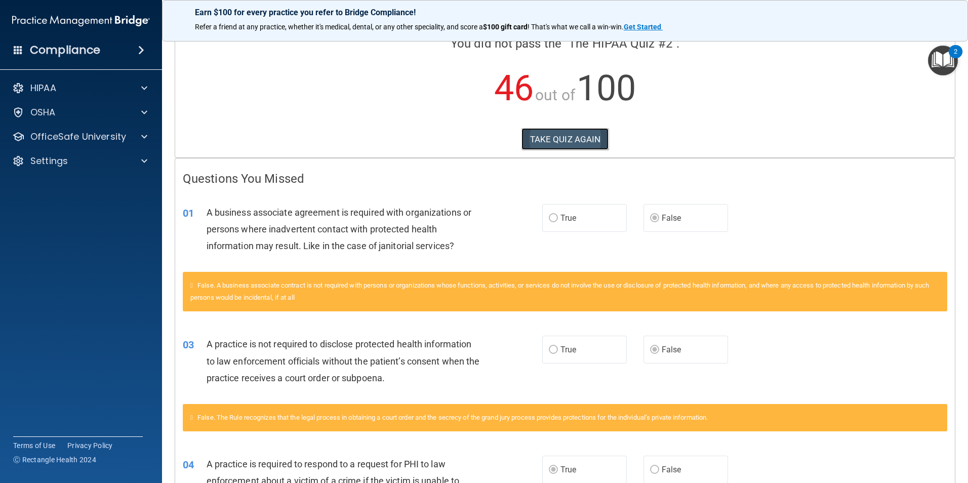
click at [564, 144] on button "TAKE QUIZ AGAIN" at bounding box center [565, 139] width 88 height 22
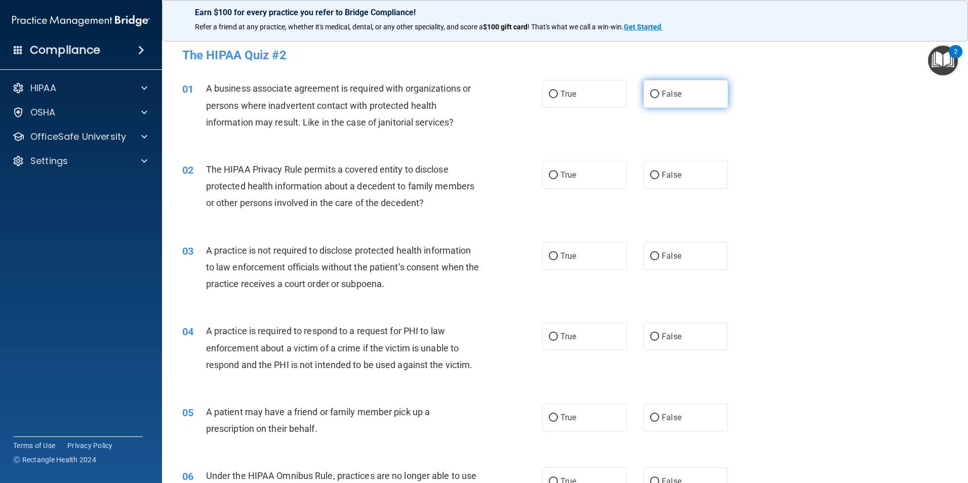
click at [671, 100] on label "False" at bounding box center [685, 94] width 85 height 28
click at [659, 98] on input "False" at bounding box center [654, 95] width 9 height 8
radio input "true"
click at [573, 184] on label "True" at bounding box center [584, 175] width 85 height 28
click at [558, 179] on input "True" at bounding box center [553, 176] width 9 height 8
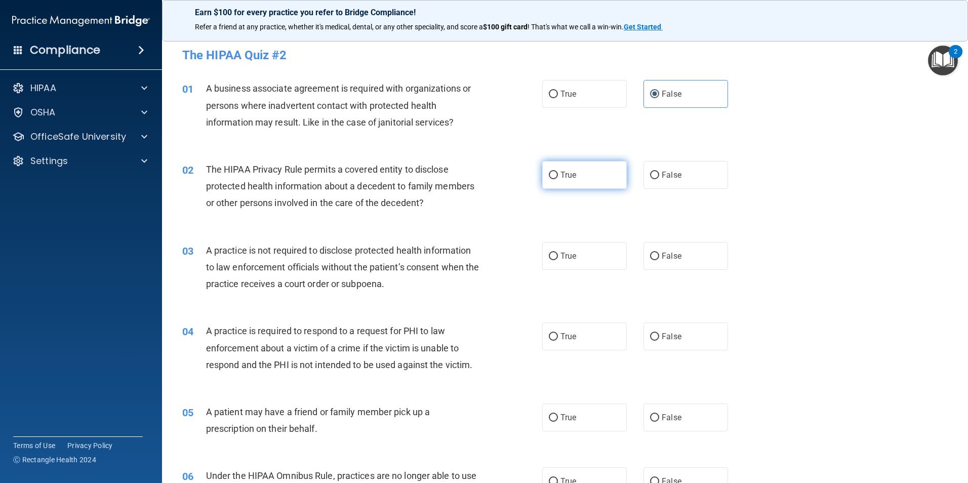
radio input "true"
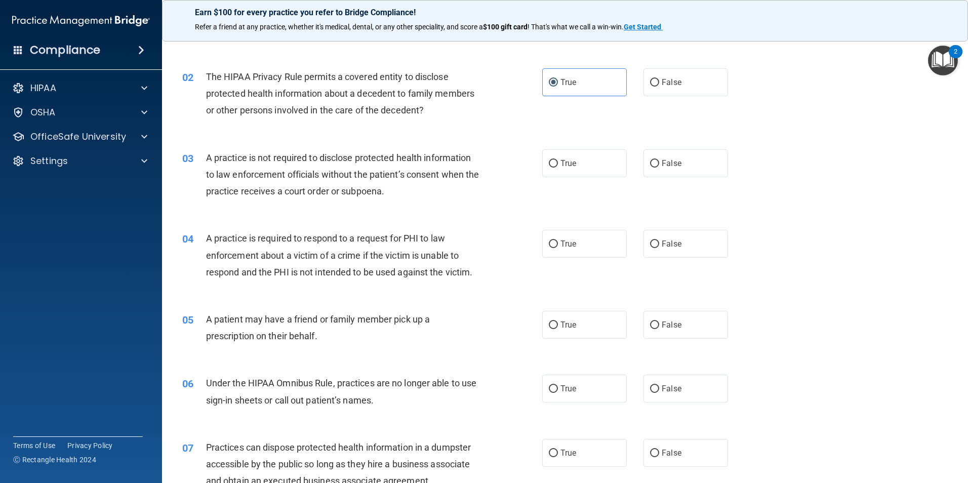
scroll to position [101, 0]
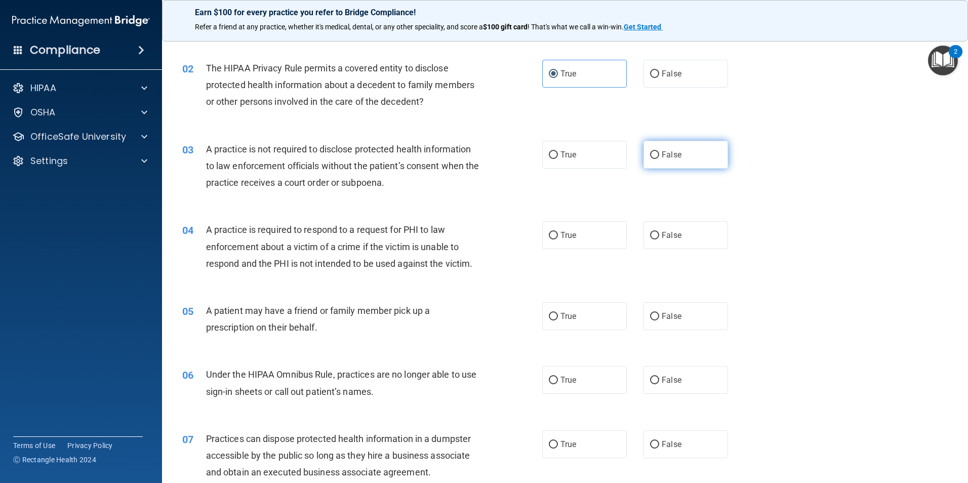
click at [648, 166] on label "False" at bounding box center [685, 155] width 85 height 28
click at [650, 159] on input "False" at bounding box center [654, 155] width 9 height 8
radio input "true"
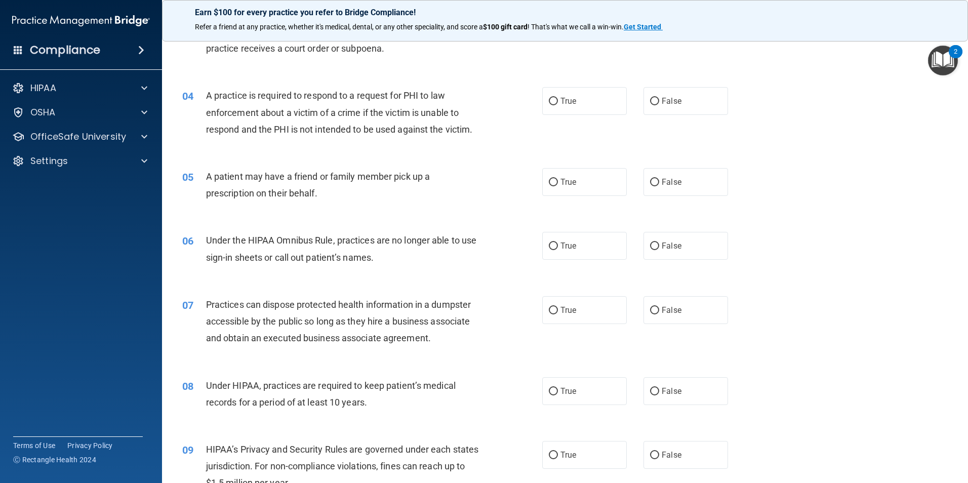
scroll to position [253, 0]
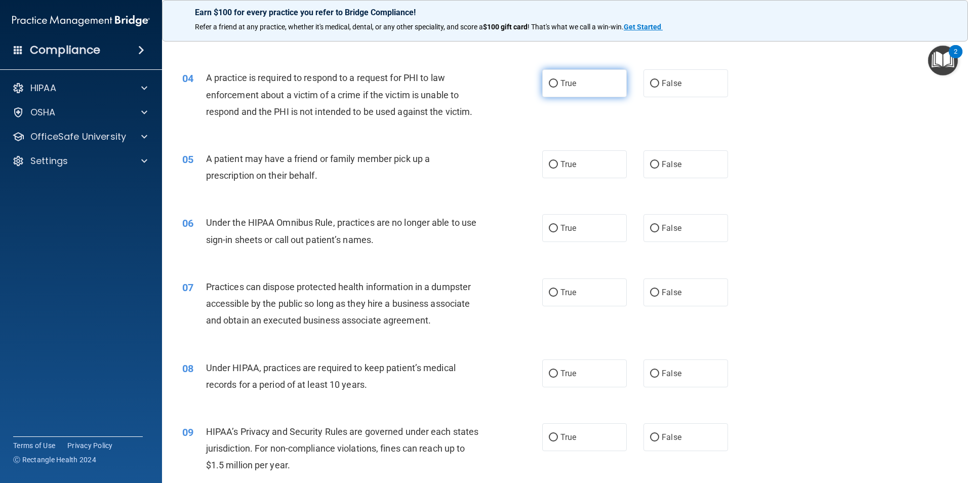
click at [555, 90] on label "True" at bounding box center [584, 83] width 85 height 28
click at [555, 88] on input "True" at bounding box center [553, 84] width 9 height 8
radio input "true"
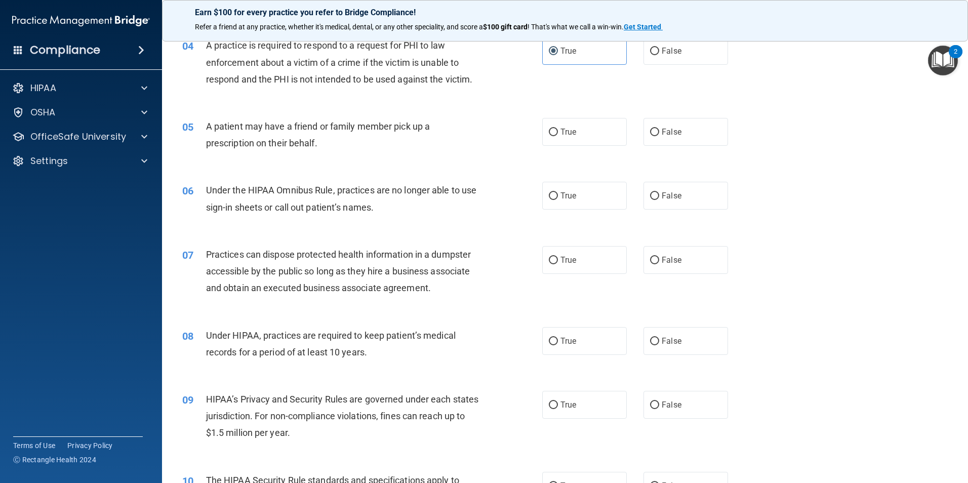
scroll to position [304, 0]
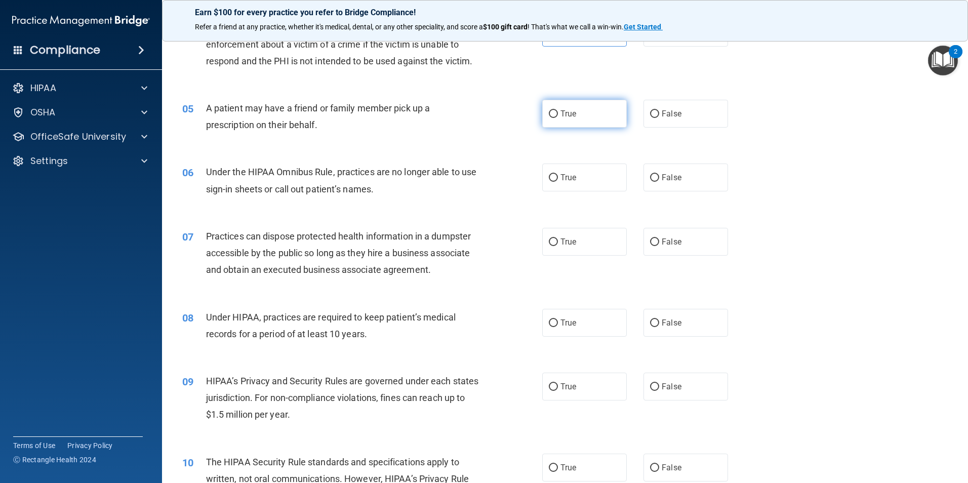
click at [574, 109] on label "True" at bounding box center [584, 114] width 85 height 28
click at [558, 110] on input "True" at bounding box center [553, 114] width 9 height 8
radio input "true"
click at [650, 183] on label "False" at bounding box center [685, 177] width 85 height 28
click at [650, 182] on input "False" at bounding box center [654, 178] width 9 height 8
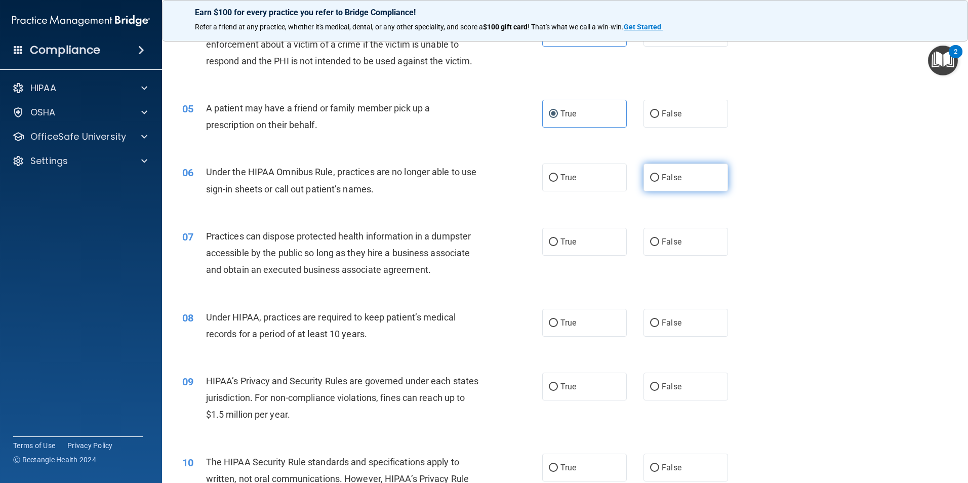
radio input "true"
click at [652, 241] on input "False" at bounding box center [654, 242] width 9 height 8
radio input "true"
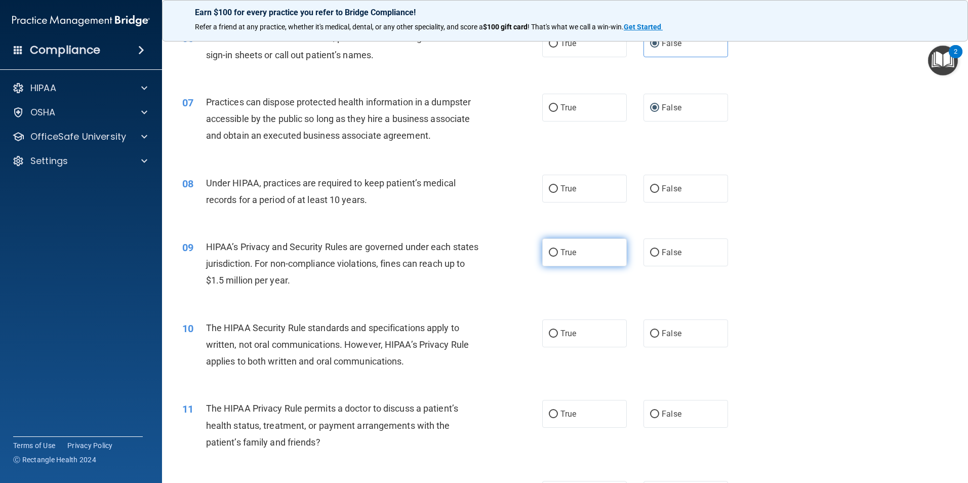
scroll to position [456, 0]
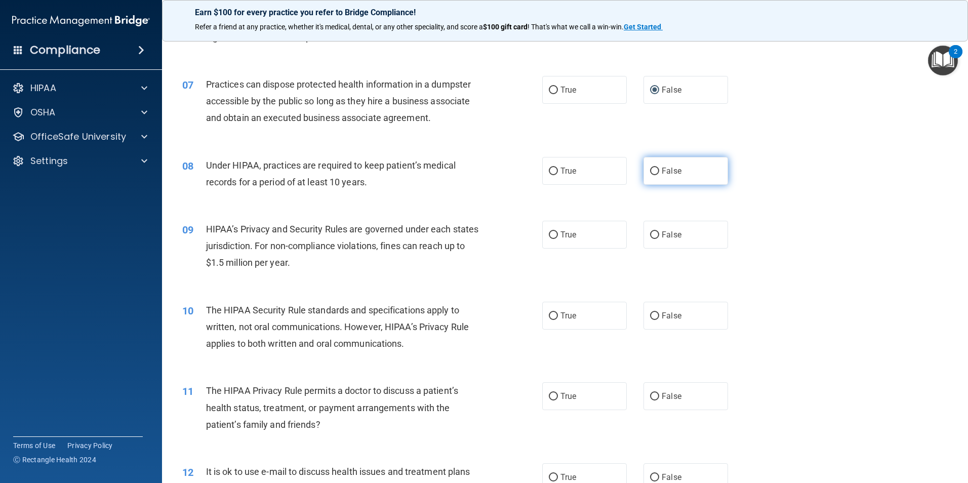
click at [652, 178] on label "False" at bounding box center [685, 171] width 85 height 28
click at [652, 175] on input "False" at bounding box center [654, 172] width 9 height 8
radio input "true"
click at [656, 237] on label "False" at bounding box center [685, 235] width 85 height 28
click at [656, 237] on input "False" at bounding box center [654, 235] width 9 height 8
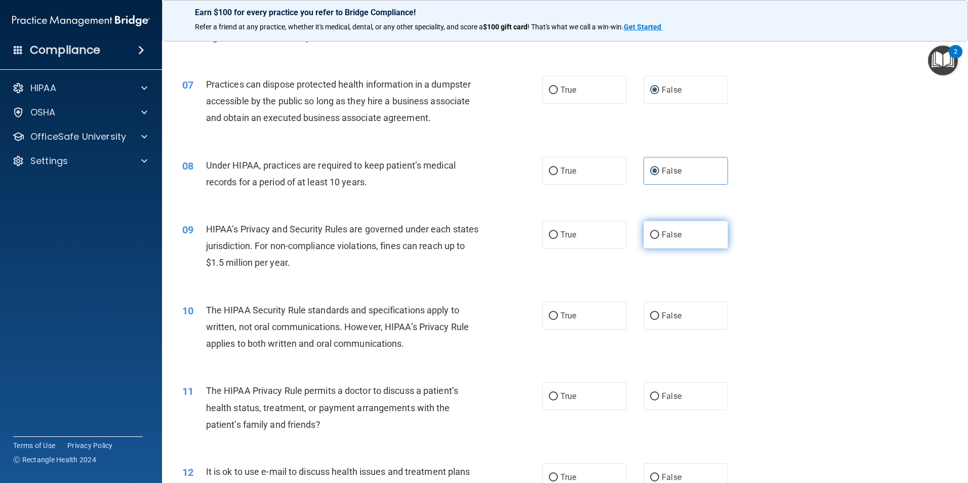
radio input "true"
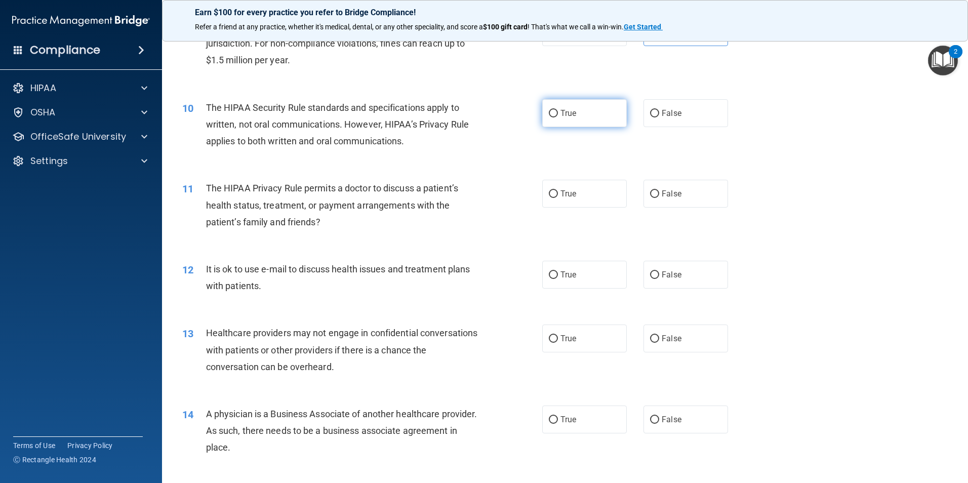
click at [560, 110] on span "True" at bounding box center [568, 113] width 16 height 10
click at [558, 110] on input "True" at bounding box center [553, 114] width 9 height 8
radio input "true"
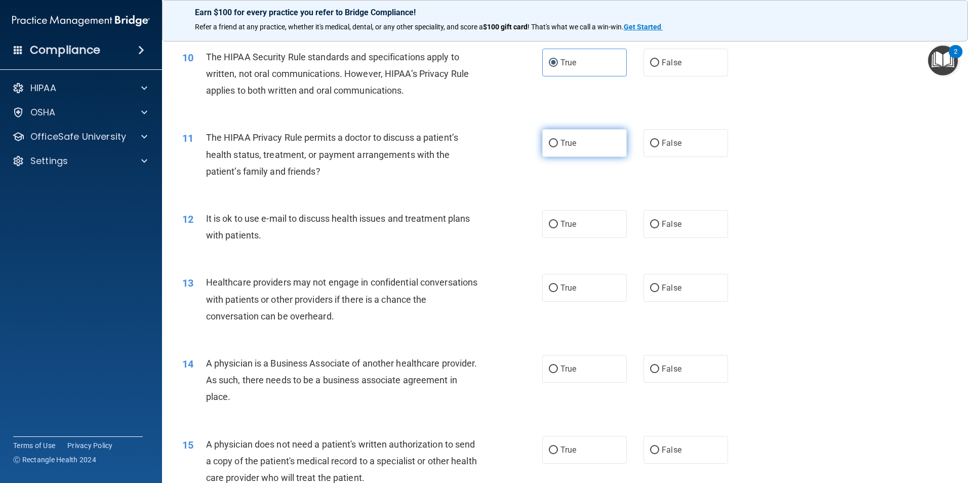
click at [561, 153] on label "True" at bounding box center [584, 143] width 85 height 28
click at [558, 147] on input "True" at bounding box center [553, 144] width 9 height 8
radio input "true"
click at [573, 233] on label "True" at bounding box center [584, 224] width 85 height 28
click at [558, 228] on input "True" at bounding box center [553, 225] width 9 height 8
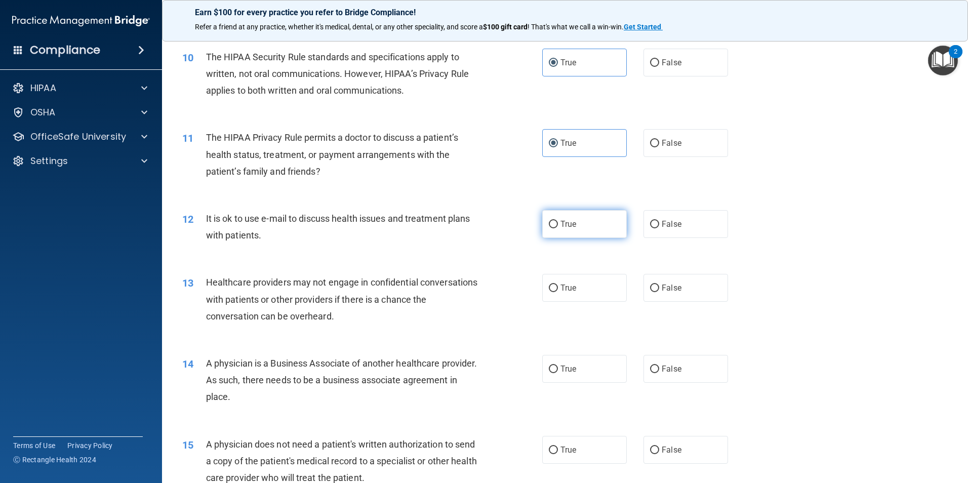
radio input "true"
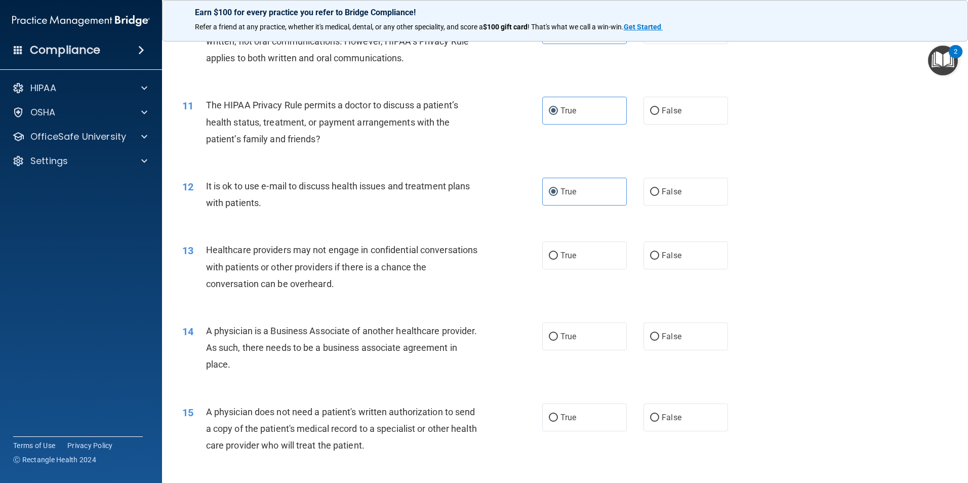
scroll to position [759, 0]
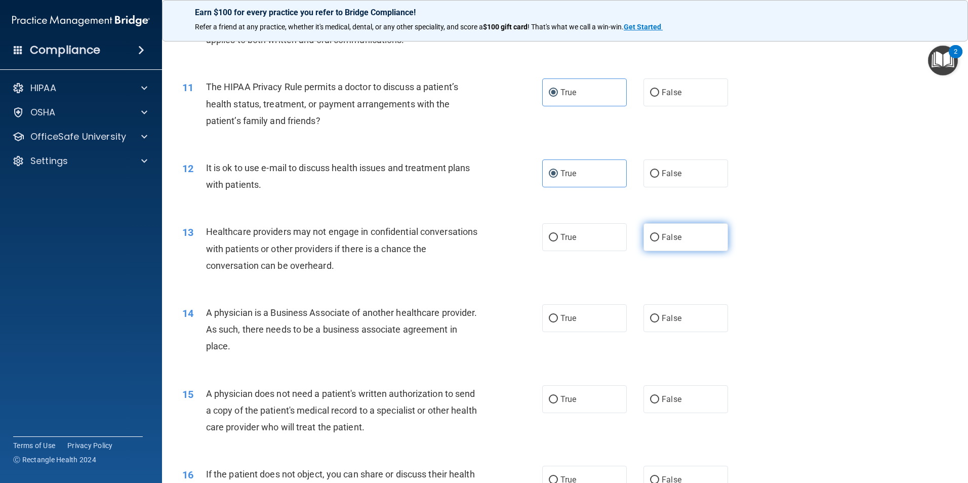
click at [685, 243] on label "False" at bounding box center [685, 237] width 85 height 28
click at [659, 241] on input "False" at bounding box center [654, 238] width 9 height 8
radio input "true"
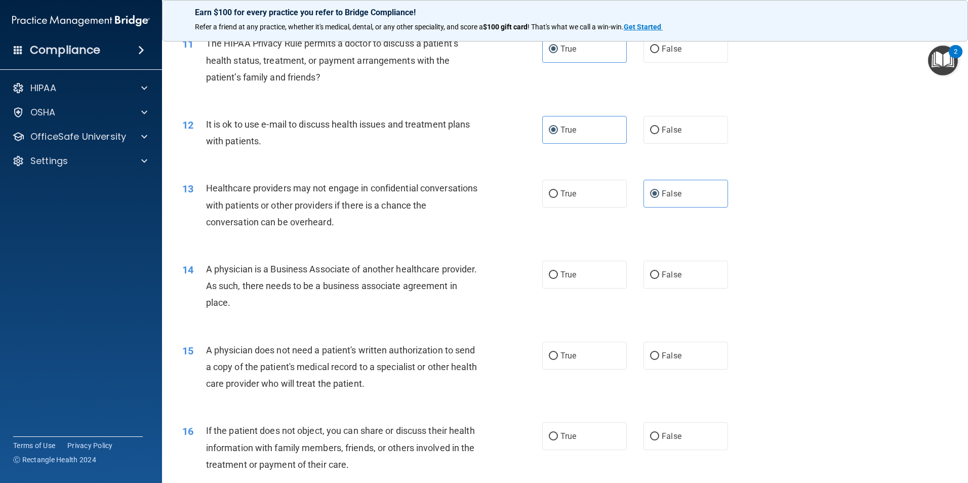
scroll to position [860, 0]
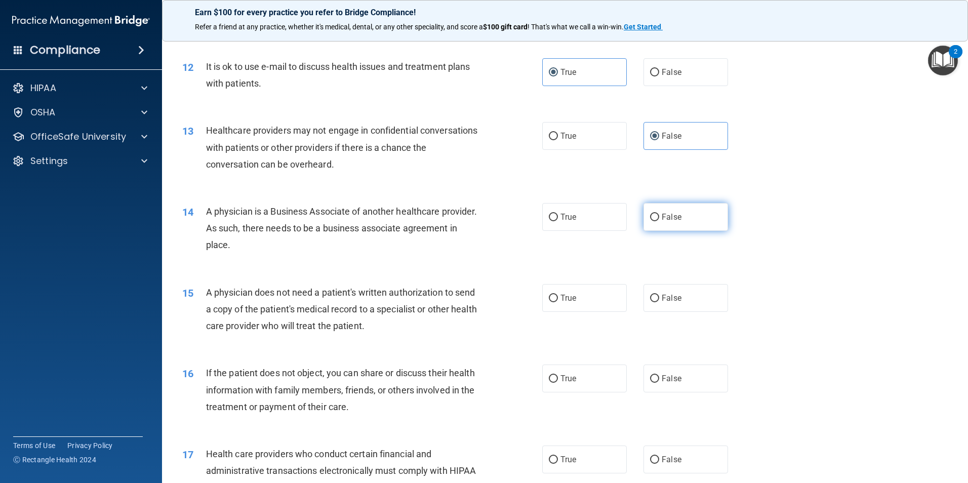
click at [668, 221] on span "False" at bounding box center [672, 217] width 20 height 10
click at [659, 221] on input "False" at bounding box center [654, 218] width 9 height 8
radio input "true"
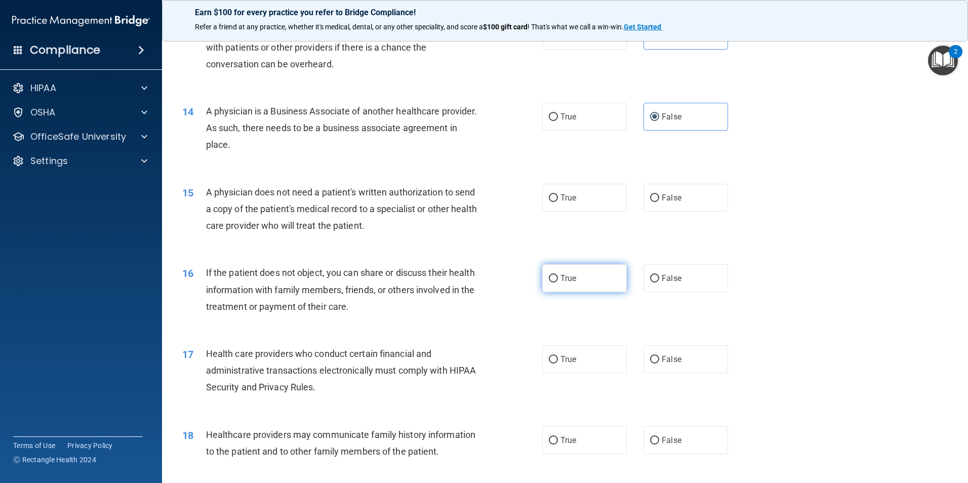
scroll to position [962, 0]
click at [564, 189] on label "True" at bounding box center [584, 197] width 85 height 28
click at [558, 193] on input "True" at bounding box center [553, 197] width 9 height 8
radio input "true"
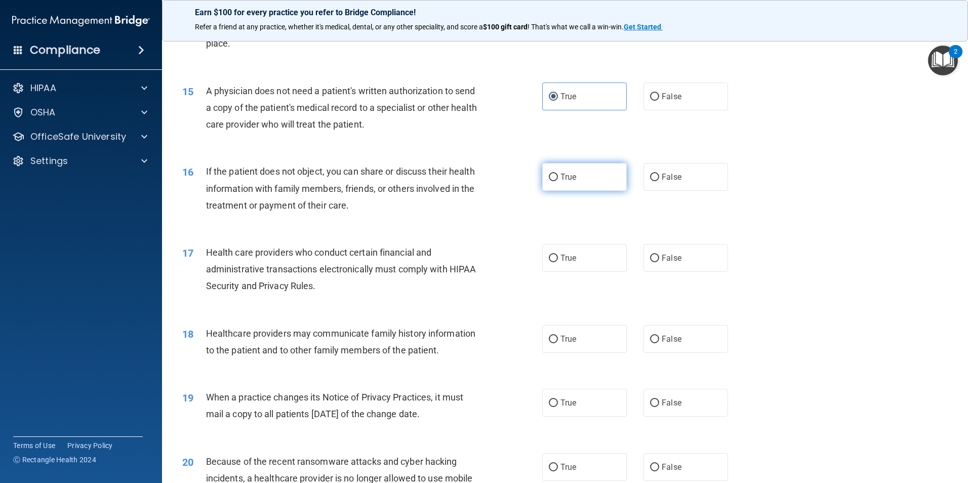
scroll to position [1063, 0]
click at [562, 174] on span "True" at bounding box center [568, 176] width 16 height 10
click at [558, 174] on input "True" at bounding box center [553, 177] width 9 height 8
radio input "true"
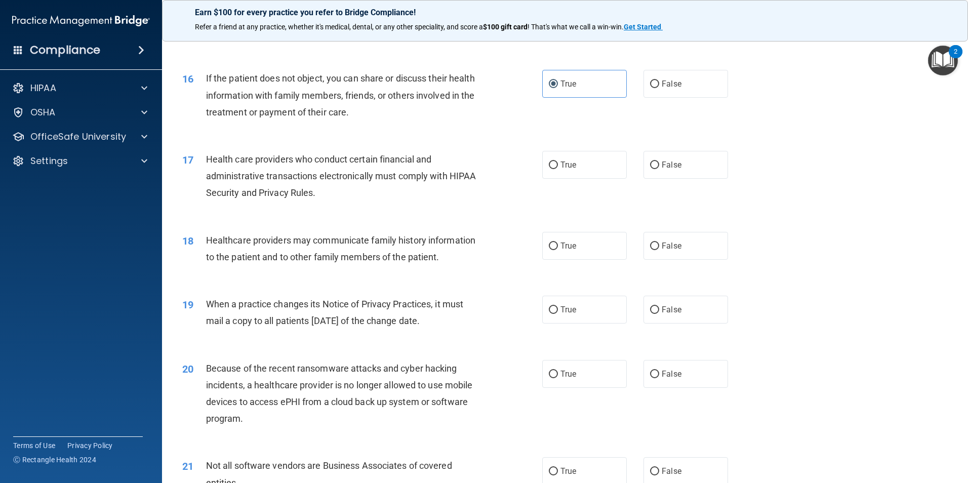
scroll to position [1164, 0]
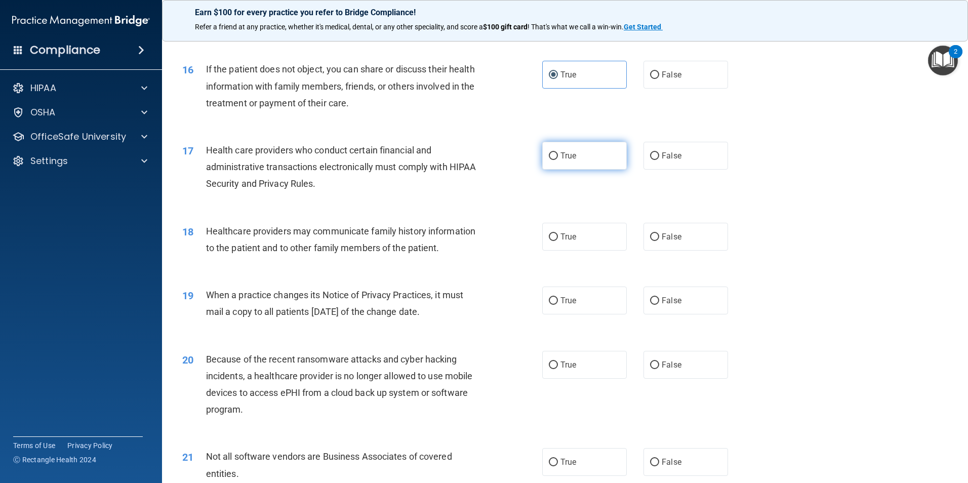
click at [574, 154] on label "True" at bounding box center [584, 156] width 85 height 28
click at [558, 154] on input "True" at bounding box center [553, 156] width 9 height 8
radio input "true"
click at [661, 245] on label "False" at bounding box center [685, 237] width 85 height 28
click at [659, 241] on input "False" at bounding box center [654, 237] width 9 height 8
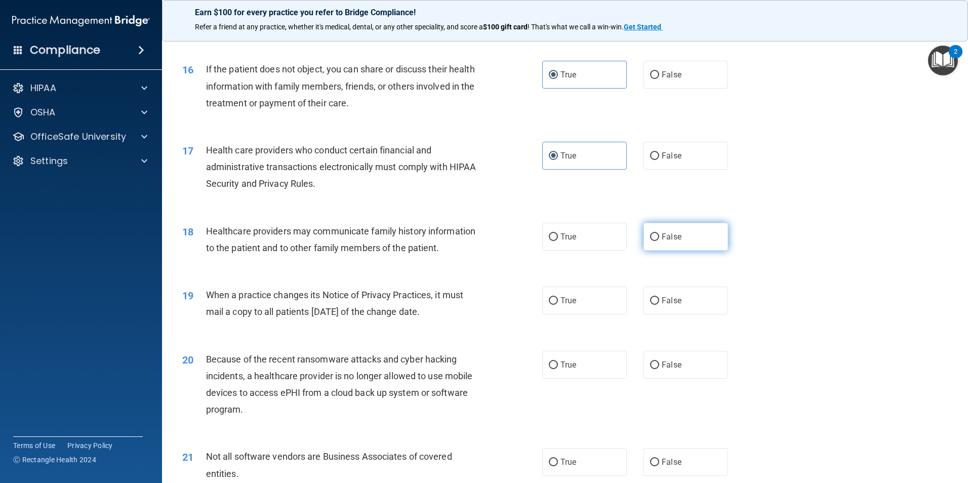
radio input "true"
click at [655, 296] on label "False" at bounding box center [685, 300] width 85 height 28
click at [655, 297] on input "False" at bounding box center [654, 301] width 9 height 8
radio input "true"
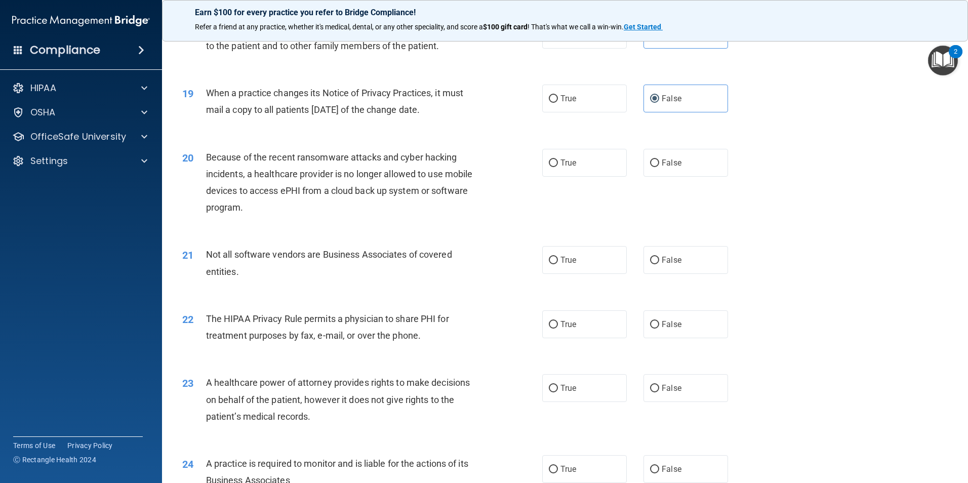
scroll to position [1367, 0]
click at [648, 169] on label "False" at bounding box center [685, 162] width 85 height 28
click at [650, 167] on input "False" at bounding box center [654, 163] width 9 height 8
radio input "true"
click at [577, 266] on label "True" at bounding box center [584, 259] width 85 height 28
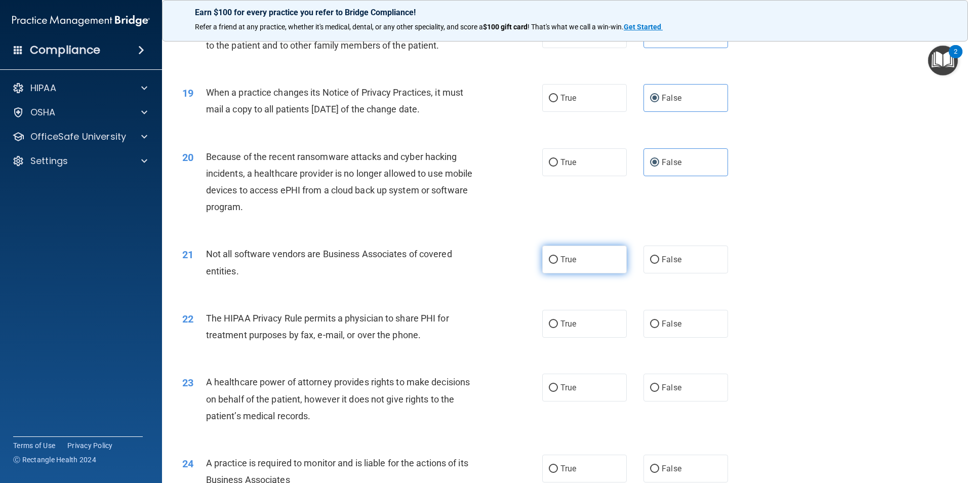
click at [558, 264] on input "True" at bounding box center [553, 260] width 9 height 8
radio input "true"
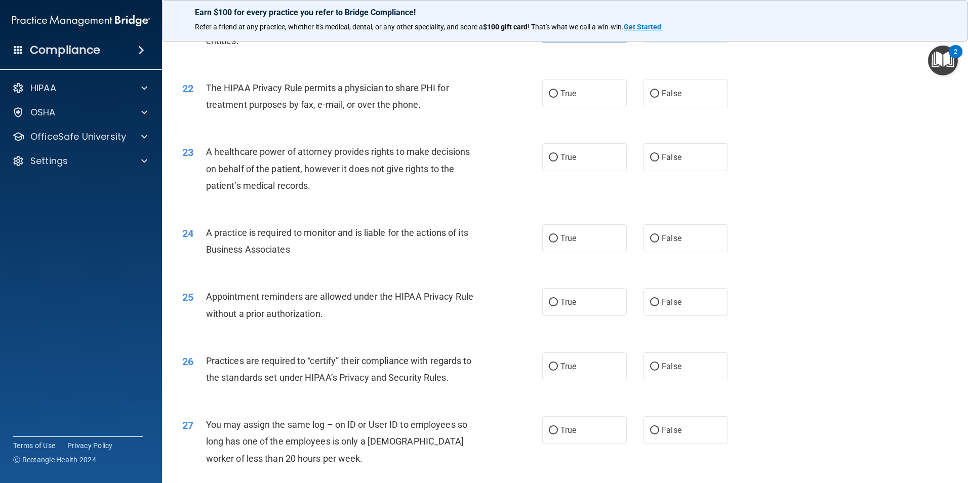
scroll to position [1620, 0]
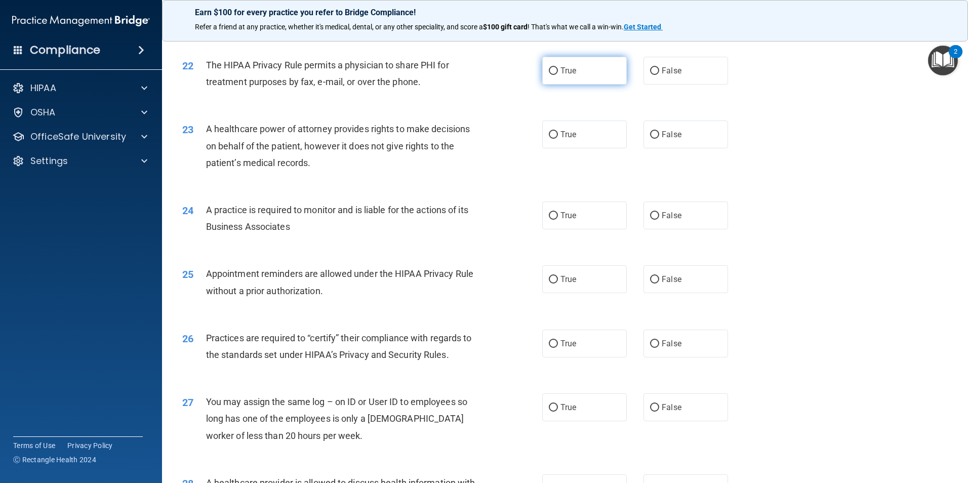
click at [563, 84] on label "True" at bounding box center [584, 71] width 85 height 28
click at [558, 75] on input "True" at bounding box center [553, 71] width 9 height 8
radio input "true"
click at [648, 140] on label "False" at bounding box center [685, 134] width 85 height 28
click at [650, 139] on input "False" at bounding box center [654, 135] width 9 height 8
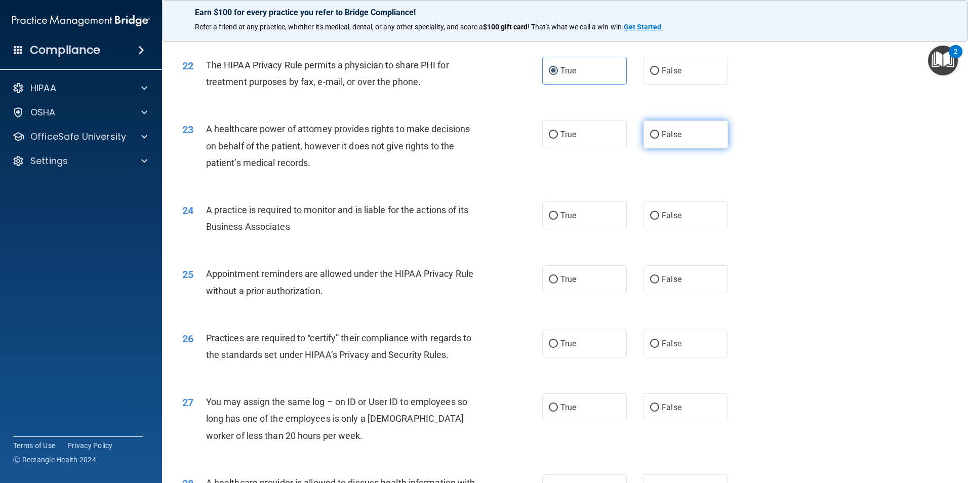
radio input "true"
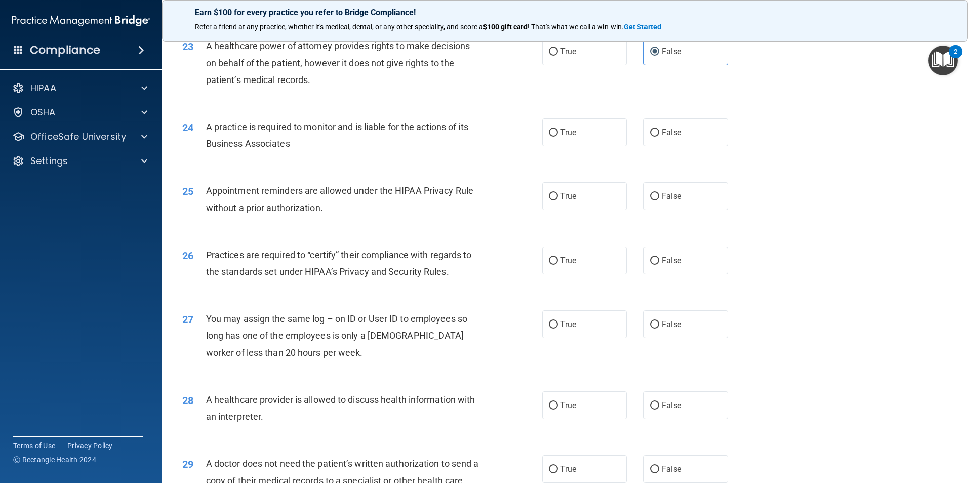
scroll to position [1721, 0]
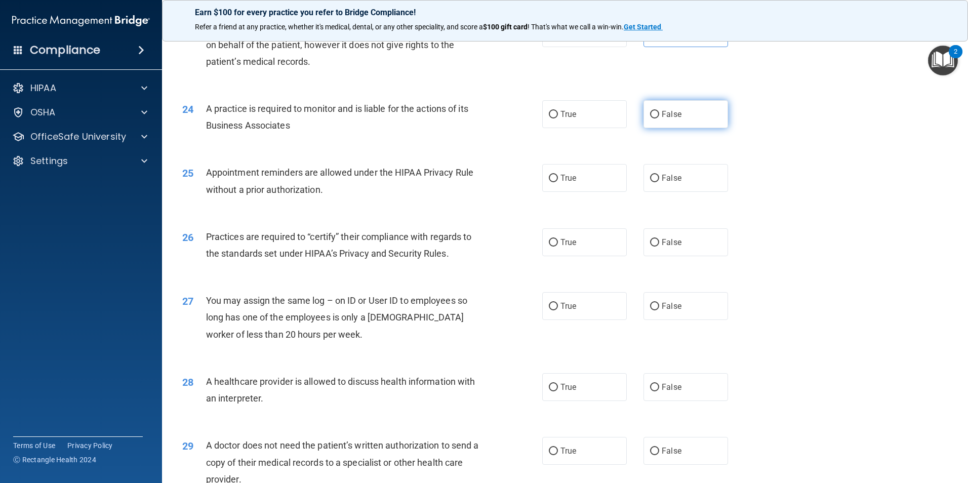
click at [652, 113] on input "False" at bounding box center [654, 115] width 9 height 8
radio input "true"
click at [560, 174] on span "True" at bounding box center [568, 178] width 16 height 10
click at [558, 175] on input "True" at bounding box center [553, 179] width 9 height 8
radio input "true"
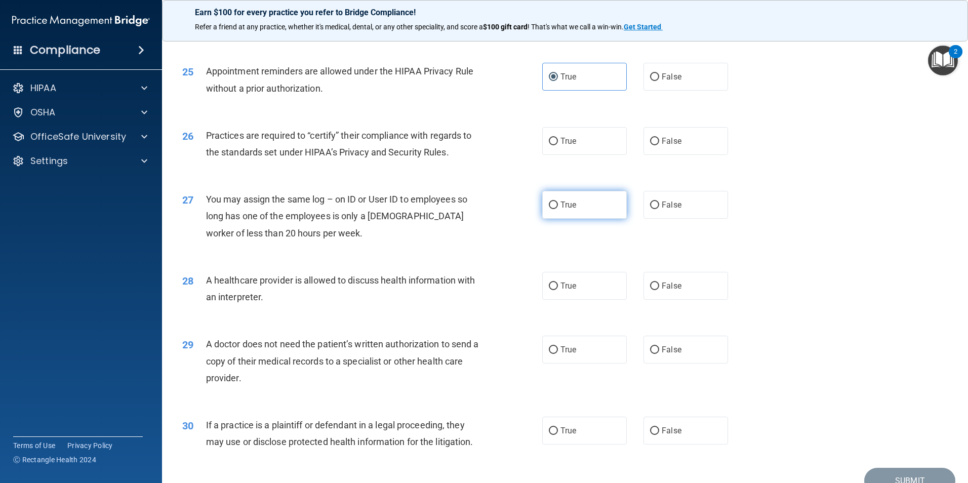
scroll to position [1873, 0]
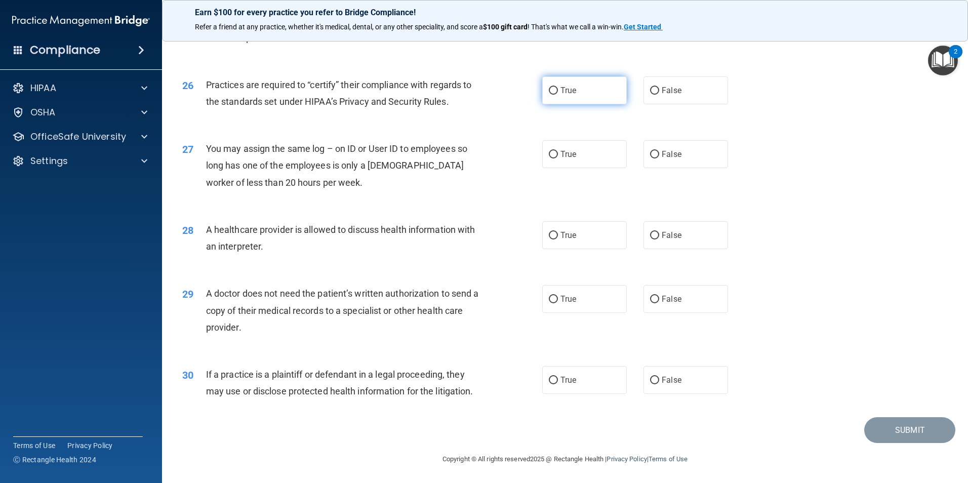
click at [569, 90] on span "True" at bounding box center [568, 91] width 16 height 10
click at [558, 90] on input "True" at bounding box center [553, 91] width 9 height 8
radio input "true"
click at [652, 155] on input "False" at bounding box center [654, 155] width 9 height 8
radio input "true"
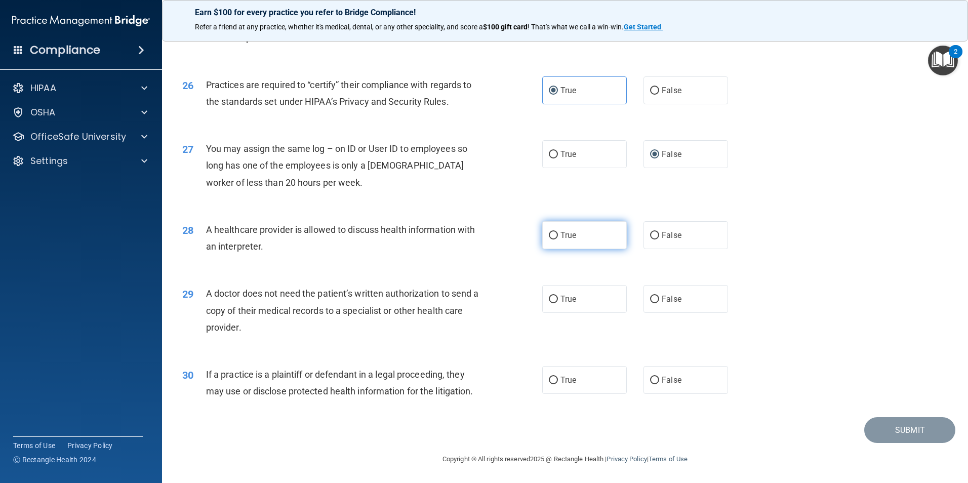
click at [560, 232] on span "True" at bounding box center [568, 235] width 16 height 10
click at [557, 232] on input "True" at bounding box center [553, 236] width 9 height 8
radio input "true"
click at [585, 300] on label "True" at bounding box center [584, 299] width 85 height 28
click at [558, 300] on input "True" at bounding box center [553, 300] width 9 height 8
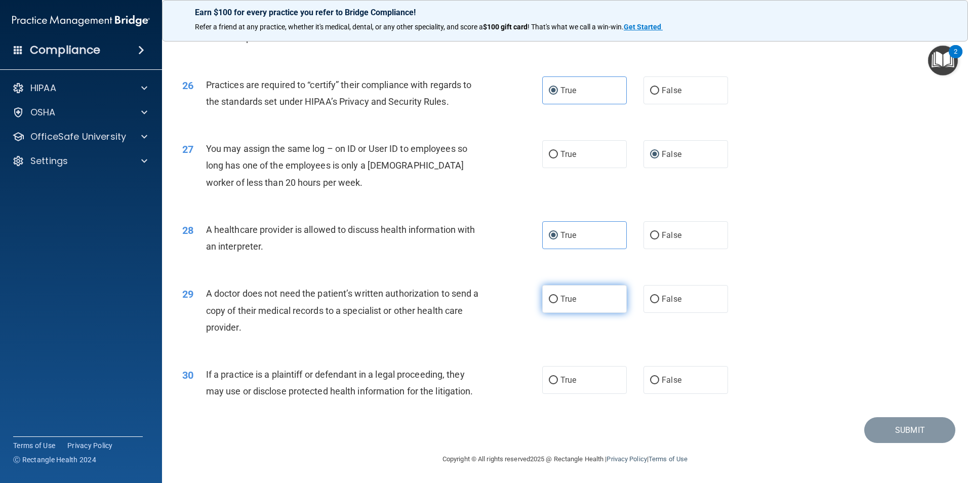
radio input "true"
click at [564, 386] on label "True" at bounding box center [584, 379] width 85 height 28
click at [558, 384] on input "True" at bounding box center [553, 380] width 9 height 8
radio input "true"
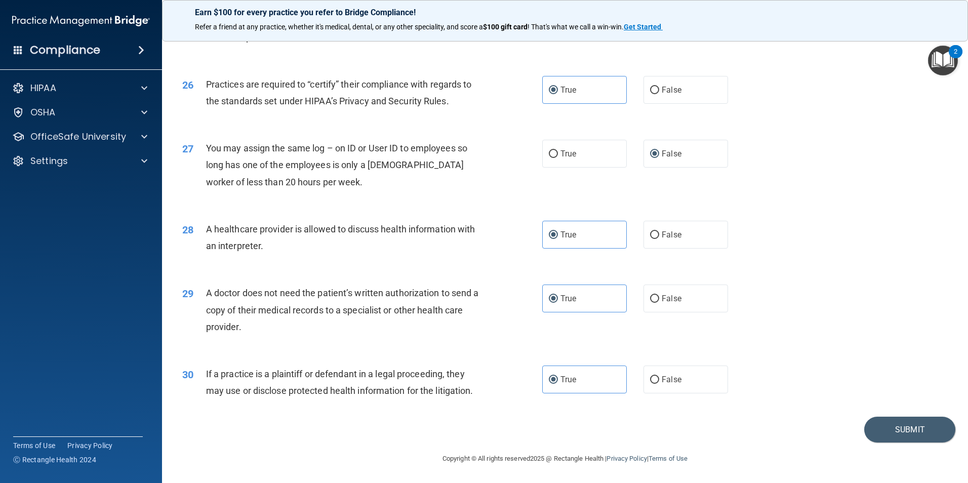
click at [902, 413] on div "30 If a practice is a plaintiff or defendant in a legal proceeding, they may us…" at bounding box center [565, 385] width 780 height 64
click at [894, 427] on button "Submit" at bounding box center [909, 430] width 91 height 26
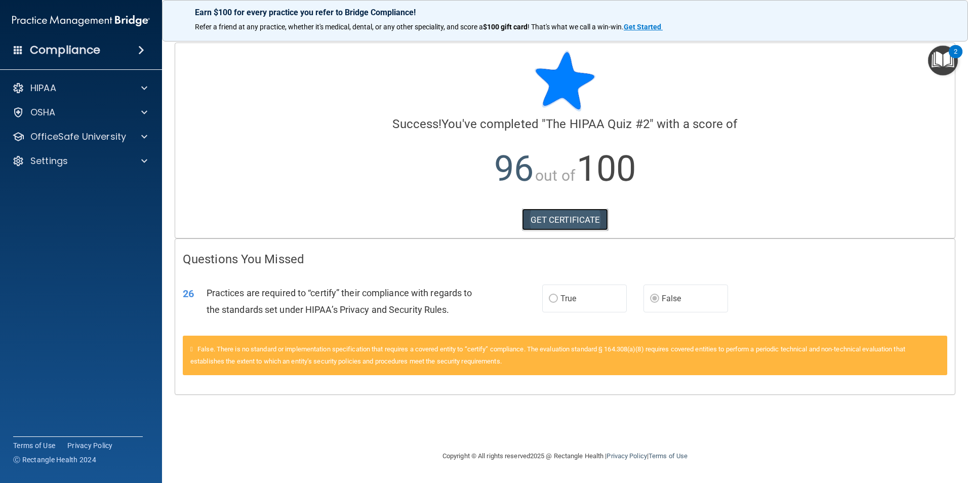
click at [573, 223] on link "GET CERTIFICATE" at bounding box center [565, 220] width 87 height 22
click at [56, 135] on p "OfficeSafe University" at bounding box center [78, 137] width 96 height 12
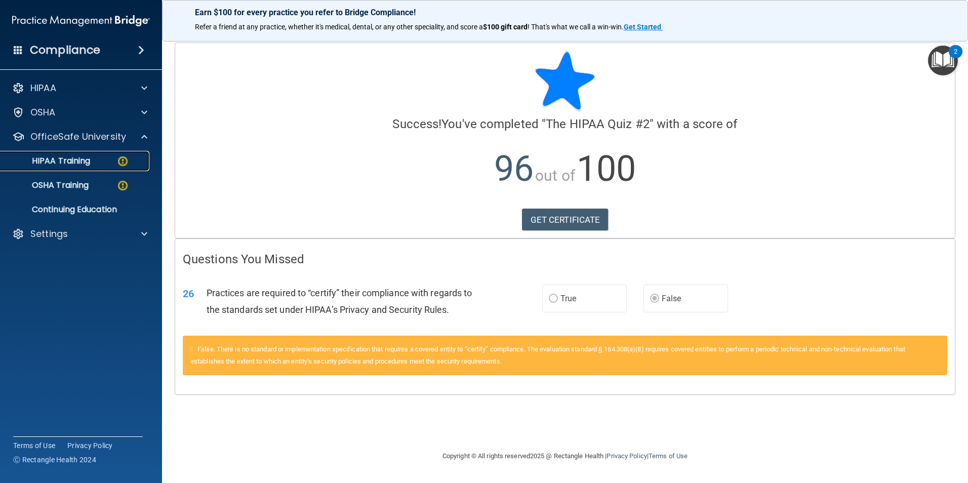
click at [89, 161] on p "HIPAA Training" at bounding box center [49, 161] width 84 height 10
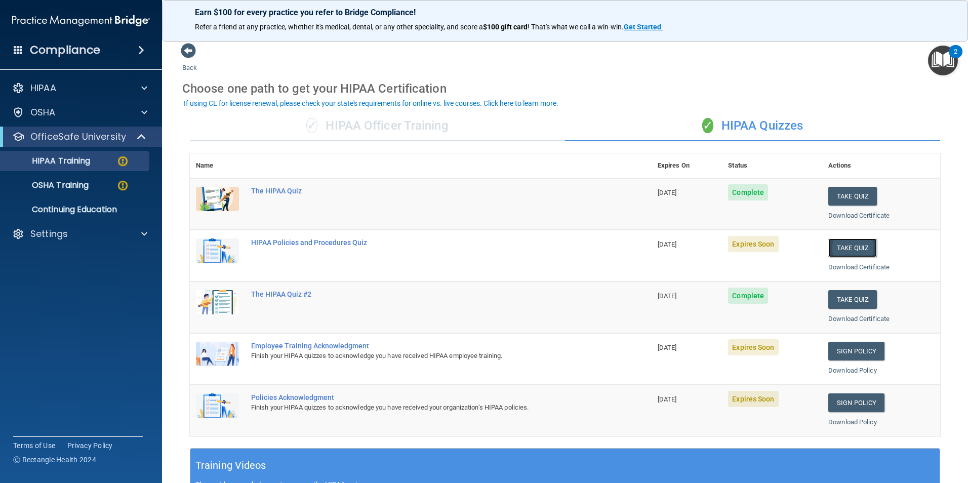
click at [846, 244] on button "Take Quiz" at bounding box center [852, 247] width 49 height 19
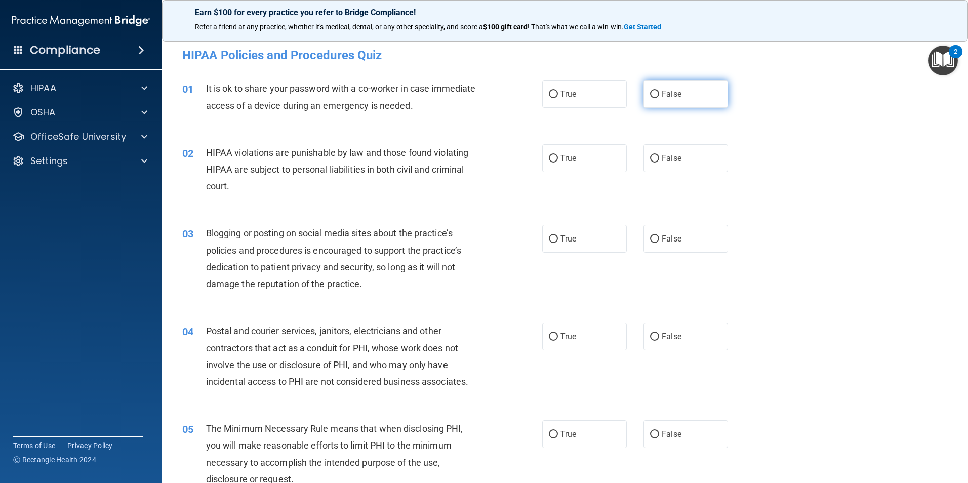
click at [650, 96] on input "False" at bounding box center [654, 95] width 9 height 8
radio input "true"
click at [560, 159] on span "True" at bounding box center [568, 158] width 16 height 10
click at [557, 159] on input "True" at bounding box center [553, 159] width 9 height 8
radio input "true"
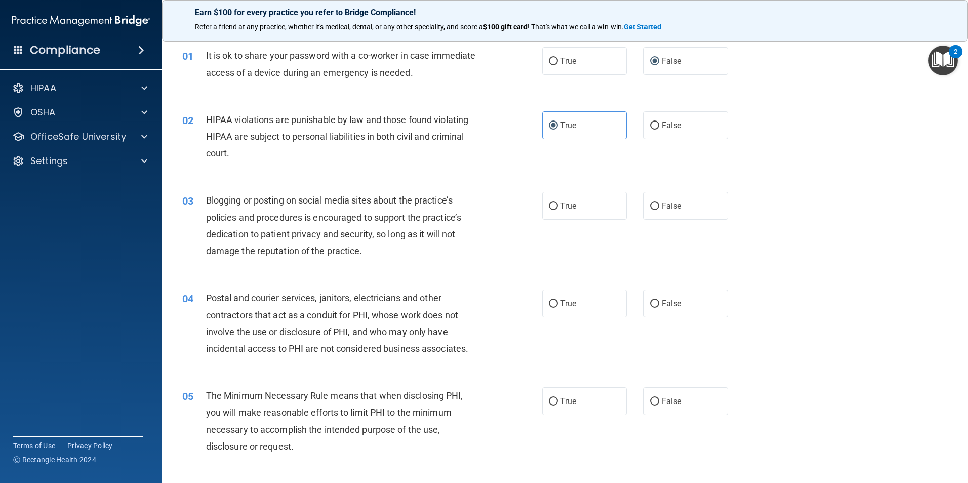
scroll to position [51, 0]
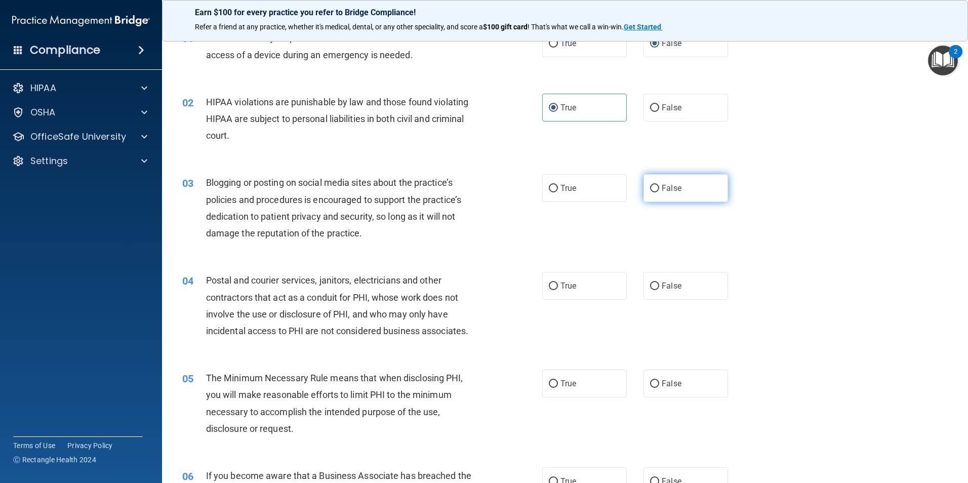
click at [654, 190] on input "False" at bounding box center [654, 189] width 9 height 8
radio input "true"
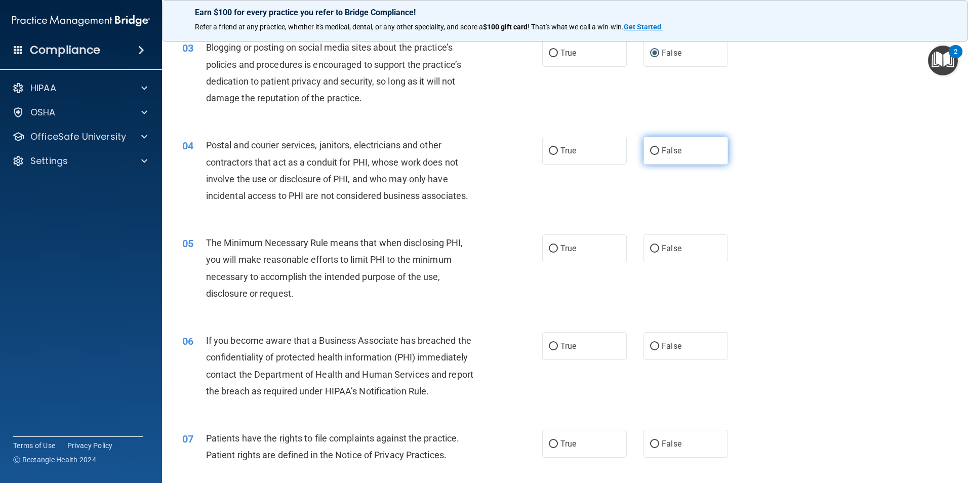
scroll to position [253, 0]
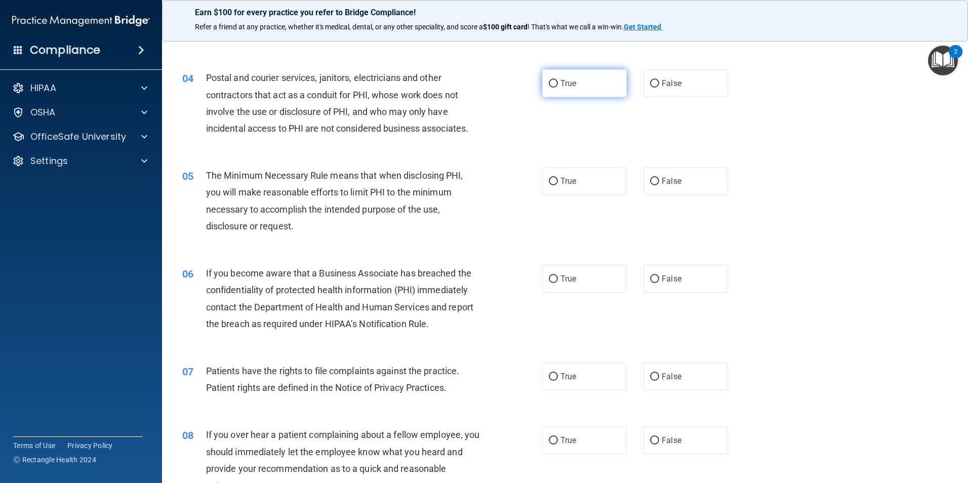
click at [570, 83] on span "True" at bounding box center [568, 83] width 16 height 10
click at [558, 83] on input "True" at bounding box center [553, 84] width 9 height 8
radio input "true"
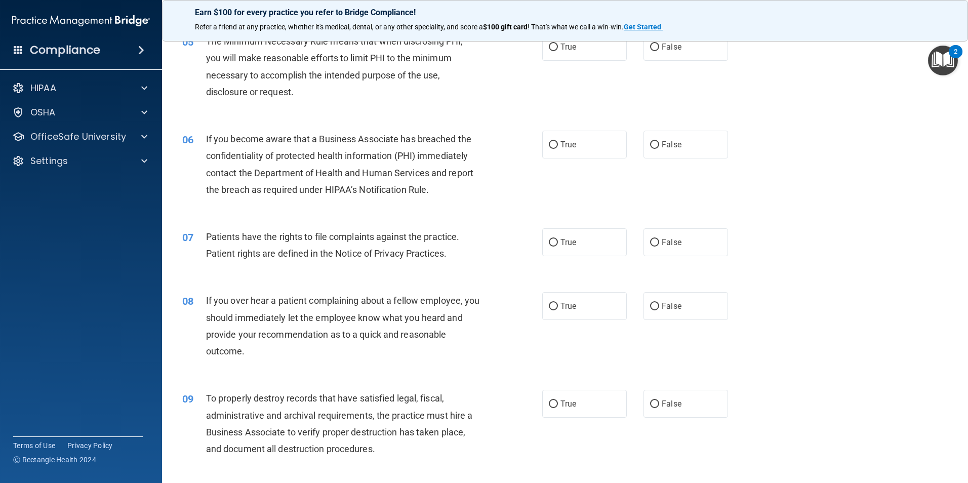
scroll to position [405, 0]
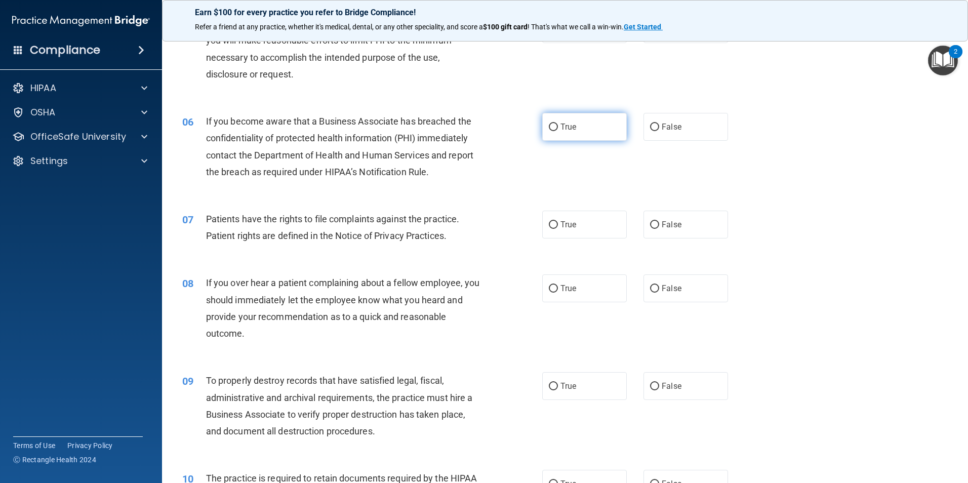
drag, startPoint x: 540, startPoint y: 126, endPoint x: 546, endPoint y: 126, distance: 6.1
click at [544, 126] on label "True" at bounding box center [584, 127] width 85 height 28
click at [549, 126] on input "True" at bounding box center [553, 127] width 9 height 8
radio input "true"
click at [549, 225] on input "True" at bounding box center [553, 225] width 9 height 8
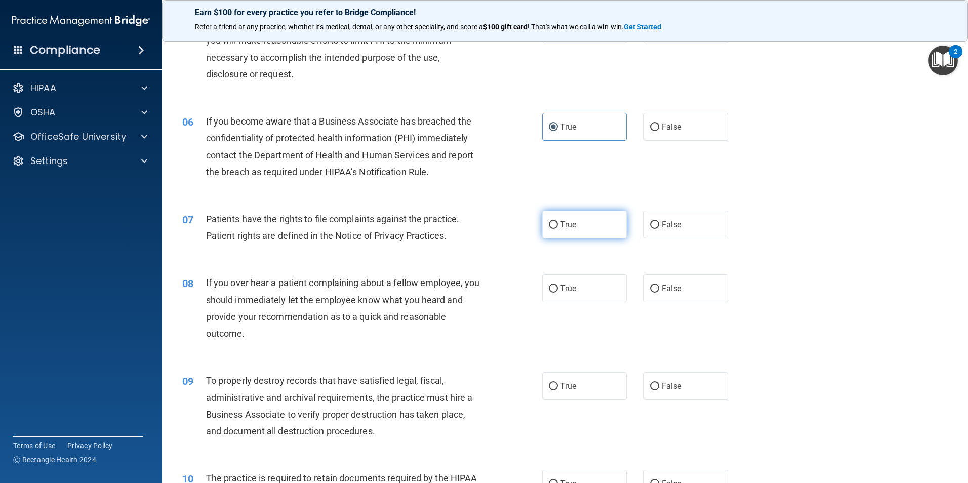
radio input "true"
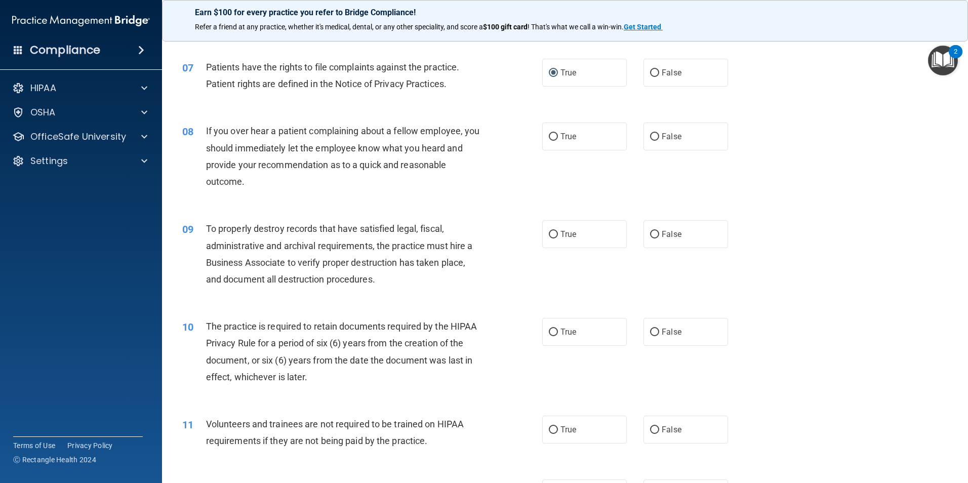
scroll to position [607, 0]
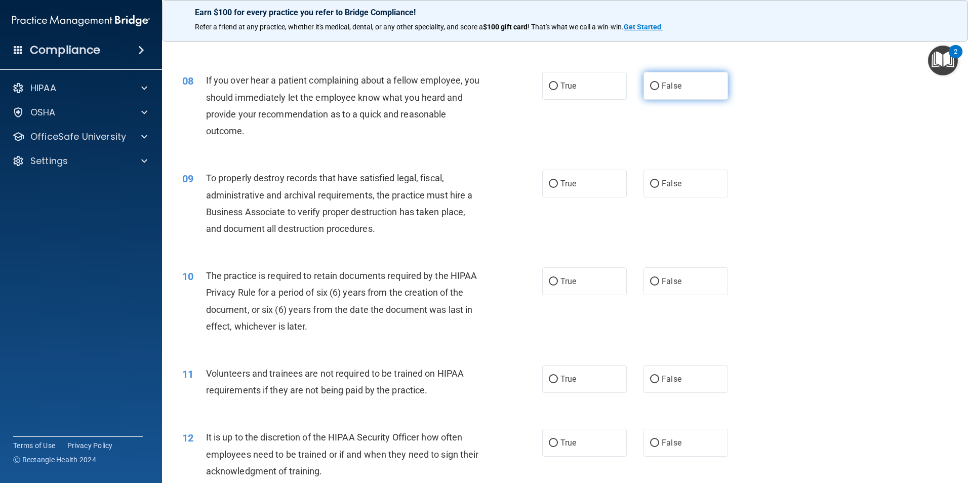
click at [650, 87] on input "False" at bounding box center [654, 87] width 9 height 8
radio input "true"
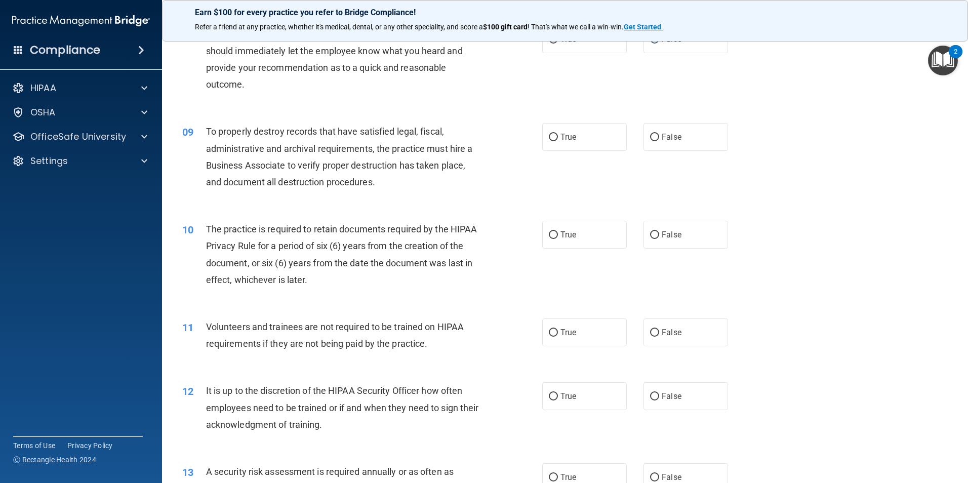
scroll to position [709, 0]
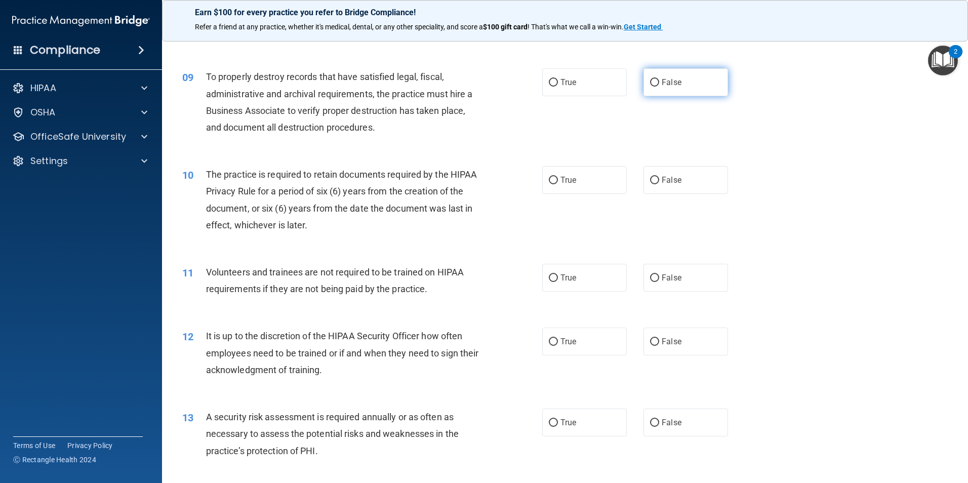
click at [665, 91] on label "False" at bounding box center [685, 82] width 85 height 28
click at [659, 87] on input "False" at bounding box center [654, 83] width 9 height 8
radio input "true"
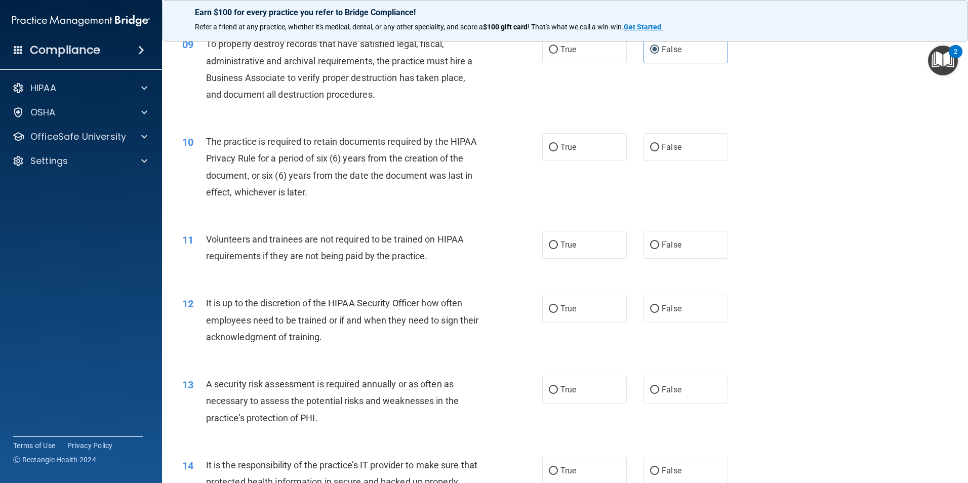
scroll to position [759, 0]
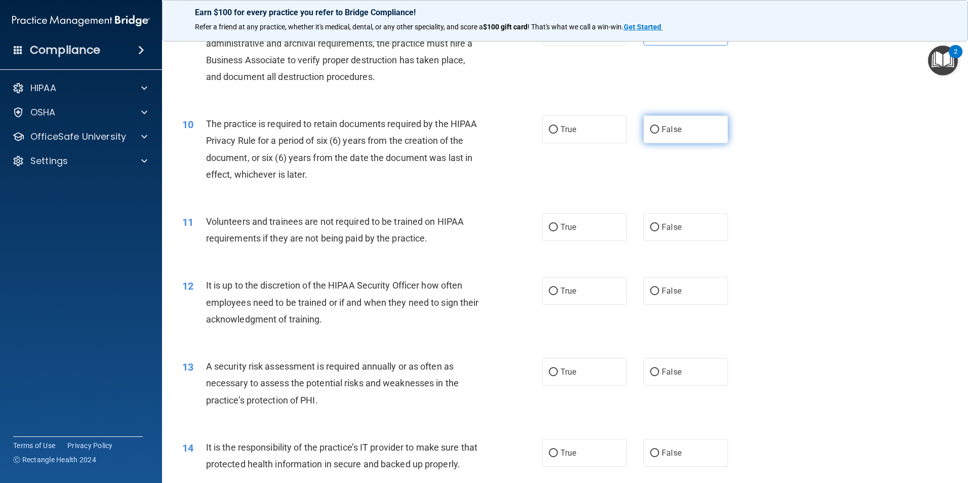
click at [665, 138] on label "False" at bounding box center [685, 129] width 85 height 28
click at [659, 134] on input "False" at bounding box center [654, 130] width 9 height 8
radio input "true"
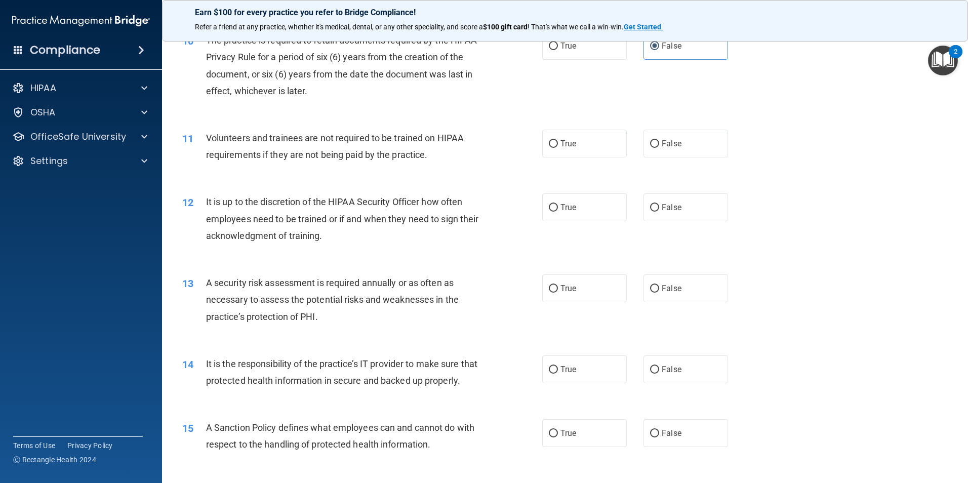
scroll to position [860, 0]
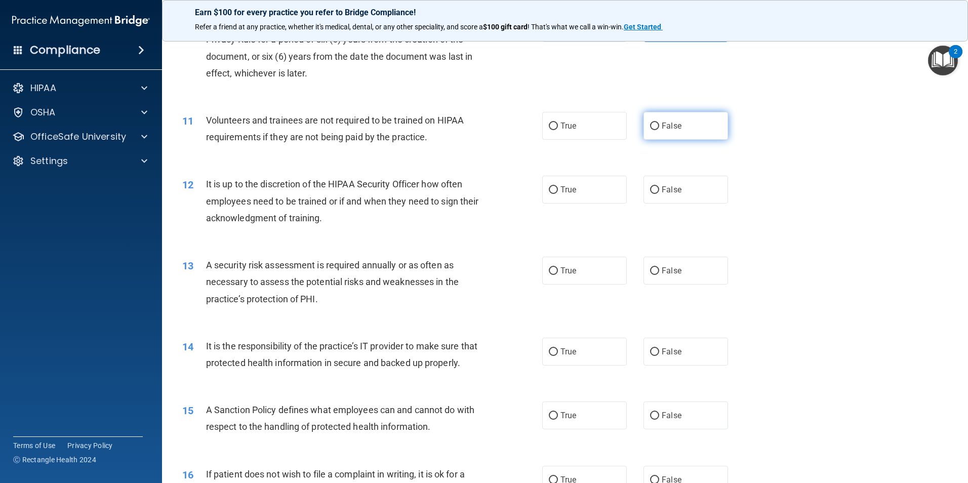
click at [651, 128] on input "False" at bounding box center [654, 126] width 9 height 8
radio input "true"
click at [565, 191] on span "True" at bounding box center [568, 190] width 16 height 10
click at [558, 191] on input "True" at bounding box center [553, 190] width 9 height 8
radio input "true"
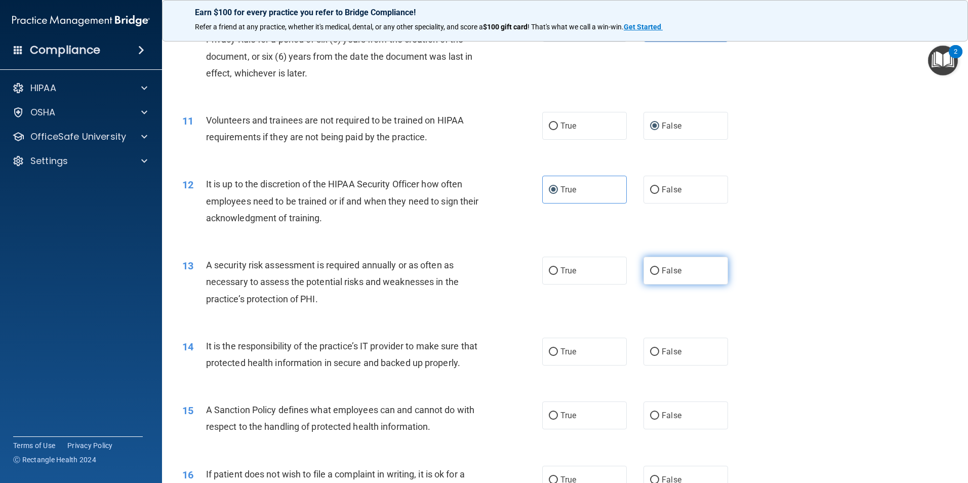
click at [666, 267] on span "False" at bounding box center [672, 271] width 20 height 10
click at [659, 267] on input "False" at bounding box center [654, 271] width 9 height 8
radio input "true"
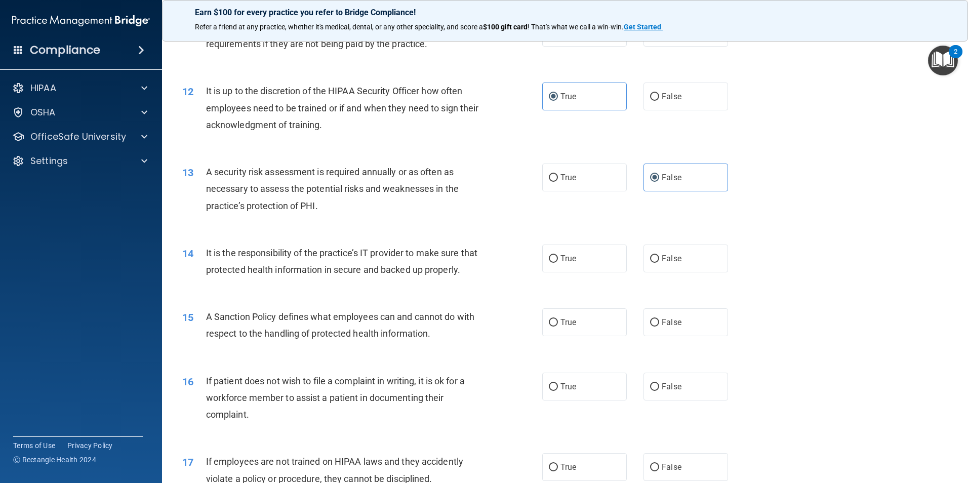
scroll to position [962, 0]
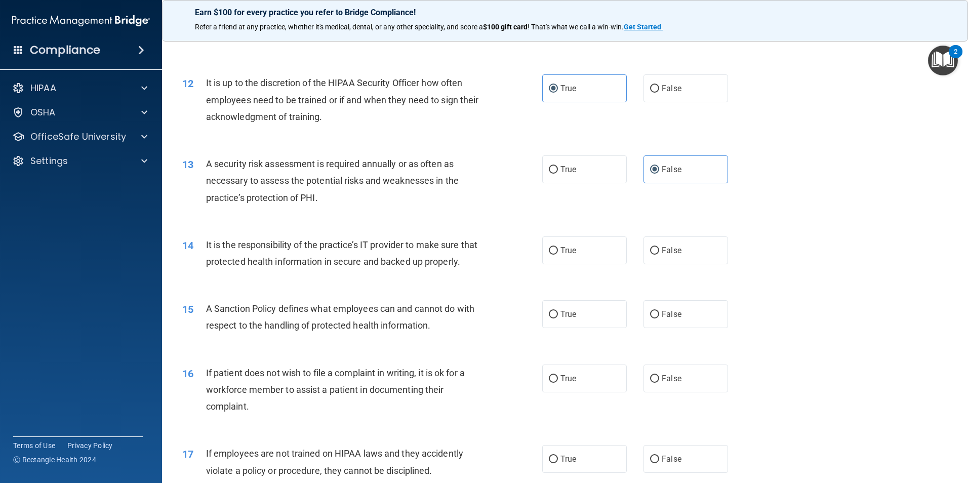
drag, startPoint x: 587, startPoint y: 255, endPoint x: 586, endPoint y: 271, distance: 15.8
click at [586, 269] on div "14 It is the responsibility of the practice’s IT provider to make sure that pro…" at bounding box center [565, 256] width 780 height 64
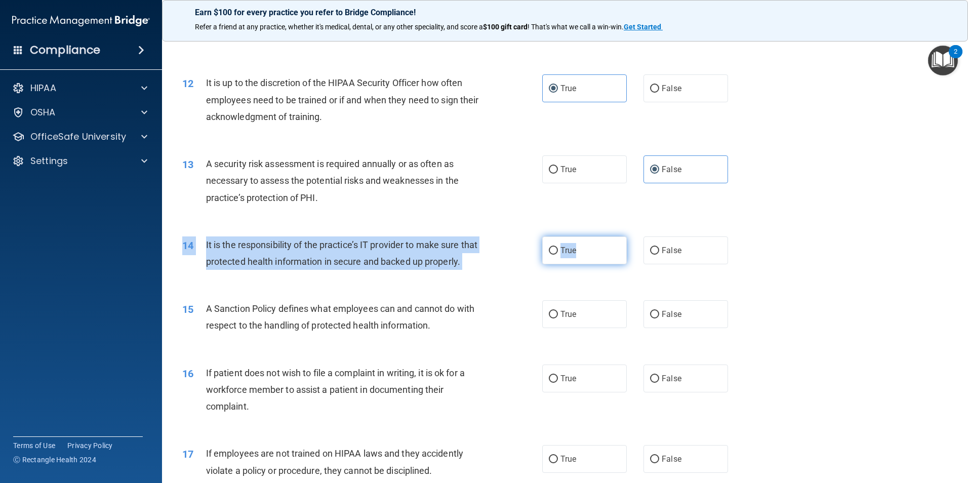
drag, startPoint x: 586, startPoint y: 271, endPoint x: 559, endPoint y: 253, distance: 32.1
click at [560, 253] on span "True" at bounding box center [568, 250] width 16 height 10
click at [558, 253] on input "True" at bounding box center [553, 251] width 9 height 8
radio input "true"
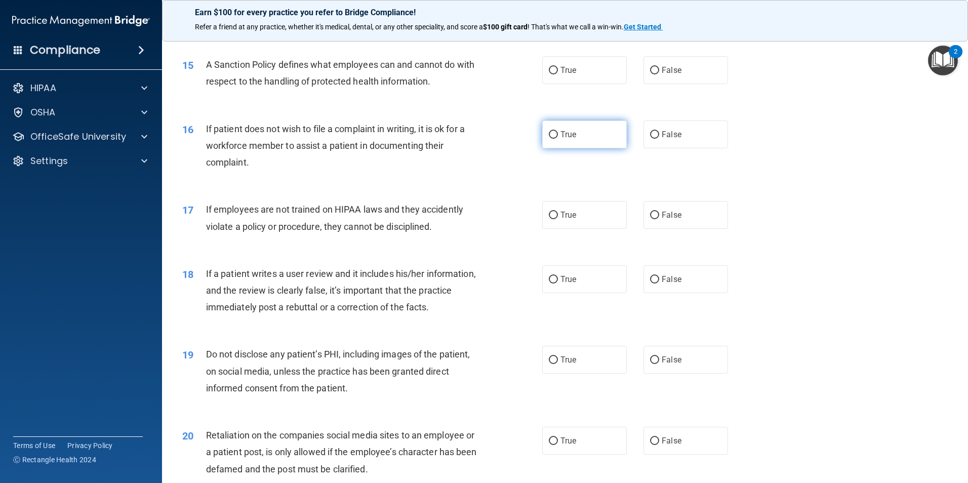
scroll to position [1215, 0]
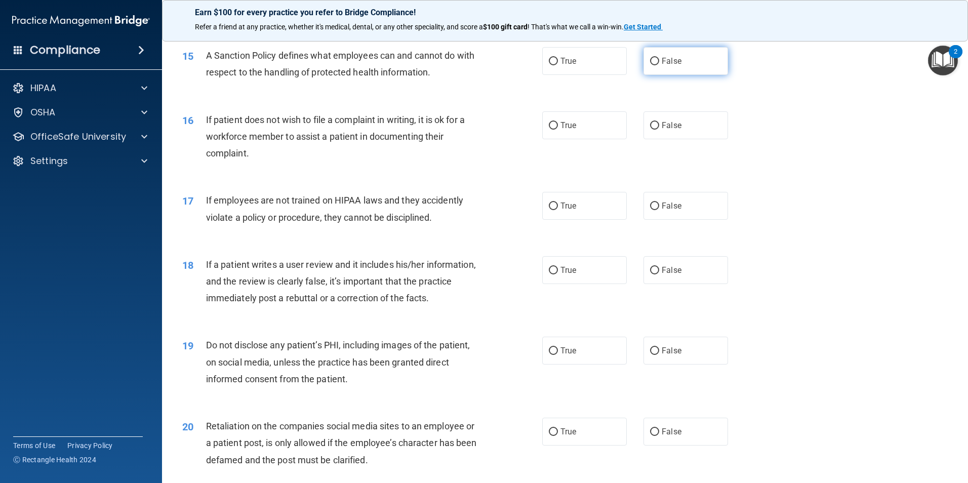
drag, startPoint x: 663, startPoint y: 80, endPoint x: 649, endPoint y: 85, distance: 14.3
click at [655, 75] on label "False" at bounding box center [685, 61] width 85 height 28
drag, startPoint x: 649, startPoint y: 85, endPoint x: 650, endPoint y: 91, distance: 6.2
click at [650, 75] on label "False" at bounding box center [685, 61] width 85 height 28
click at [650, 65] on input "False" at bounding box center [654, 62] width 9 height 8
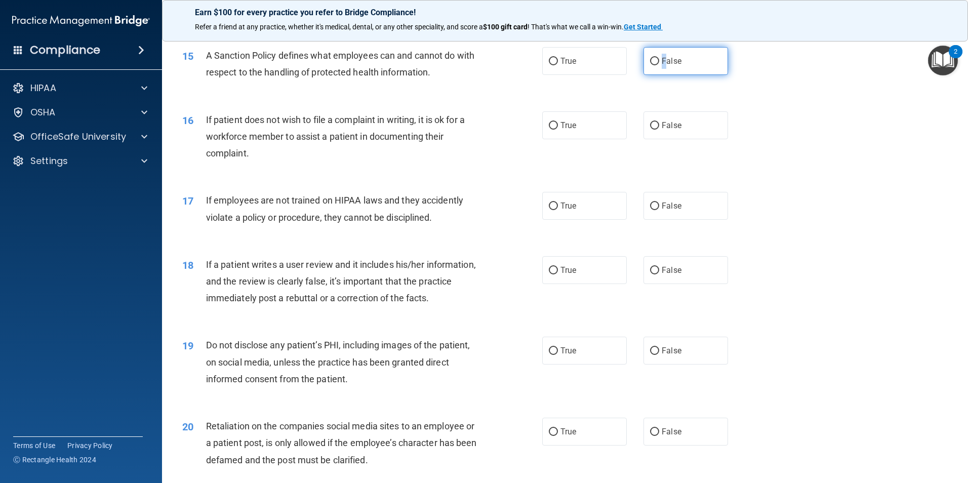
radio input "true"
click at [650, 130] on input "False" at bounding box center [654, 126] width 9 height 8
radio input "true"
click at [554, 210] on input "True" at bounding box center [553, 206] width 9 height 8
radio input "true"
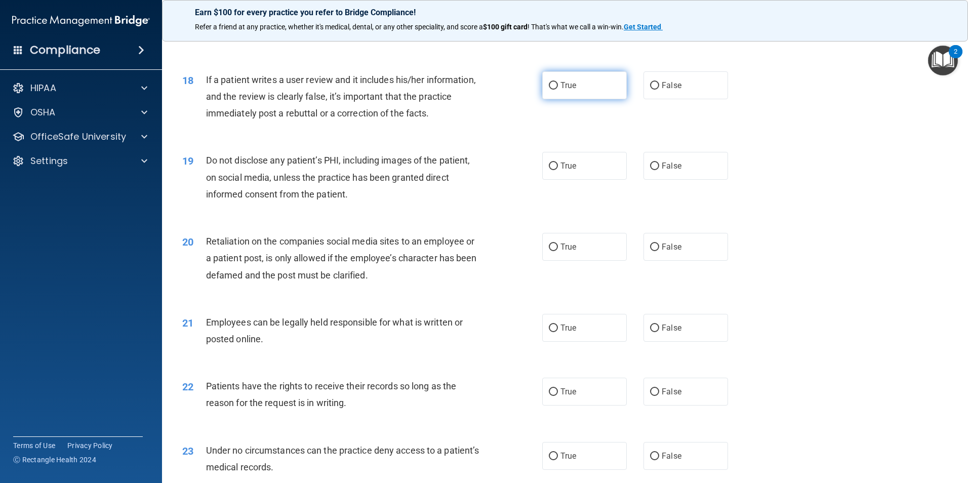
scroll to position [1417, 0]
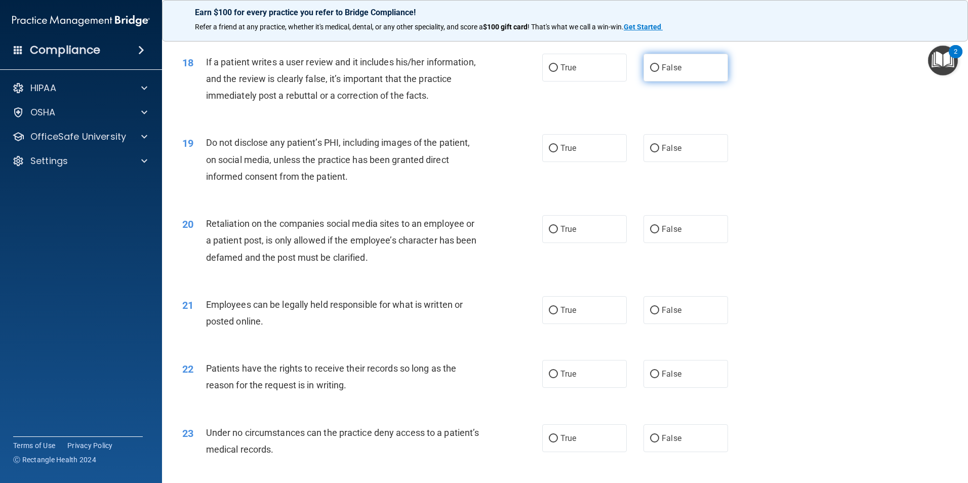
drag, startPoint x: 661, startPoint y: 80, endPoint x: 648, endPoint y: 90, distance: 15.9
click at [648, 81] on label "False" at bounding box center [685, 68] width 85 height 28
click at [650, 72] on input "False" at bounding box center [654, 68] width 9 height 8
radio input "true"
click at [561, 160] on label "True" at bounding box center [584, 148] width 85 height 28
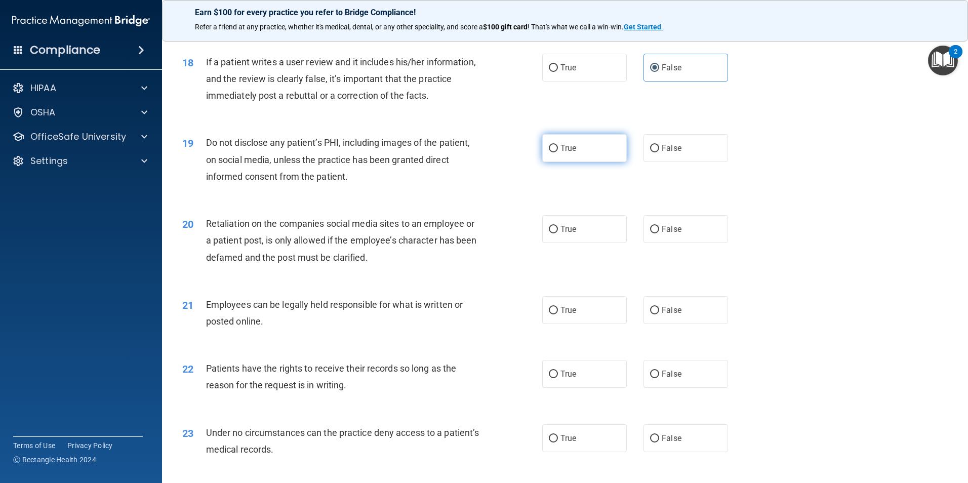
click at [558, 152] on input "True" at bounding box center [553, 149] width 9 height 8
radio input "true"
click at [553, 233] on input "True" at bounding box center [553, 230] width 9 height 8
radio input "true"
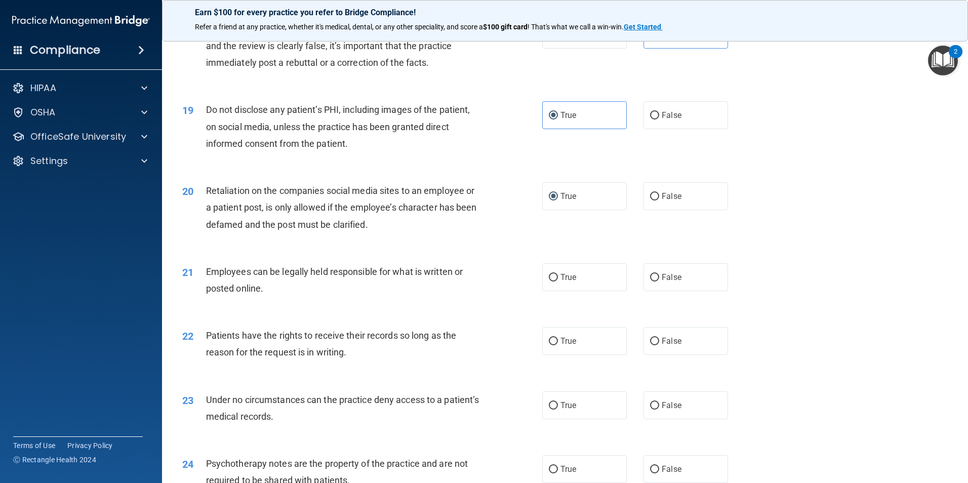
scroll to position [1468, 0]
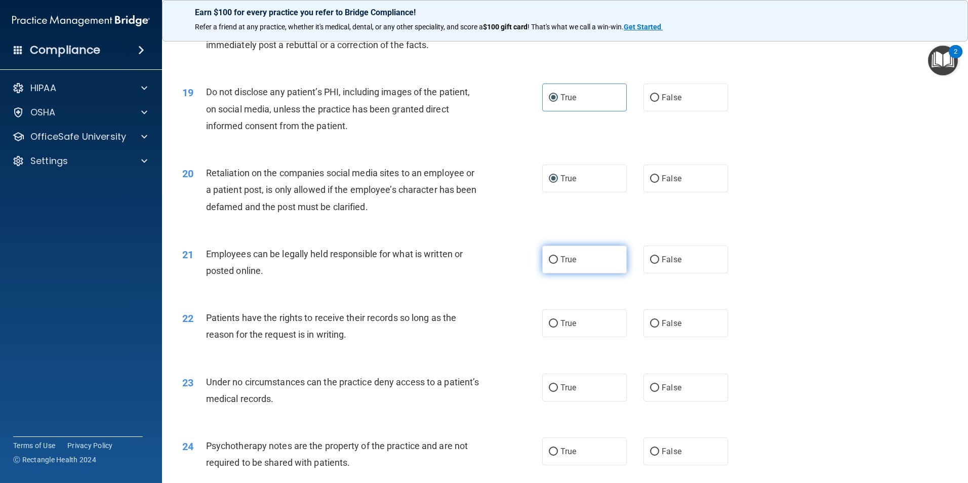
click at [579, 273] on label "True" at bounding box center [584, 259] width 85 height 28
click at [558, 264] on input "True" at bounding box center [553, 260] width 9 height 8
radio input "true"
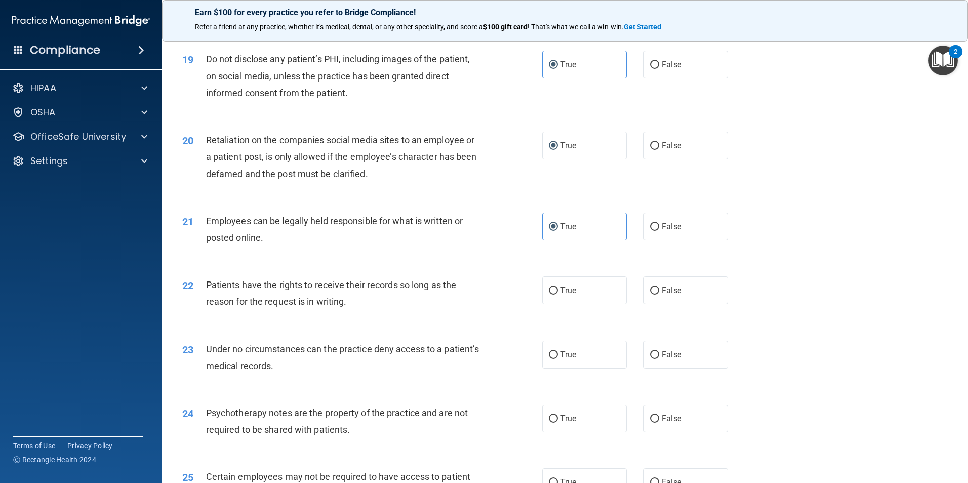
scroll to position [1518, 0]
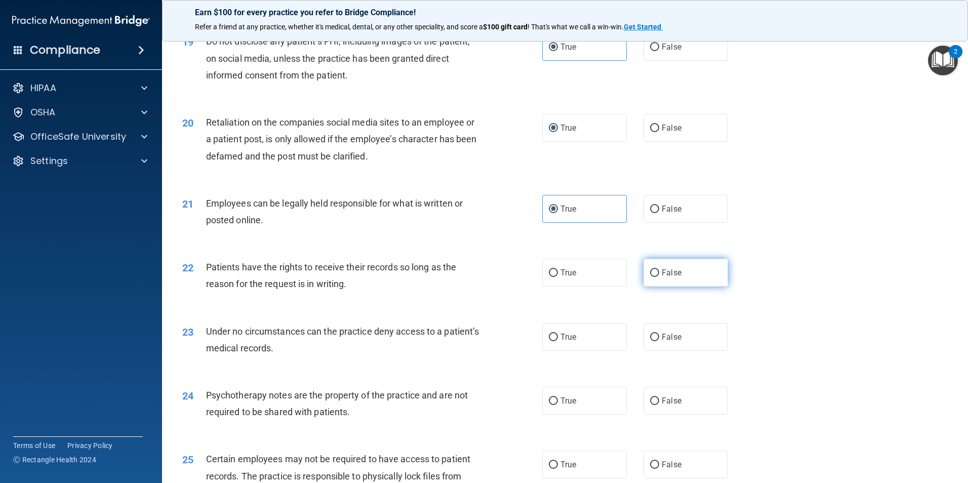
click at [650, 277] on input "False" at bounding box center [654, 273] width 9 height 8
radio input "true"
click at [564, 342] on span "True" at bounding box center [568, 337] width 16 height 10
click at [558, 341] on input "True" at bounding box center [553, 338] width 9 height 8
radio input "true"
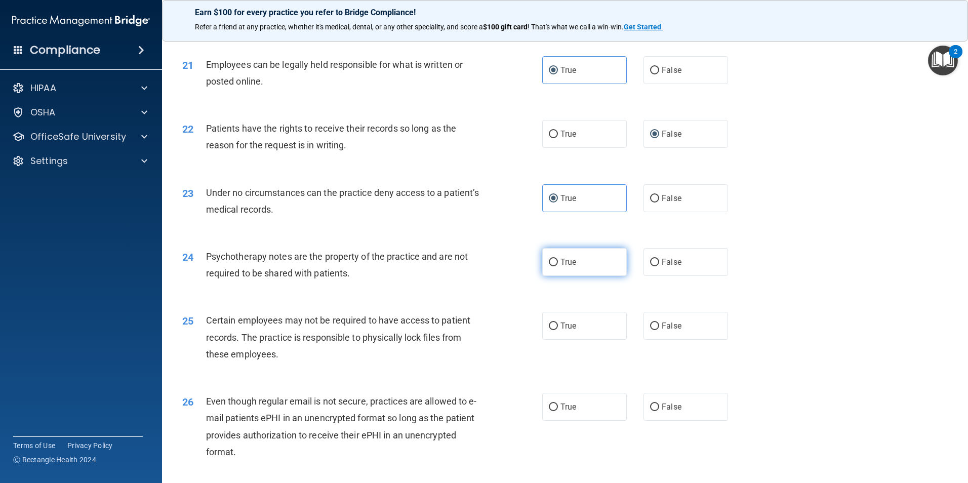
scroll to position [1721, 0]
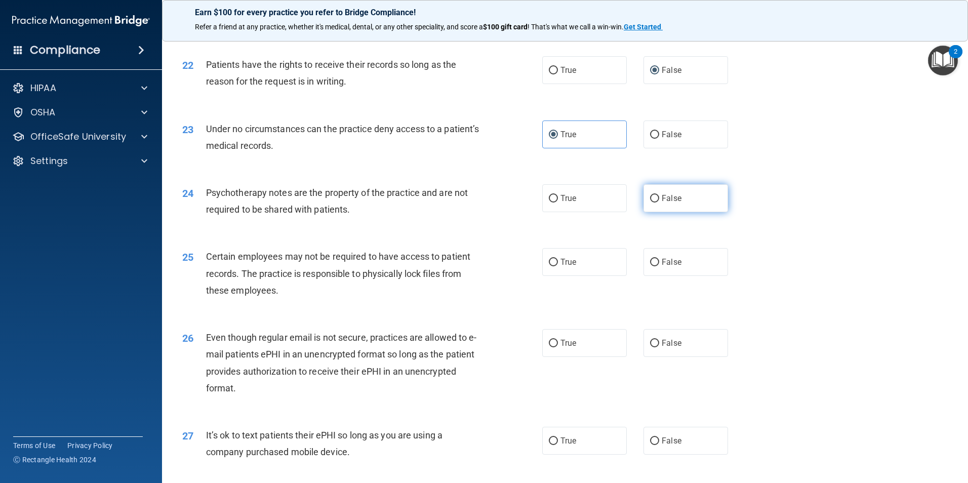
click at [662, 203] on span "False" at bounding box center [672, 198] width 20 height 10
click at [659, 202] on input "False" at bounding box center [654, 199] width 9 height 8
radio input "true"
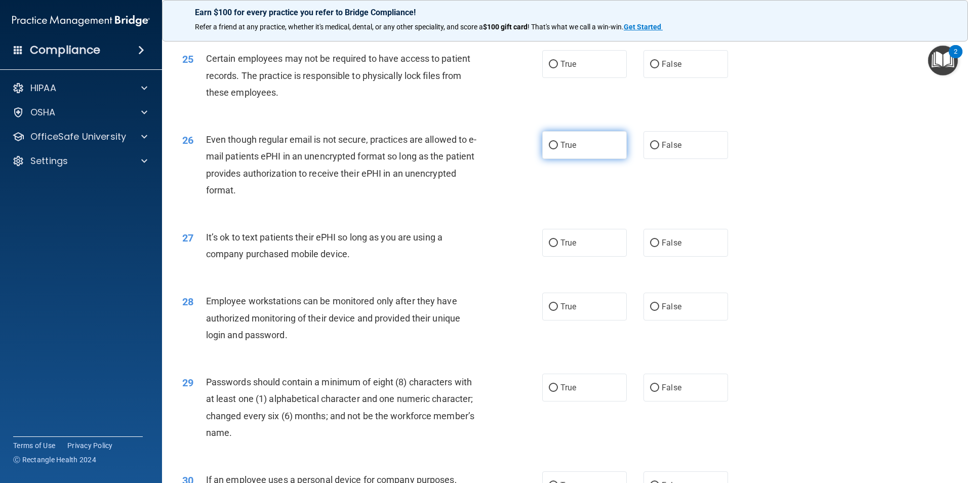
scroll to position [1923, 0]
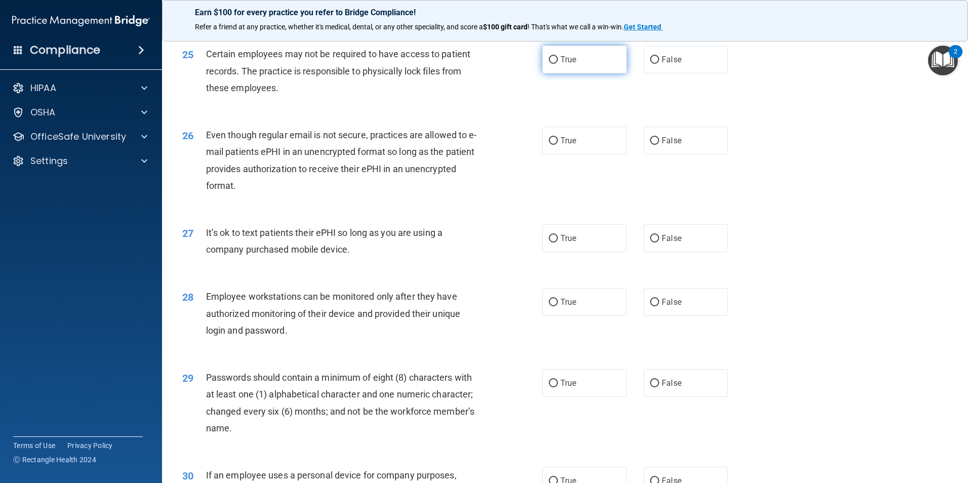
click at [586, 73] on label "True" at bounding box center [584, 60] width 85 height 28
click at [558, 64] on input "True" at bounding box center [553, 60] width 9 height 8
radio input "true"
drag, startPoint x: 645, startPoint y: 155, endPoint x: 668, endPoint y: 170, distance: 27.5
click at [656, 154] on label "False" at bounding box center [685, 141] width 85 height 28
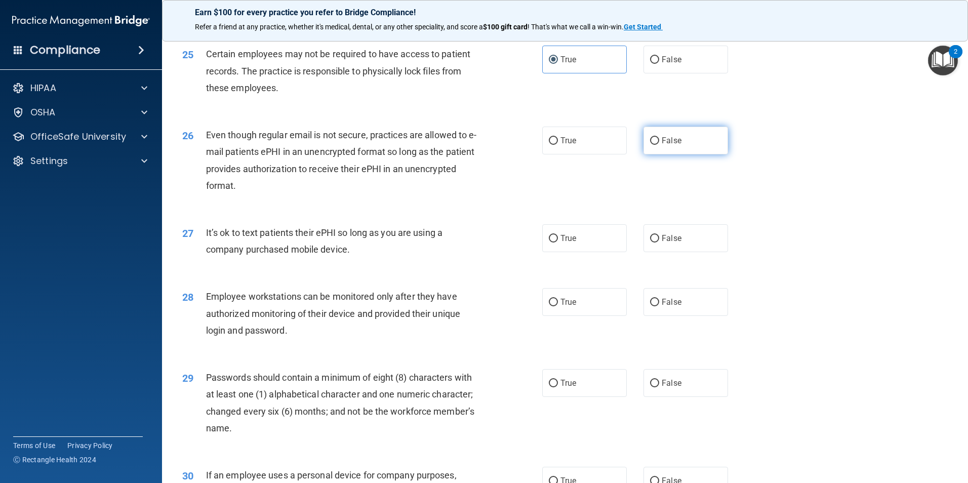
click at [656, 145] on input "False" at bounding box center [654, 141] width 9 height 8
radio input "true"
drag, startPoint x: 556, startPoint y: 258, endPoint x: 551, endPoint y: 270, distance: 12.7
click at [745, 224] on ng-form "27 It’s ok to text patients their ePHI so long as you are using a company purch…" at bounding box center [745, 224] width 0 height 0
drag, startPoint x: 551, startPoint y: 270, endPoint x: 544, endPoint y: 255, distance: 16.5
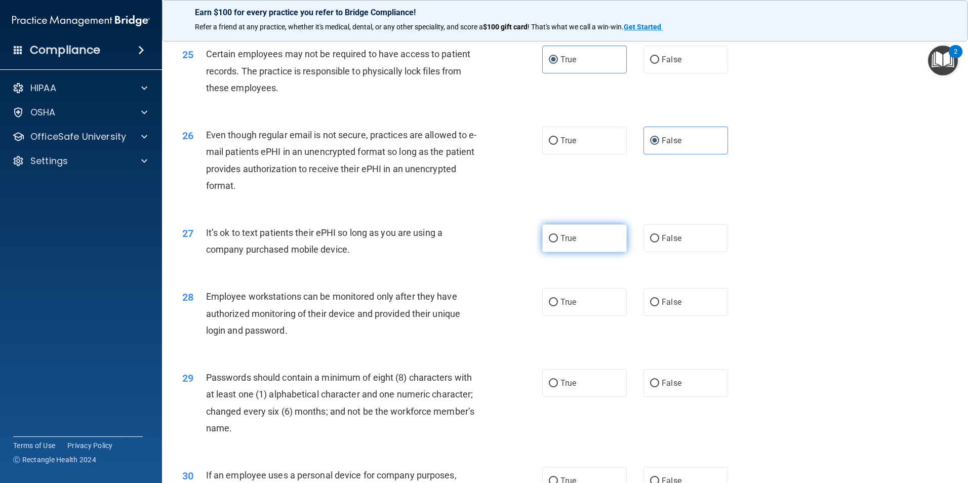
click at [544, 252] on label "True" at bounding box center [584, 238] width 85 height 28
click at [549, 242] on input "True" at bounding box center [553, 239] width 9 height 8
radio input "true"
click at [560, 307] on span "True" at bounding box center [568, 302] width 16 height 10
click at [558, 306] on input "True" at bounding box center [553, 303] width 9 height 8
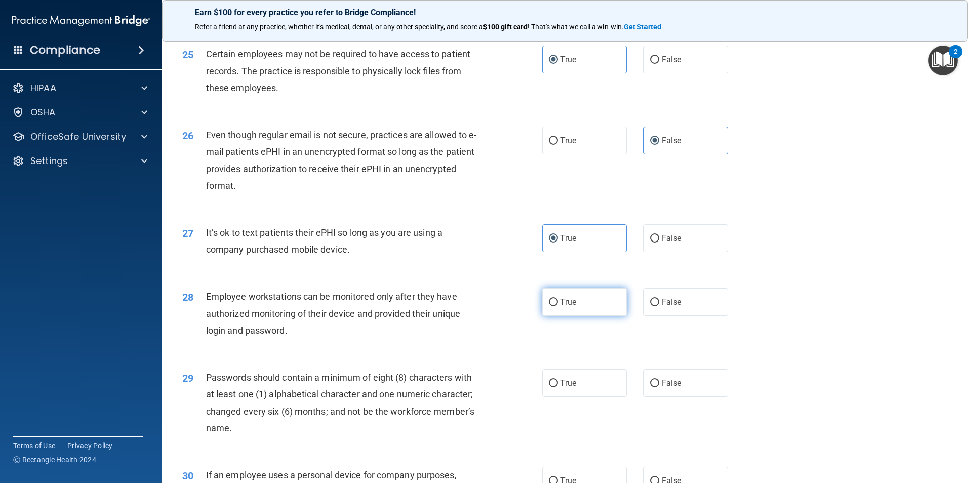
radio input "true"
click at [549, 387] on input "True" at bounding box center [553, 384] width 9 height 8
radio input "true"
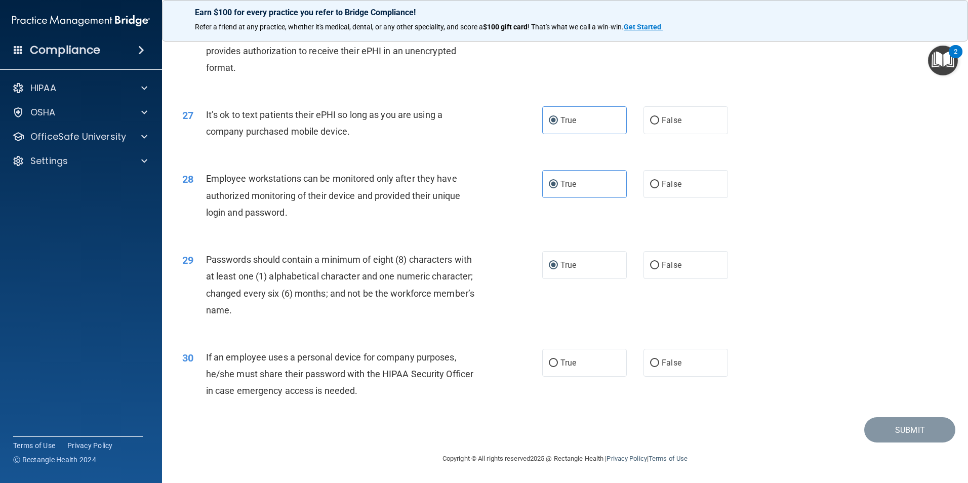
scroll to position [2058, 0]
click at [549, 363] on input "True" at bounding box center [553, 363] width 9 height 8
radio input "true"
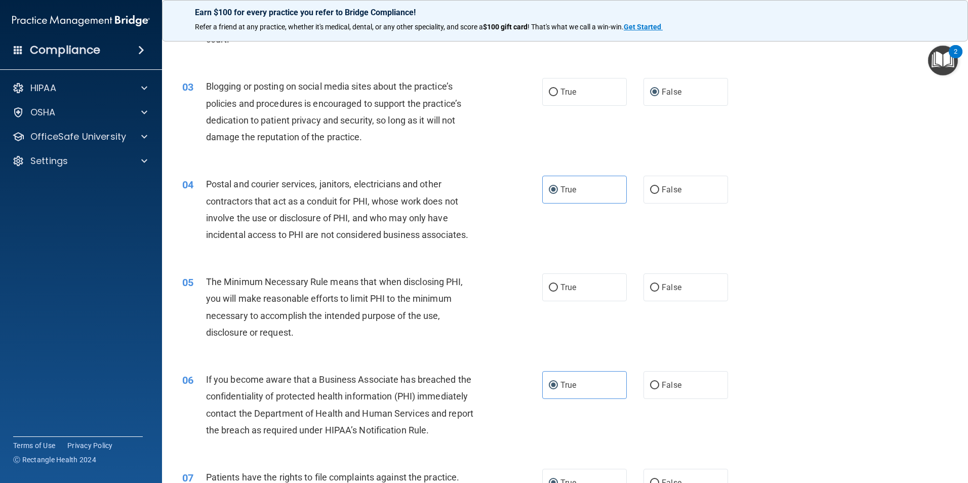
scroll to position [152, 0]
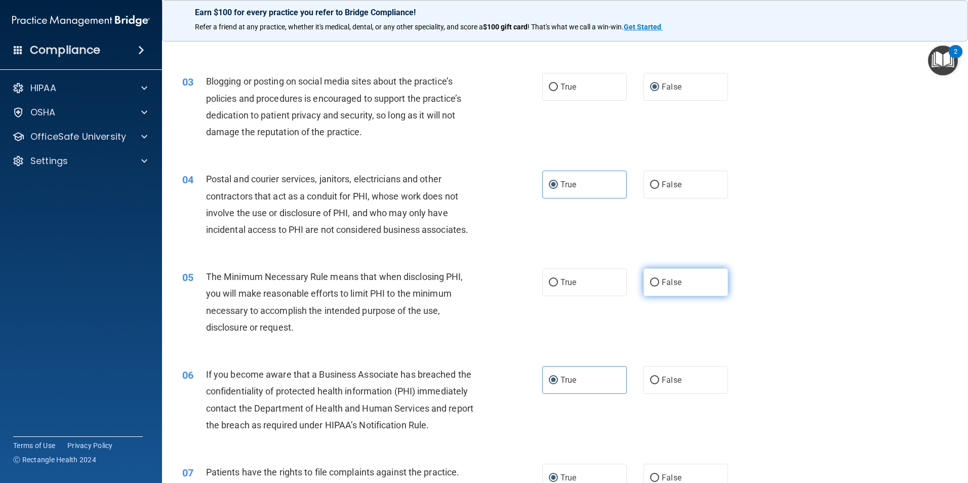
click at [656, 282] on label "False" at bounding box center [685, 282] width 85 height 28
click at [656, 282] on input "False" at bounding box center [654, 283] width 9 height 8
radio input "true"
click at [566, 281] on span "True" at bounding box center [568, 282] width 16 height 10
click at [558, 281] on input "True" at bounding box center [553, 283] width 9 height 8
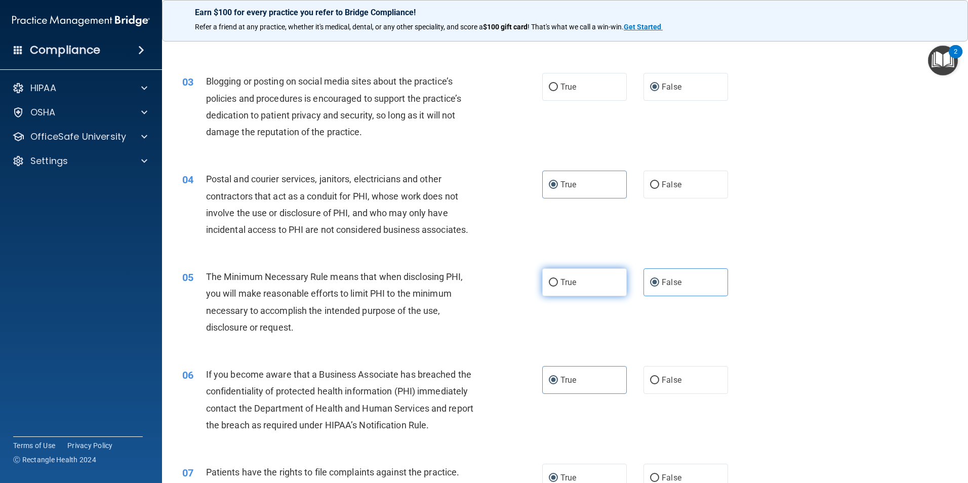
radio input "true"
radio input "false"
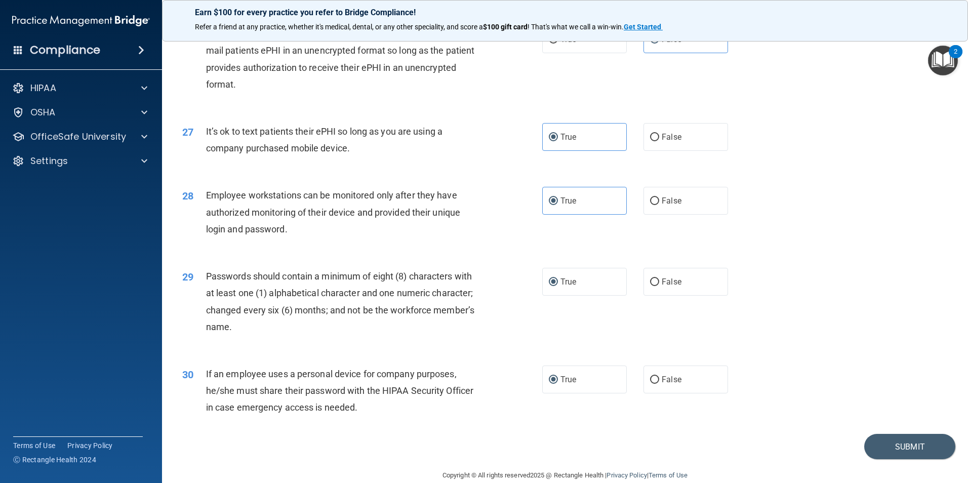
scroll to position [2058, 0]
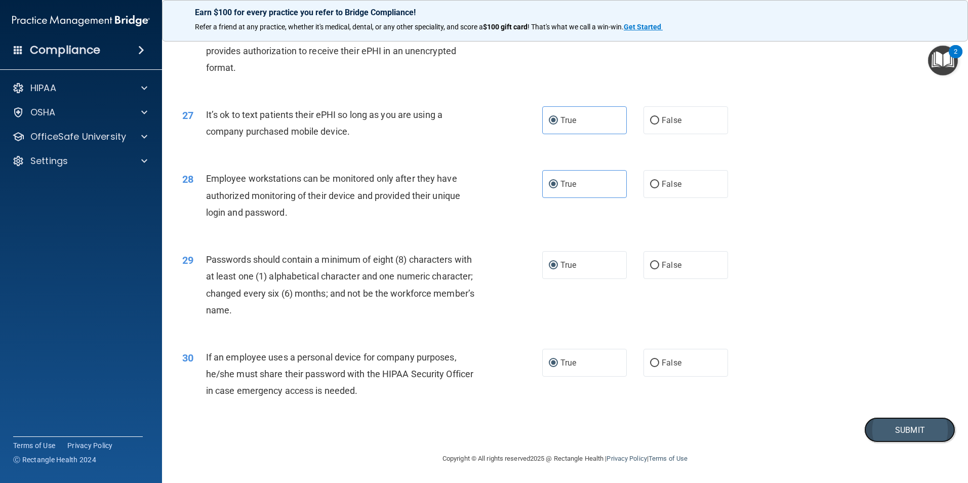
click at [917, 433] on button "Submit" at bounding box center [909, 430] width 91 height 26
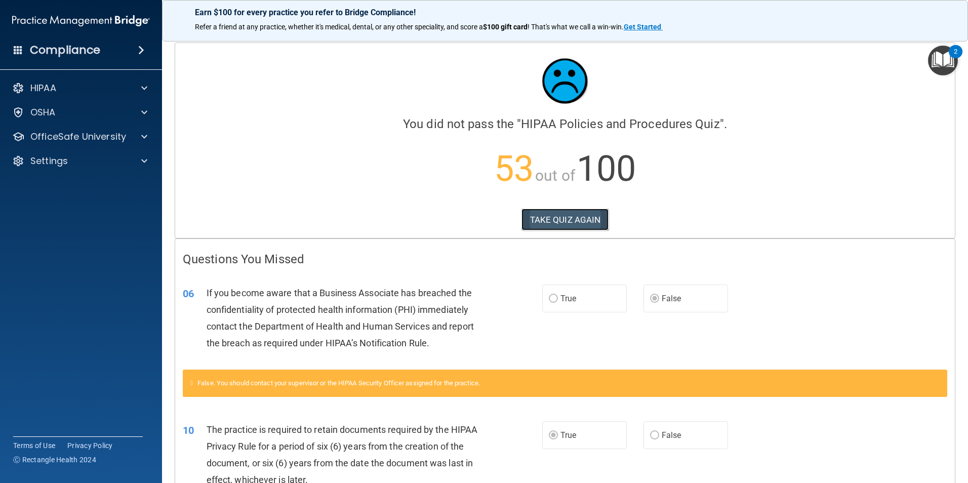
click at [593, 218] on button "TAKE QUIZ AGAIN" at bounding box center [565, 220] width 88 height 22
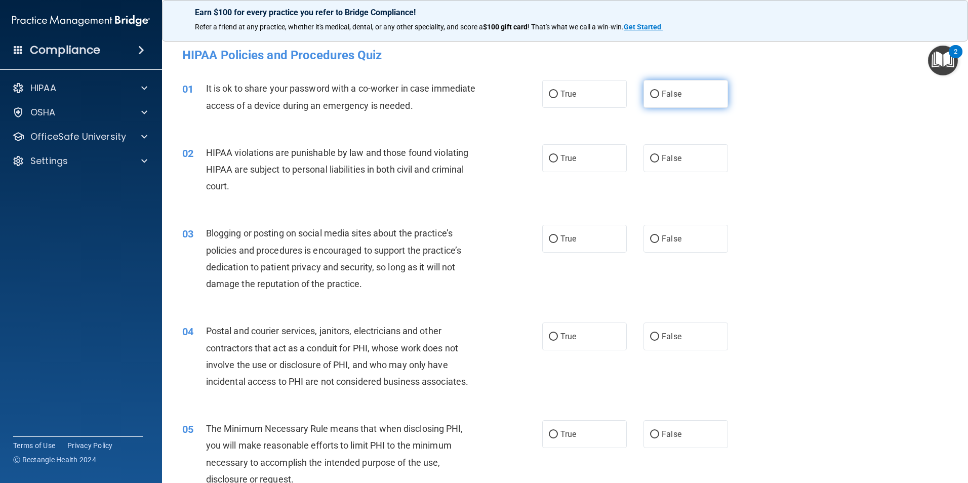
click at [654, 94] on label "False" at bounding box center [685, 94] width 85 height 28
click at [654, 94] on input "False" at bounding box center [654, 95] width 9 height 8
radio input "true"
click at [592, 159] on label "True" at bounding box center [584, 158] width 85 height 28
click at [558, 159] on input "True" at bounding box center [553, 159] width 9 height 8
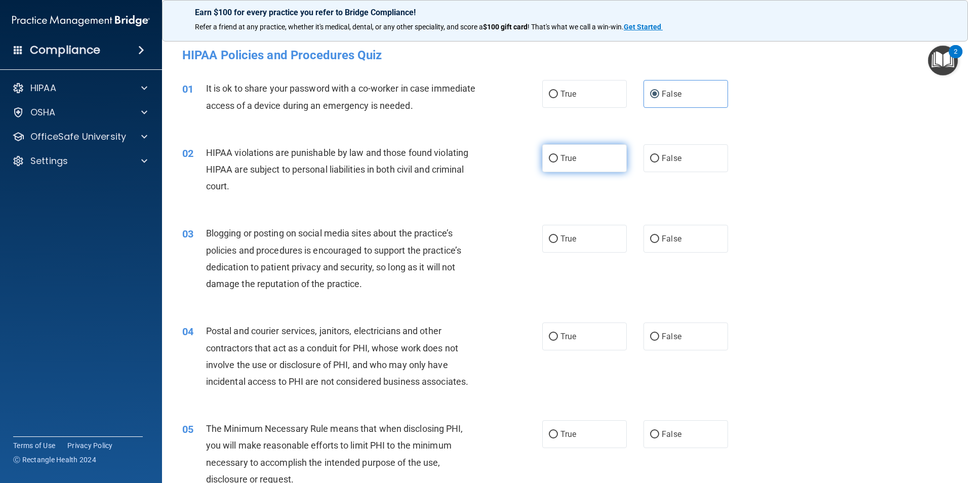
radio input "true"
click at [662, 238] on span "False" at bounding box center [672, 239] width 20 height 10
click at [657, 238] on input "False" at bounding box center [654, 239] width 9 height 8
radio input "true"
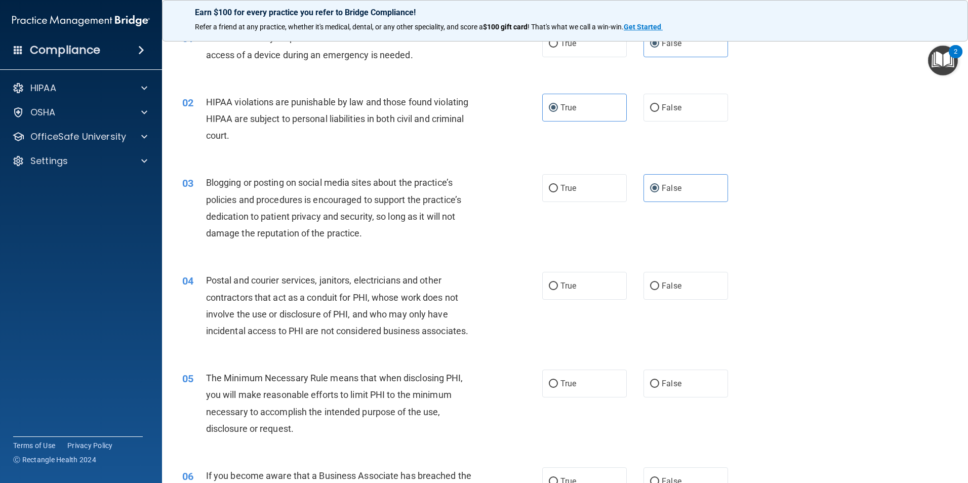
scroll to position [202, 0]
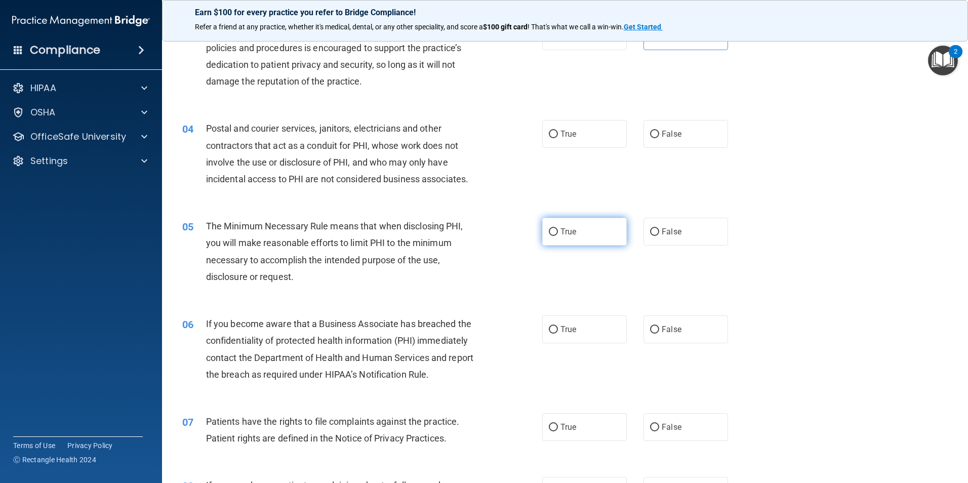
click at [555, 226] on label "True" at bounding box center [584, 232] width 85 height 28
click at [555, 228] on input "True" at bounding box center [553, 232] width 9 height 8
radio input "true"
drag, startPoint x: 552, startPoint y: 225, endPoint x: 549, endPoint y: 192, distance: 33.5
click at [552, 218] on label "True" at bounding box center [584, 232] width 85 height 28
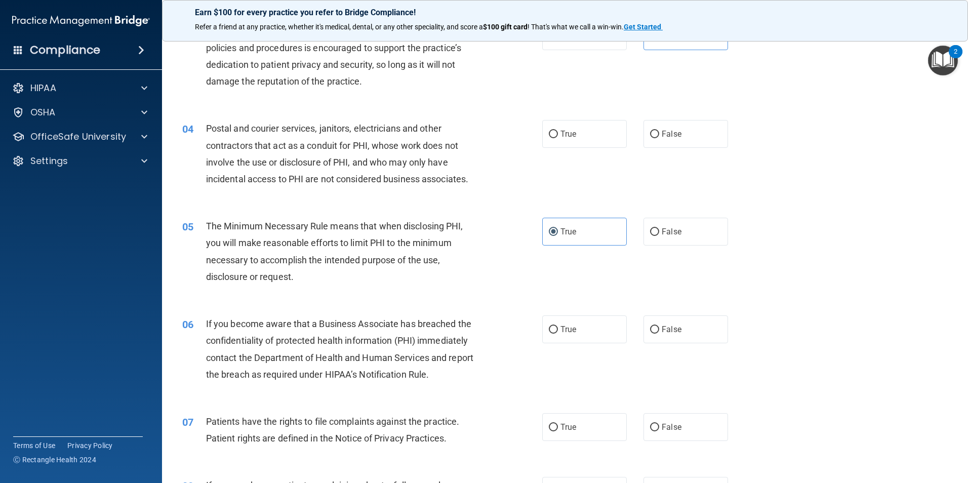
click at [552, 228] on input "True" at bounding box center [553, 232] width 9 height 8
click at [557, 128] on label "True" at bounding box center [584, 134] width 85 height 28
click at [557, 131] on input "True" at bounding box center [553, 135] width 9 height 8
radio input "true"
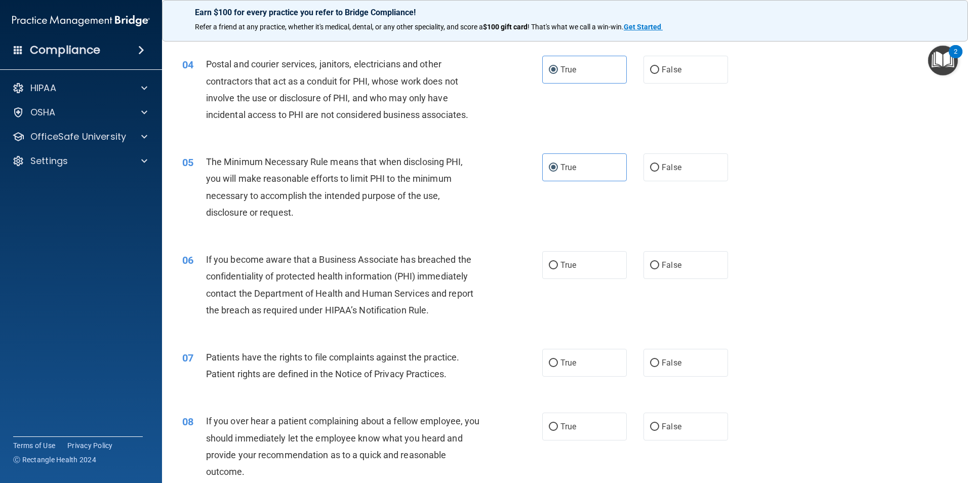
scroll to position [354, 0]
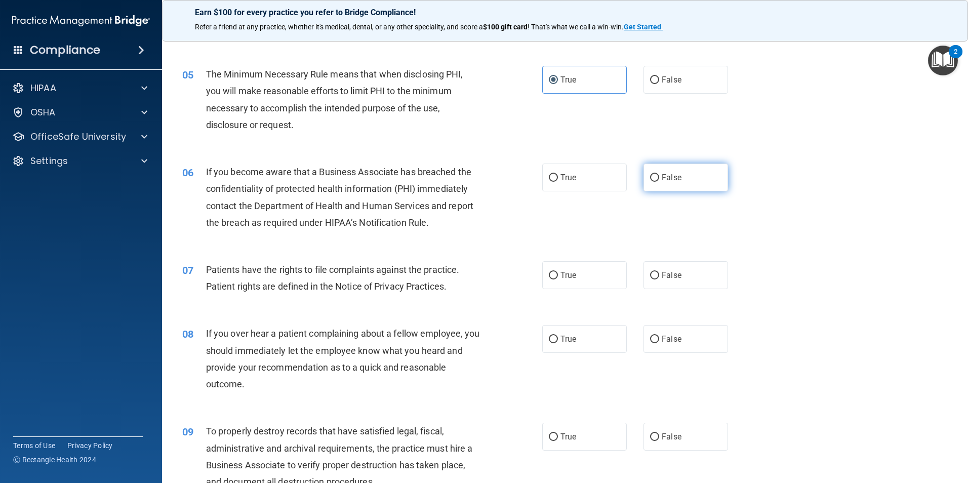
click at [643, 184] on label "False" at bounding box center [685, 177] width 85 height 28
click at [650, 182] on input "False" at bounding box center [654, 178] width 9 height 8
radio input "true"
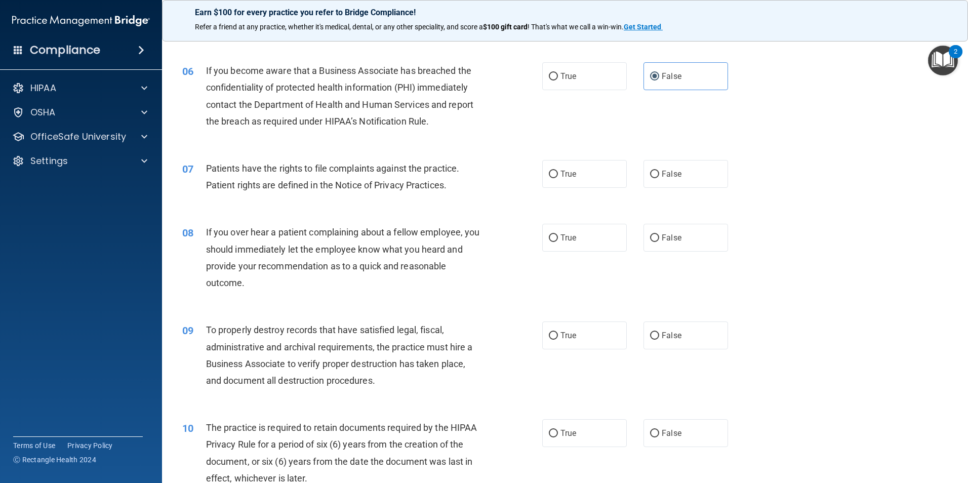
scroll to position [506, 0]
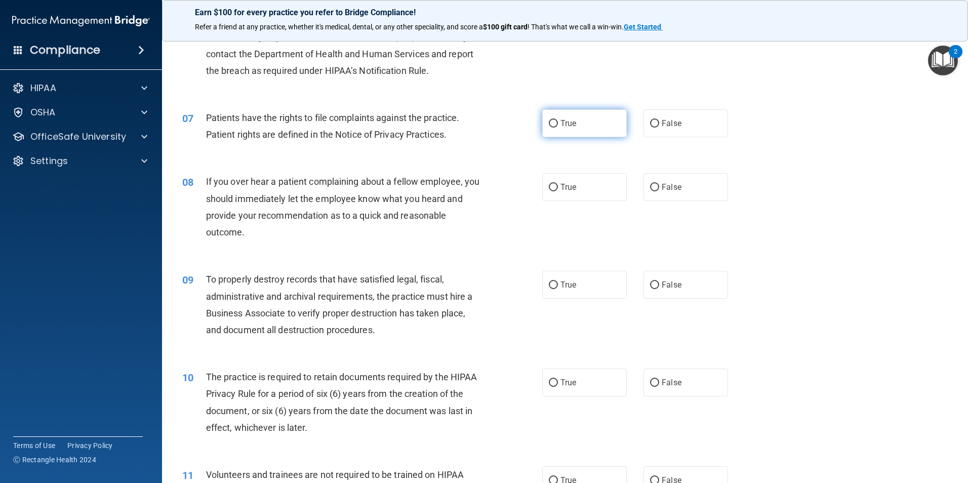
click at [554, 122] on input "True" at bounding box center [553, 124] width 9 height 8
radio input "true"
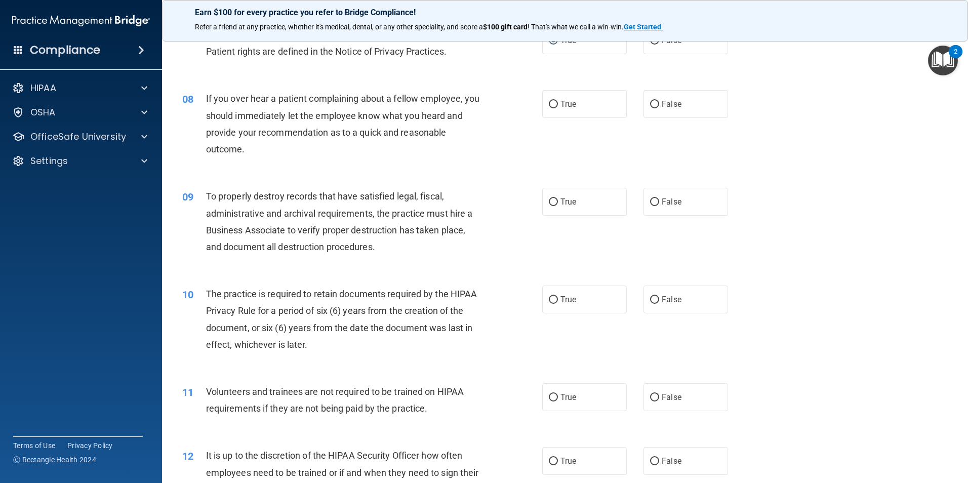
scroll to position [607, 0]
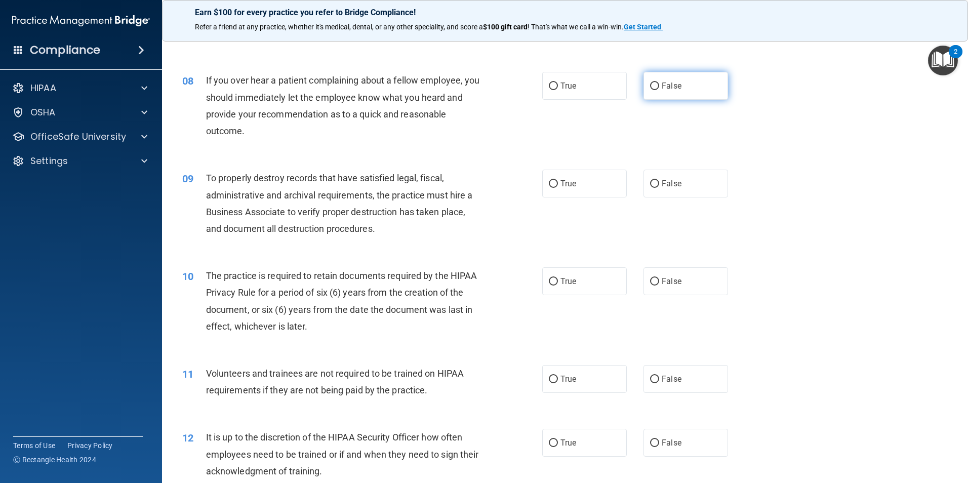
click at [668, 91] on label "False" at bounding box center [685, 86] width 85 height 28
click at [659, 90] on input "False" at bounding box center [654, 87] width 9 height 8
radio input "true"
click at [662, 187] on span "False" at bounding box center [672, 184] width 20 height 10
click at [657, 187] on input "False" at bounding box center [654, 184] width 9 height 8
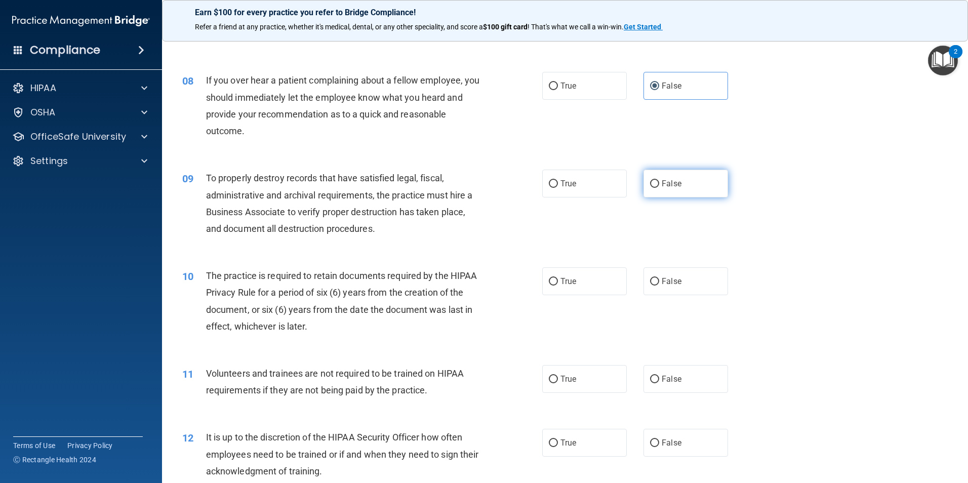
radio input "true"
click at [579, 288] on label "True" at bounding box center [584, 281] width 85 height 28
click at [558, 285] on input "True" at bounding box center [553, 282] width 9 height 8
radio input "true"
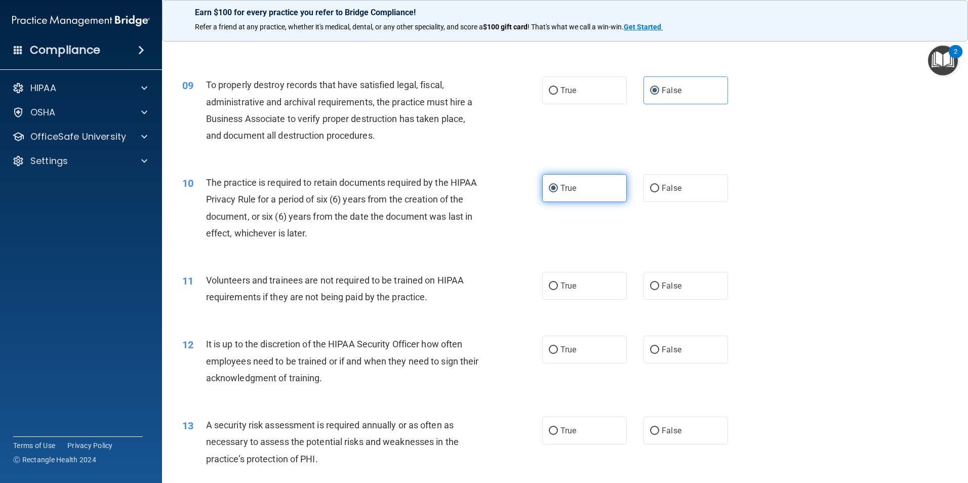
scroll to position [759, 0]
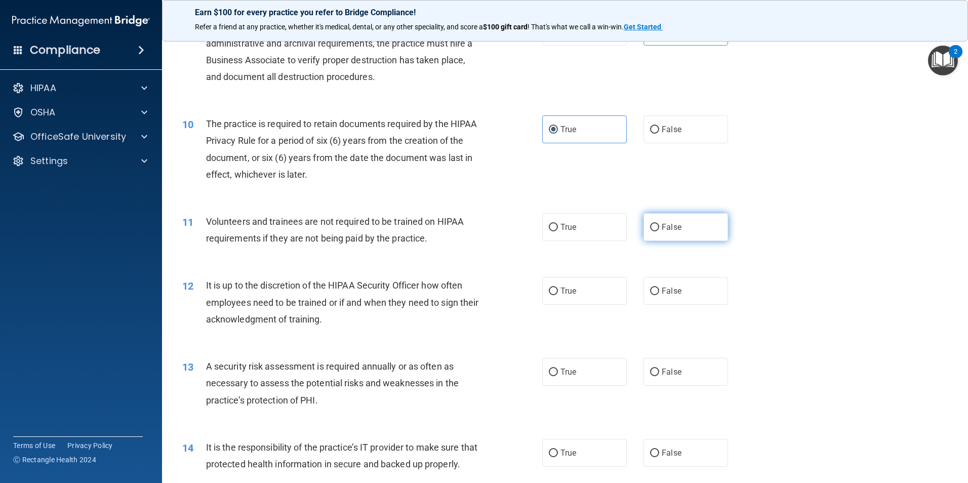
click at [662, 230] on span "False" at bounding box center [672, 227] width 20 height 10
click at [659, 230] on input "False" at bounding box center [654, 228] width 9 height 8
radio input "true"
click at [687, 301] on label "False" at bounding box center [685, 291] width 85 height 28
click at [659, 295] on input "False" at bounding box center [654, 291] width 9 height 8
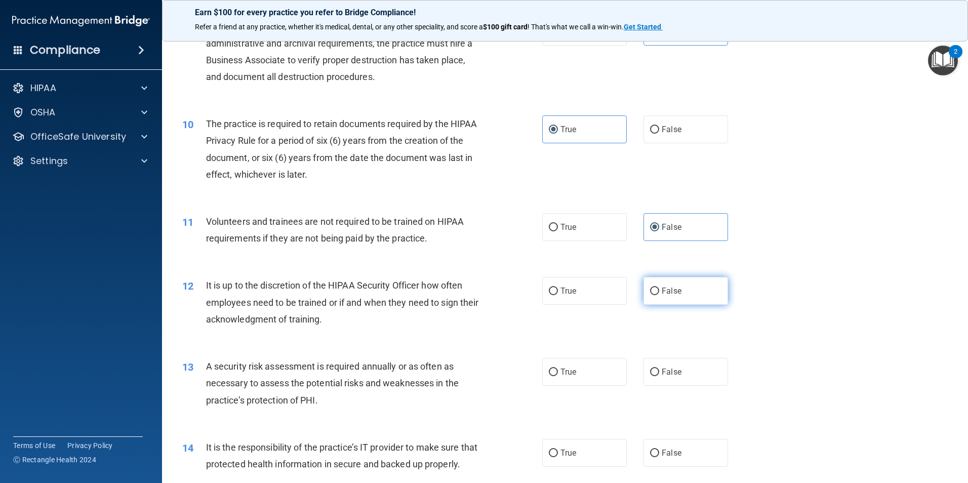
radio input "true"
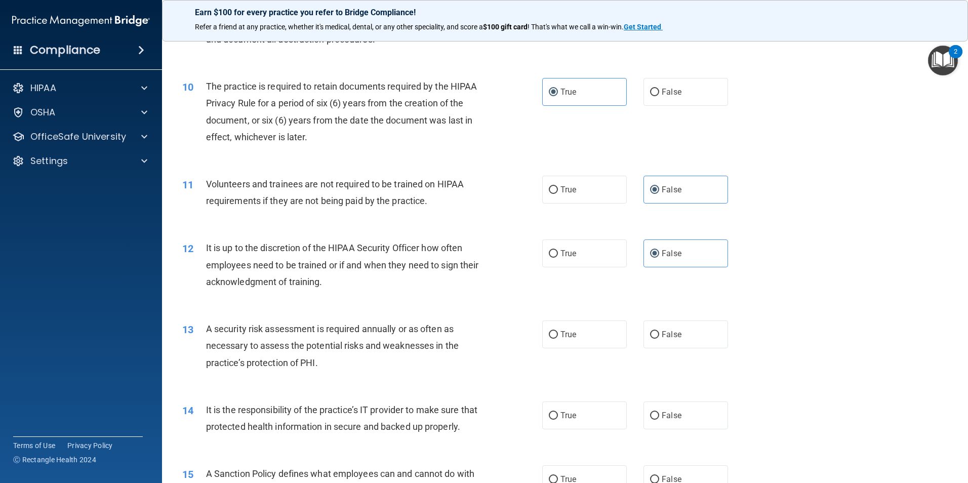
scroll to position [860, 0]
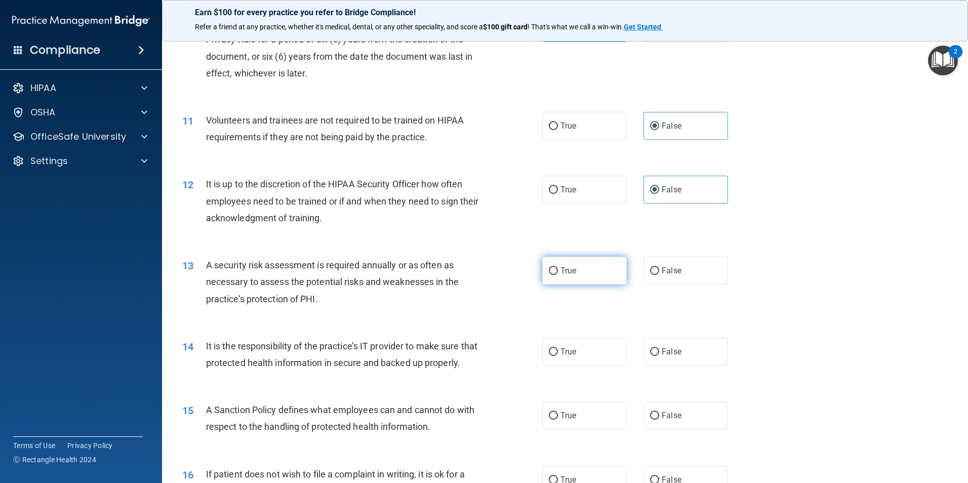
click at [574, 274] on label "True" at bounding box center [584, 271] width 85 height 28
click at [558, 274] on input "True" at bounding box center [553, 271] width 9 height 8
radio input "true"
click at [665, 358] on label "False" at bounding box center [685, 352] width 85 height 28
click at [659, 356] on input "False" at bounding box center [654, 352] width 9 height 8
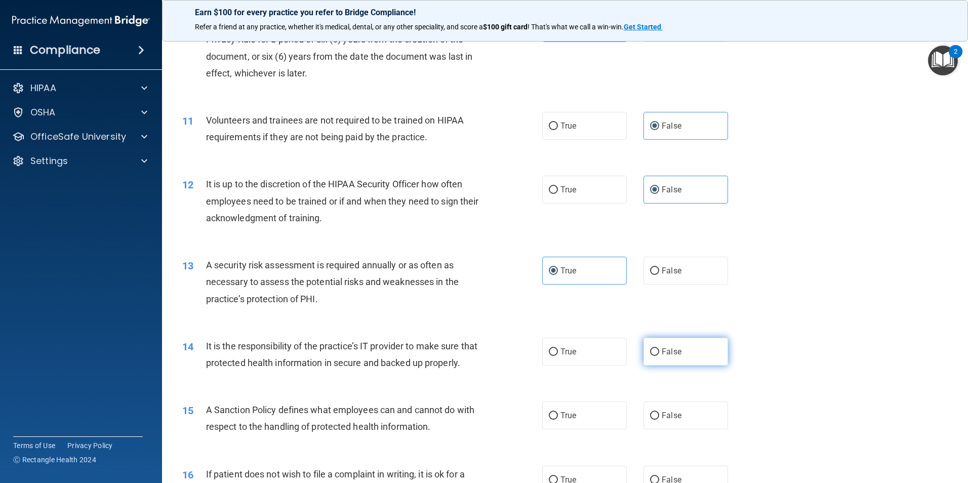
radio input "true"
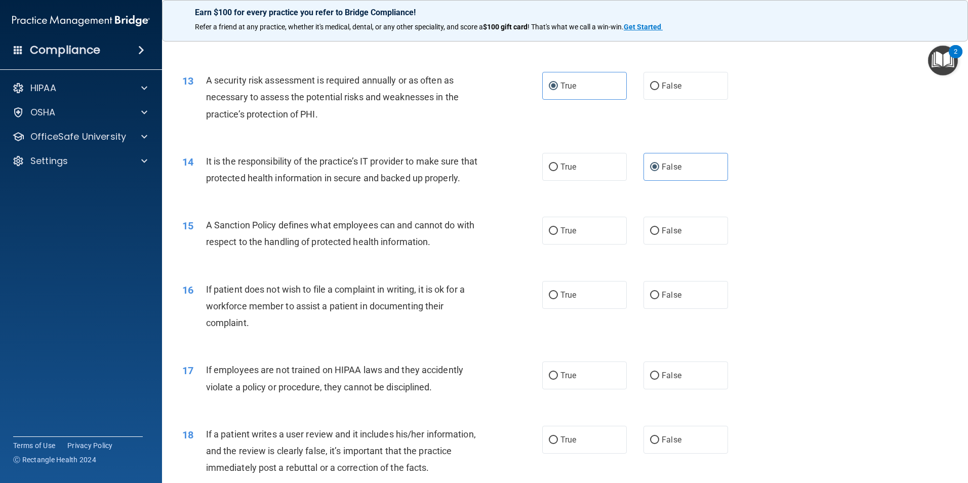
scroll to position [1063, 0]
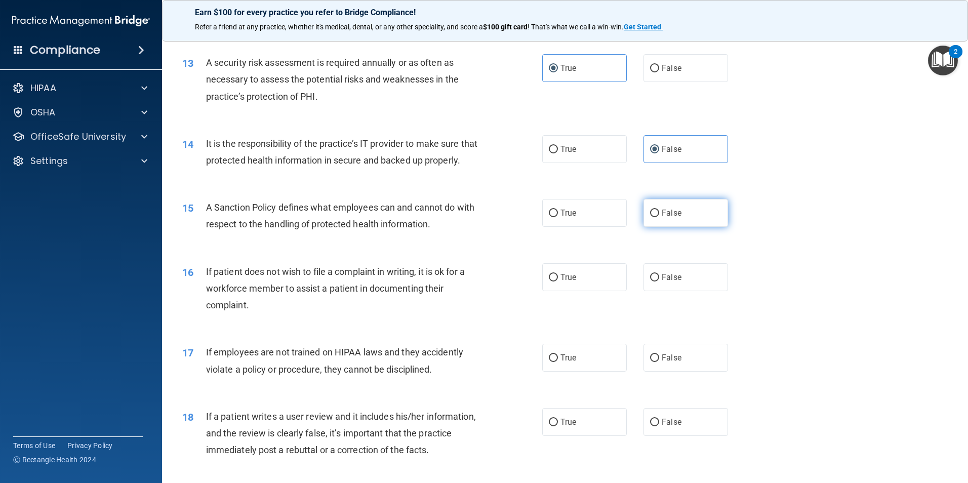
click at [650, 217] on input "False" at bounding box center [654, 214] width 9 height 8
radio input "true"
click at [571, 282] on span "True" at bounding box center [568, 277] width 16 height 10
click at [558, 281] on input "True" at bounding box center [553, 278] width 9 height 8
radio input "true"
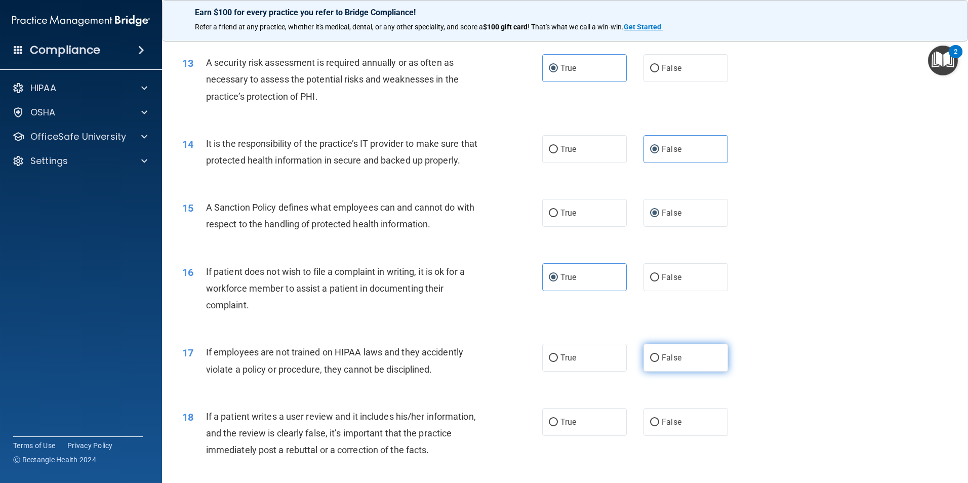
click at [662, 362] on span "False" at bounding box center [672, 358] width 20 height 10
click at [659, 362] on input "False" at bounding box center [654, 358] width 9 height 8
radio input "true"
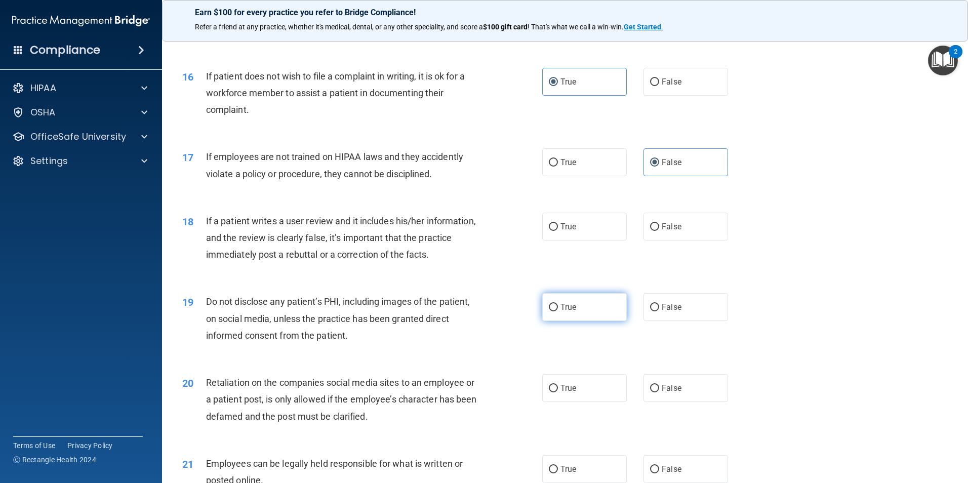
scroll to position [1265, 0]
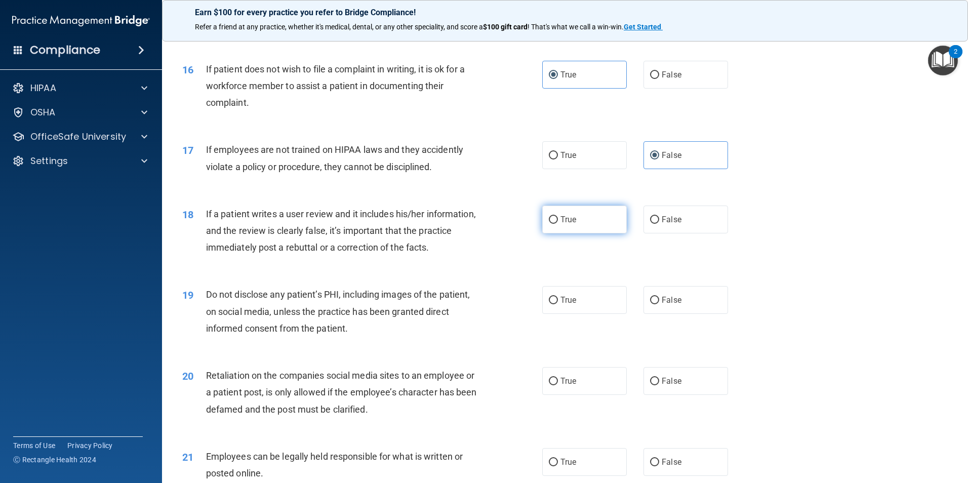
click at [567, 226] on label "True" at bounding box center [584, 219] width 85 height 28
click at [558, 224] on input "True" at bounding box center [553, 220] width 9 height 8
radio input "true"
click at [685, 233] on label "False" at bounding box center [685, 219] width 85 height 28
click at [659, 224] on input "False" at bounding box center [654, 220] width 9 height 8
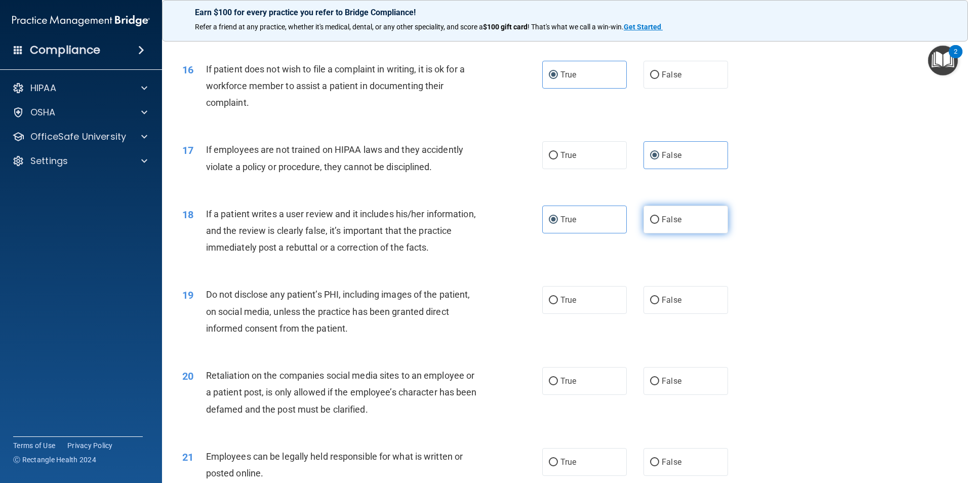
radio input "true"
radio input "false"
drag, startPoint x: 549, startPoint y: 318, endPoint x: 620, endPoint y: 332, distance: 72.8
click at [550, 304] on input "True" at bounding box center [553, 301] width 9 height 8
radio input "true"
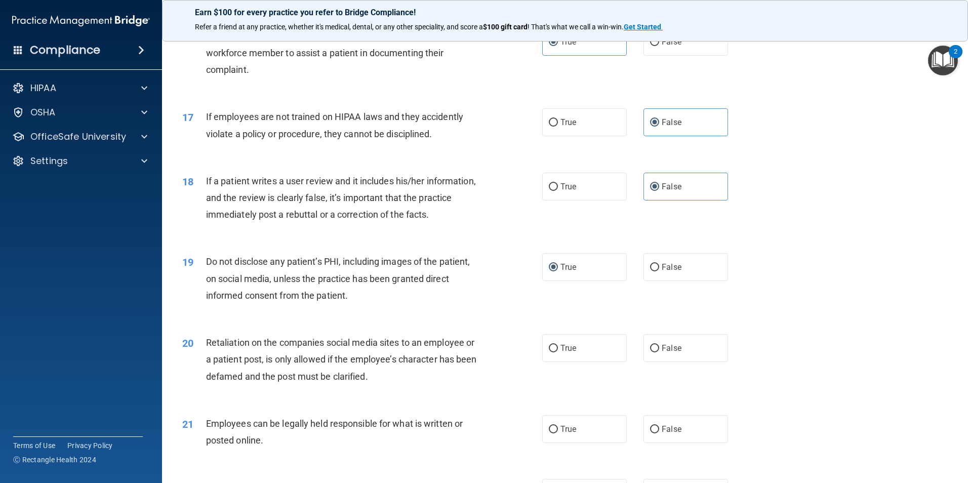
scroll to position [1316, 0]
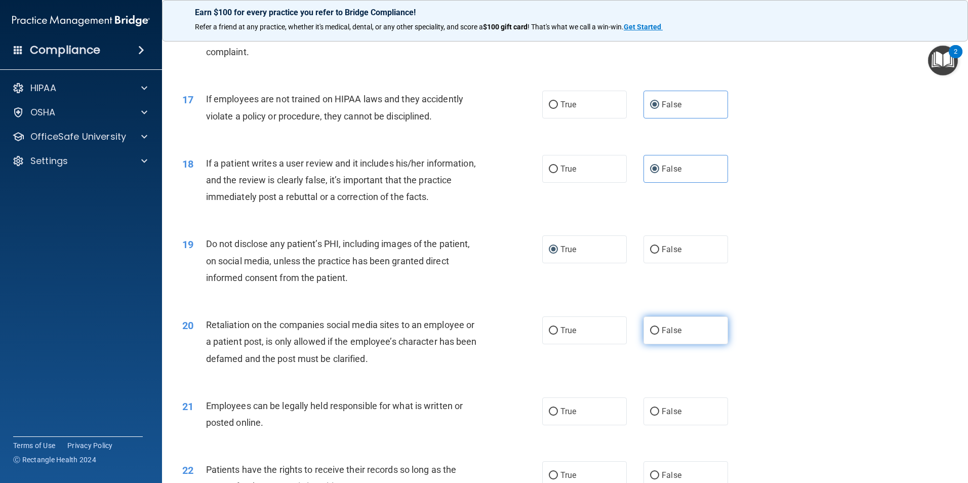
click at [655, 343] on label "False" at bounding box center [685, 330] width 85 height 28
click at [655, 335] on input "False" at bounding box center [654, 331] width 9 height 8
radio input "true"
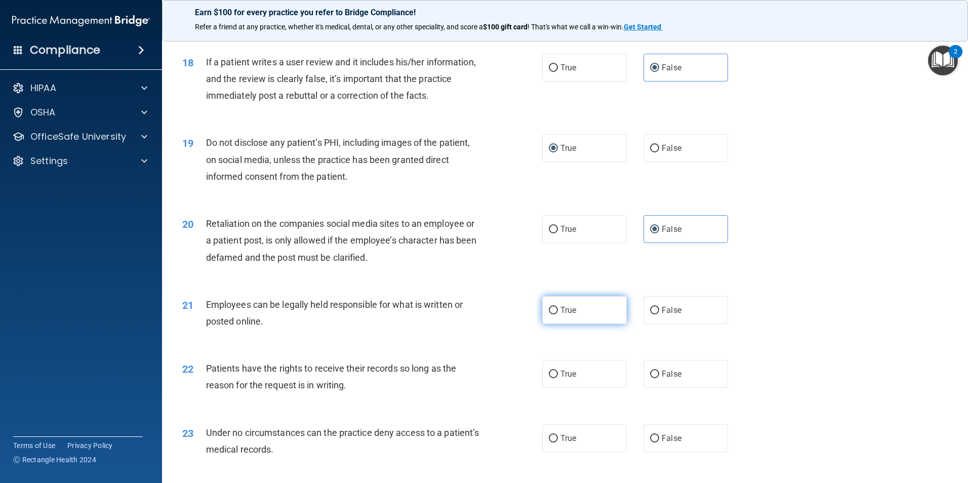
click at [551, 319] on label "True" at bounding box center [584, 310] width 85 height 28
click at [551, 314] on input "True" at bounding box center [553, 311] width 9 height 8
radio input "true"
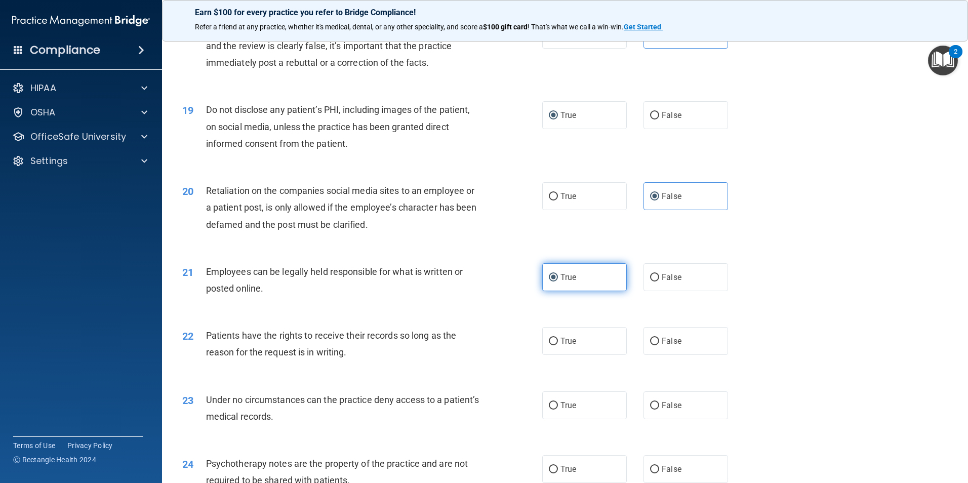
scroll to position [1518, 0]
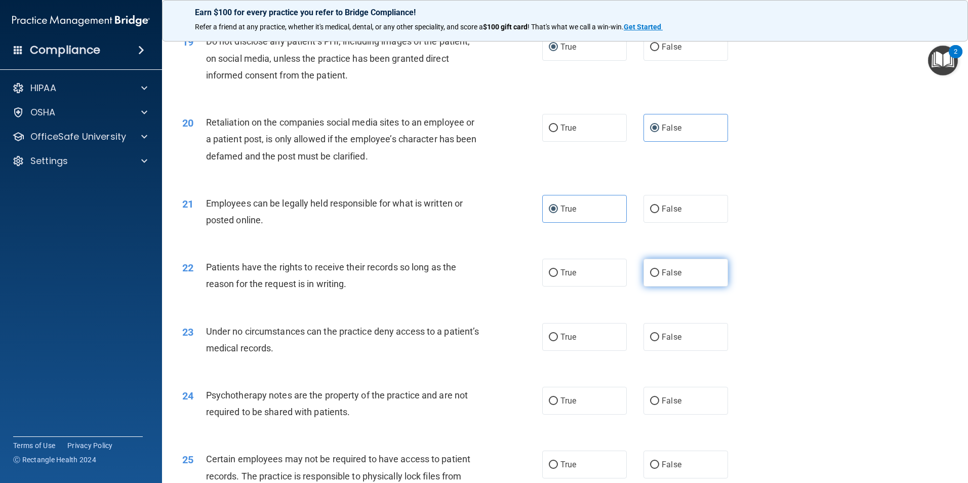
click at [656, 286] on label "False" at bounding box center [685, 273] width 85 height 28
click at [656, 277] on input "False" at bounding box center [654, 273] width 9 height 8
radio input "true"
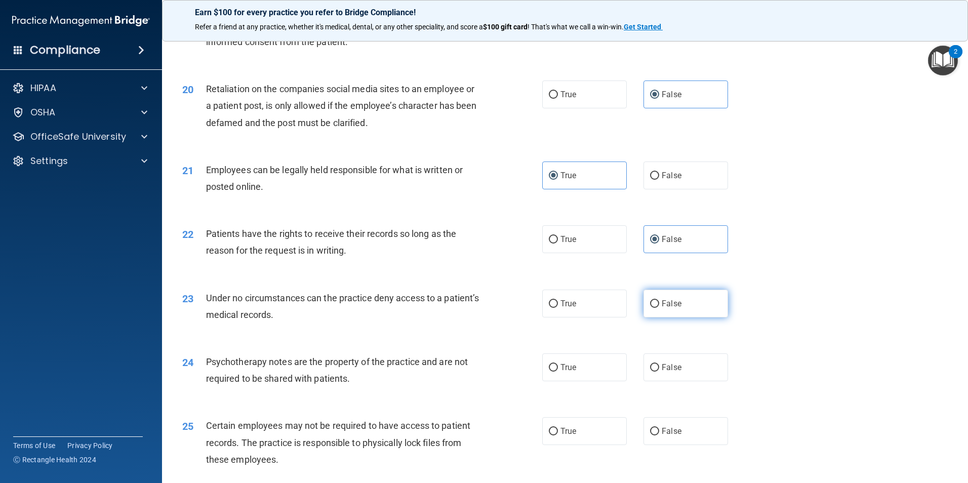
scroll to position [1620, 0]
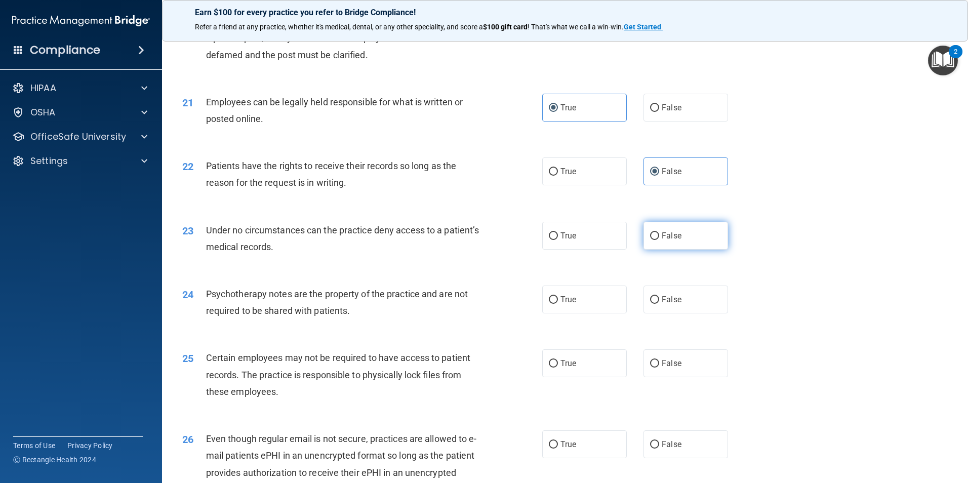
click at [662, 240] on span "False" at bounding box center [672, 236] width 20 height 10
click at [659, 240] on input "False" at bounding box center [654, 236] width 9 height 8
radio input "true"
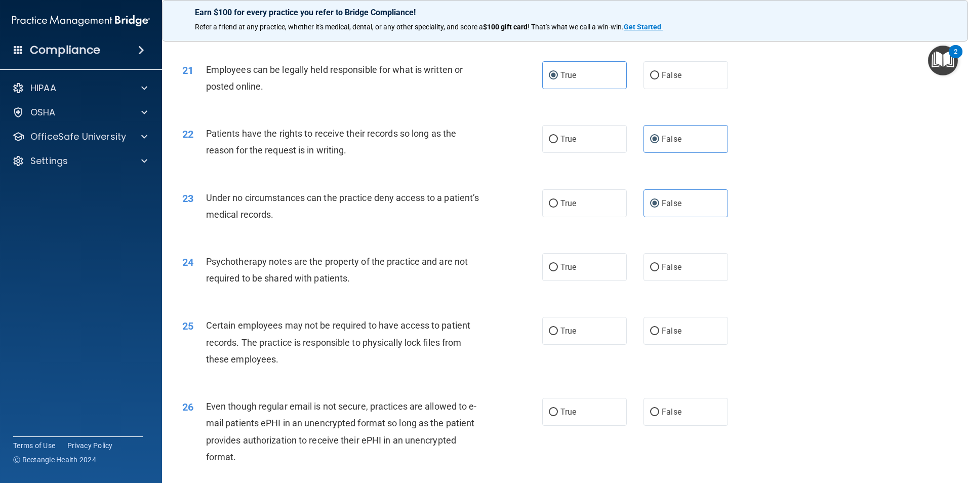
scroll to position [1670, 0]
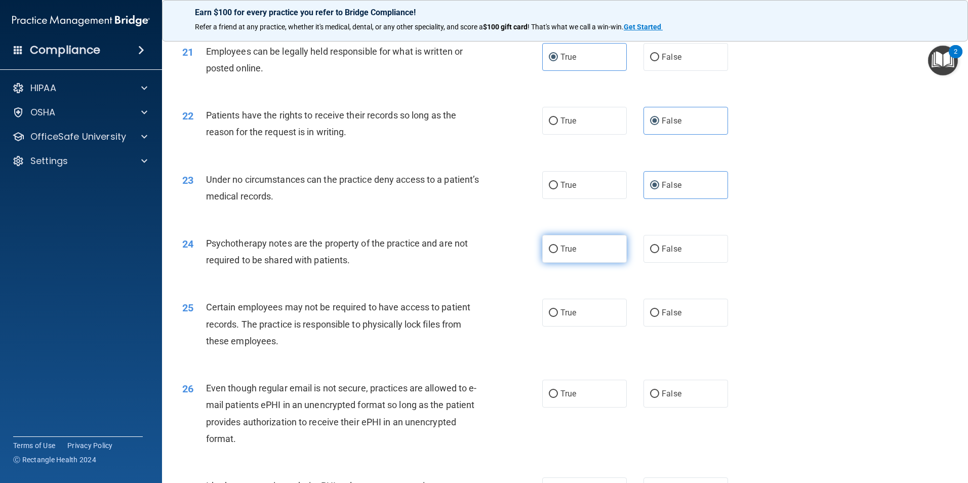
click at [599, 263] on label "True" at bounding box center [584, 249] width 85 height 28
click at [558, 253] on input "True" at bounding box center [553, 249] width 9 height 8
radio input "true"
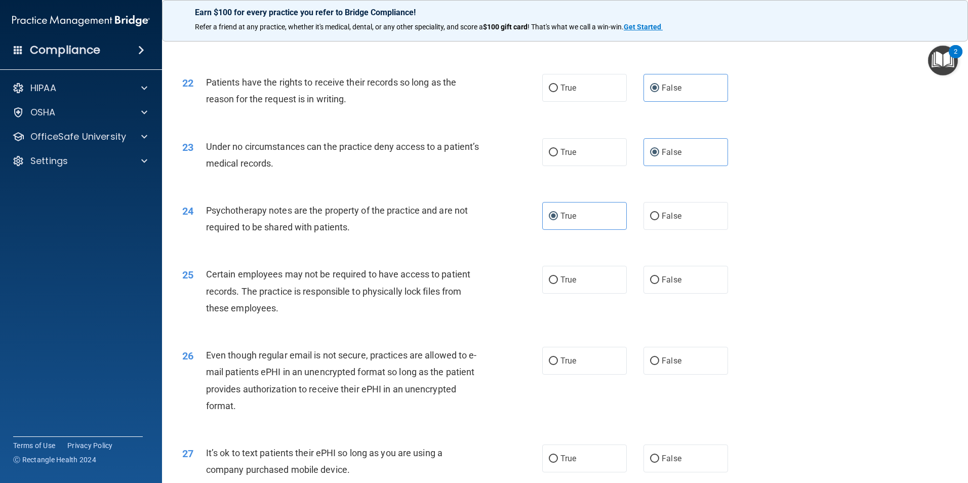
scroll to position [1721, 0]
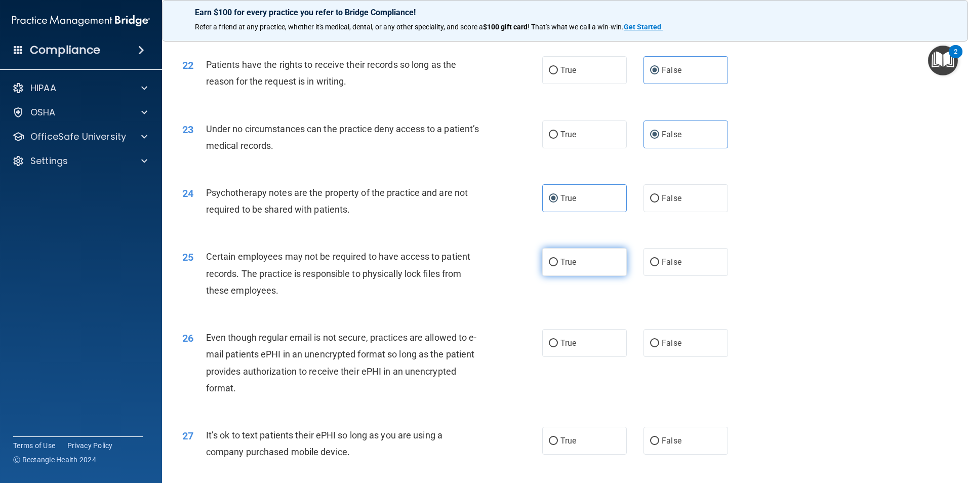
click at [592, 276] on label "True" at bounding box center [584, 262] width 85 height 28
click at [558, 266] on input "True" at bounding box center [553, 263] width 9 height 8
radio input "true"
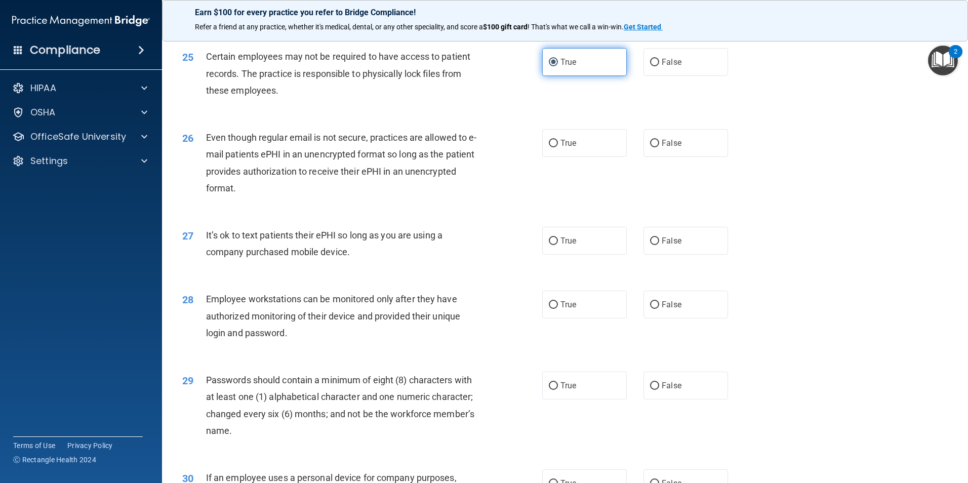
scroll to position [1923, 0]
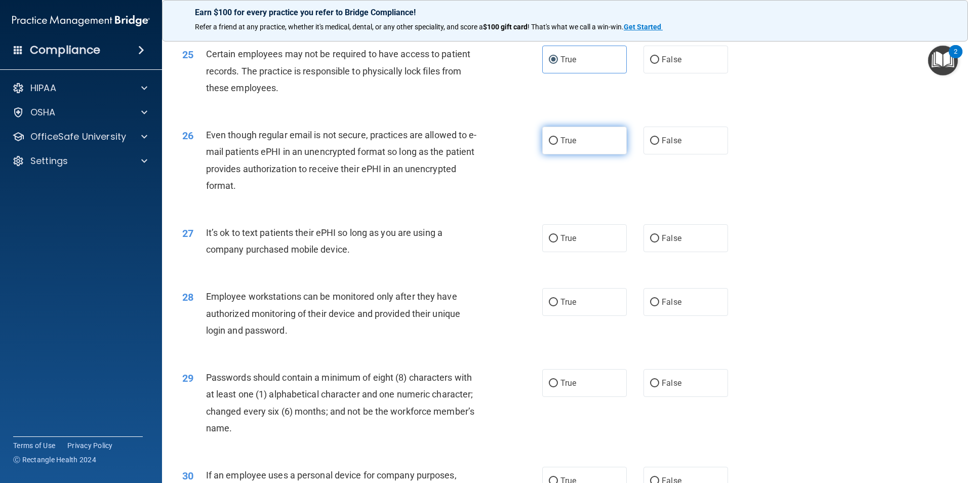
click at [571, 145] on span "True" at bounding box center [568, 141] width 16 height 10
click at [558, 145] on input "True" at bounding box center [553, 141] width 9 height 8
radio input "true"
click at [650, 242] on input "False" at bounding box center [654, 239] width 9 height 8
radio input "true"
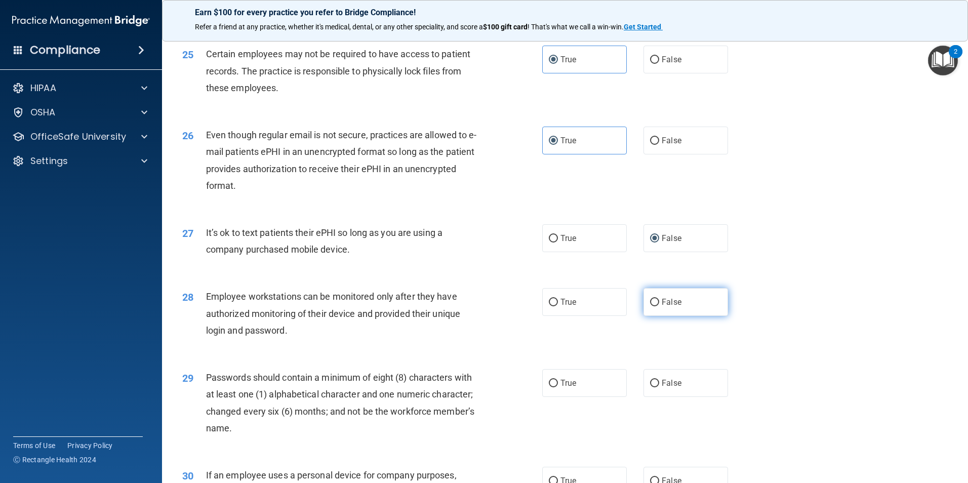
click at [667, 307] on span "False" at bounding box center [672, 302] width 20 height 10
click at [659, 306] on input "False" at bounding box center [654, 303] width 9 height 8
radio input "true"
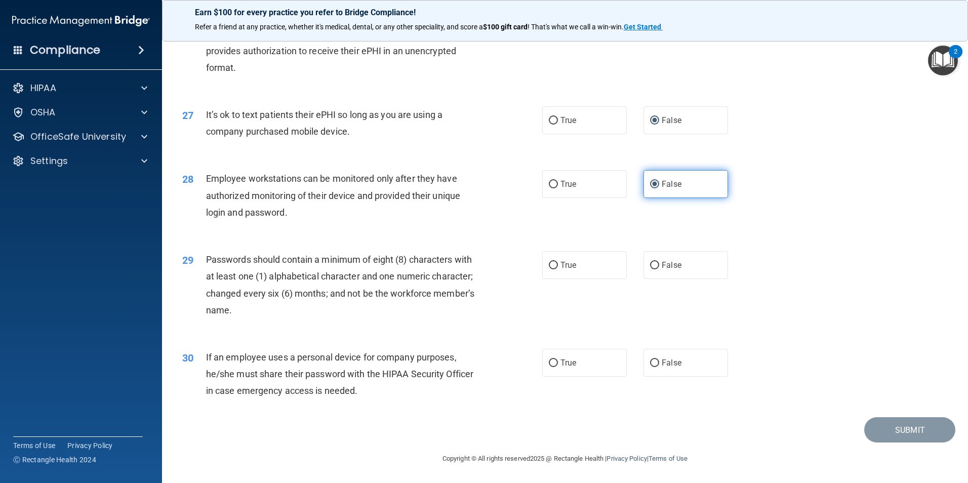
scroll to position [2058, 0]
click at [550, 266] on input "True" at bounding box center [553, 266] width 9 height 8
radio input "true"
click at [662, 359] on span "False" at bounding box center [672, 363] width 20 height 10
click at [659, 359] on input "False" at bounding box center [654, 363] width 9 height 8
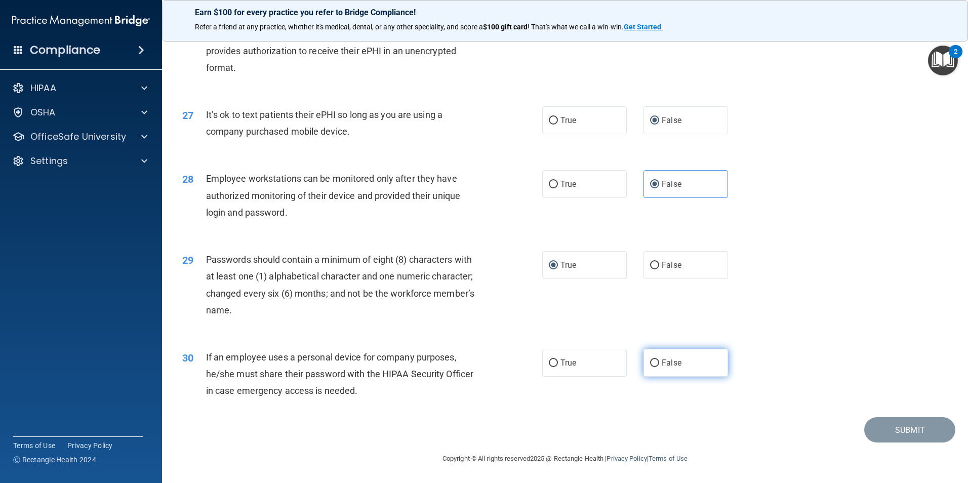
radio input "true"
click at [910, 438] on button "Submit" at bounding box center [909, 430] width 91 height 26
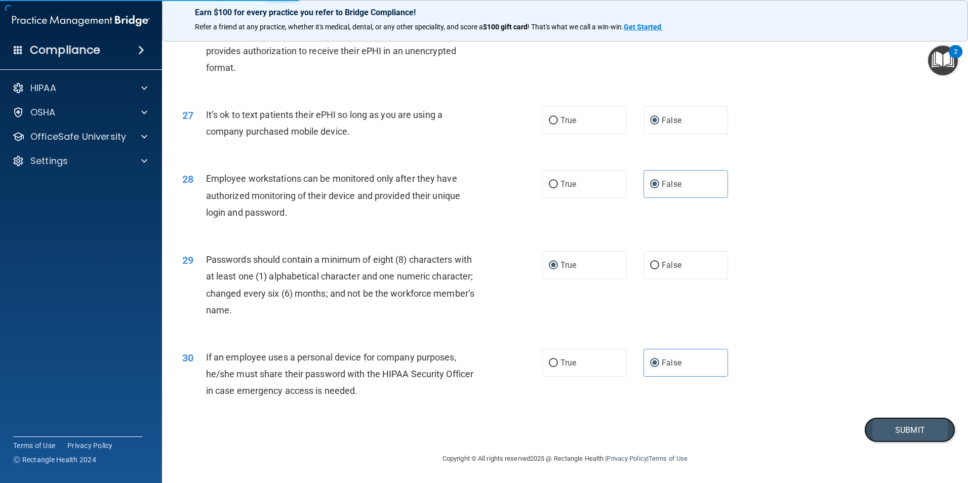
click at [898, 424] on button "Submit" at bounding box center [909, 430] width 91 height 26
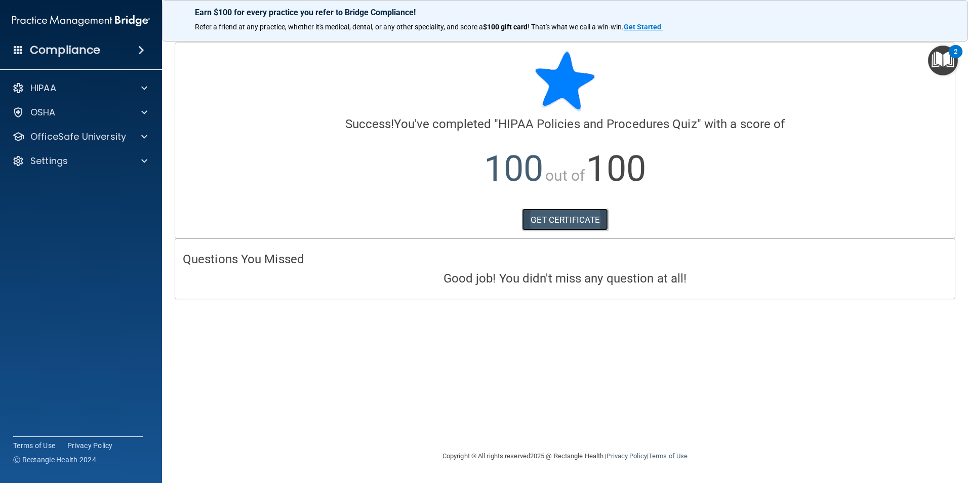
click at [591, 226] on link "GET CERTIFICATE" at bounding box center [565, 220] width 87 height 22
click at [130, 92] on div at bounding box center [142, 88] width 25 height 12
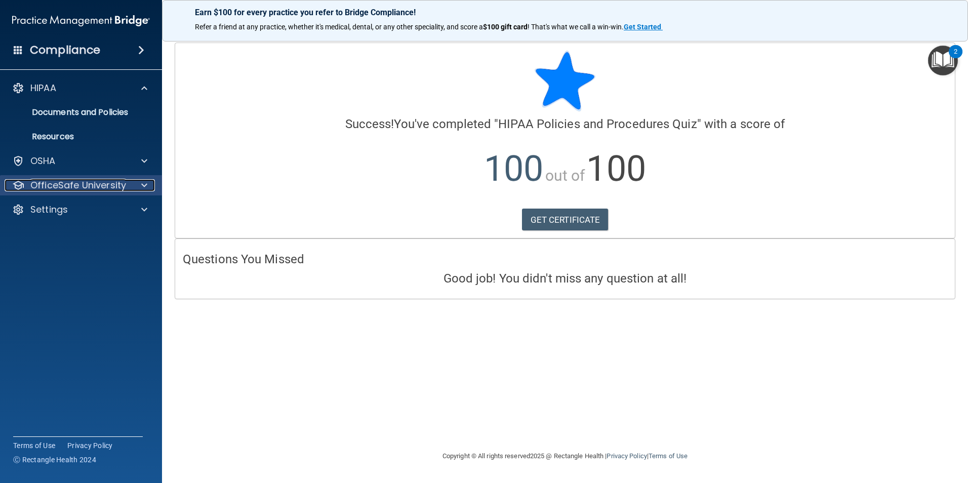
click at [73, 184] on p "OfficeSafe University" at bounding box center [78, 185] width 96 height 12
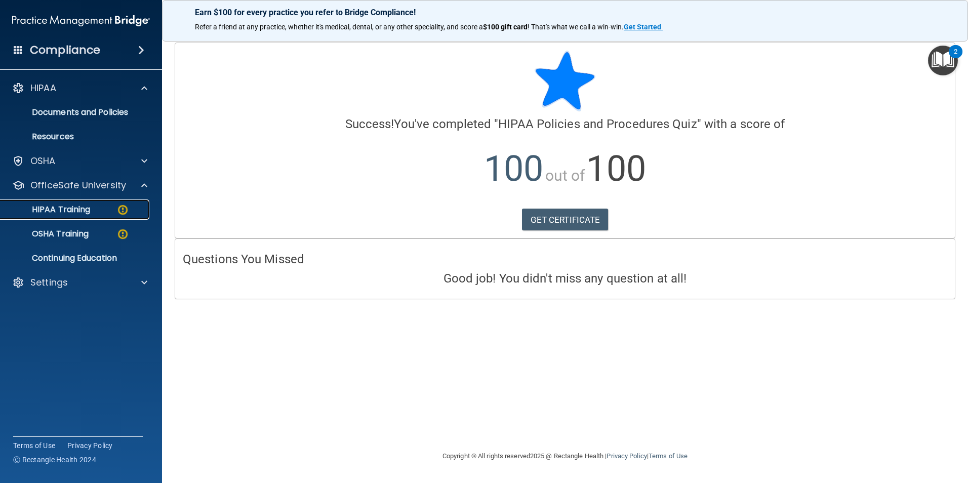
click at [67, 201] on link "HIPAA Training" at bounding box center [69, 209] width 159 height 20
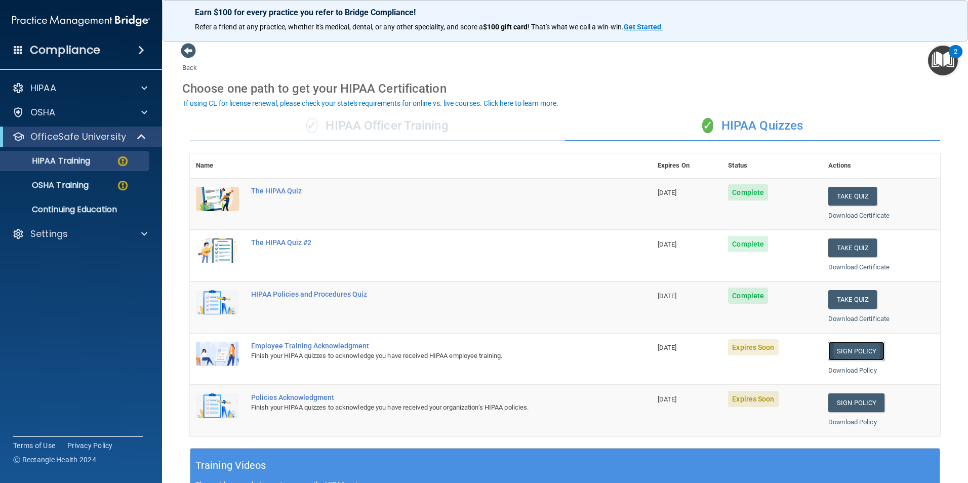
click at [849, 352] on link "Sign Policy" at bounding box center [856, 351] width 56 height 19
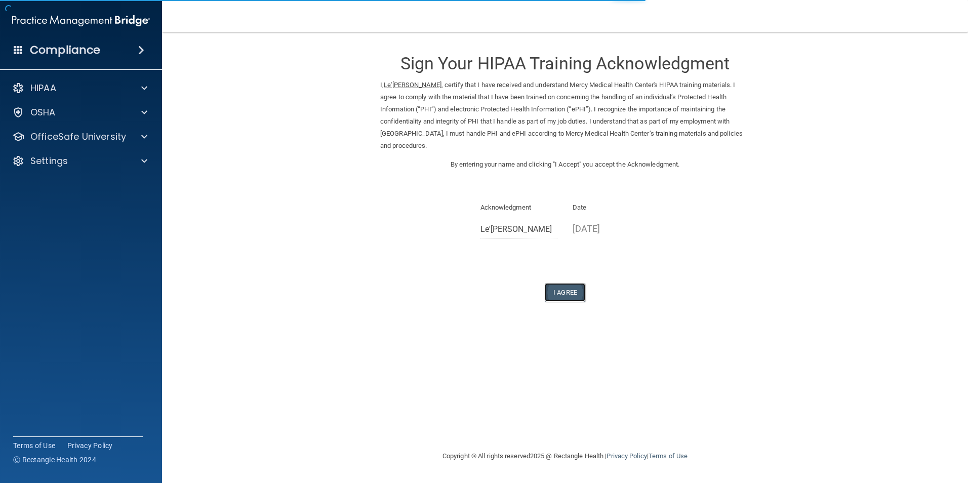
click at [553, 294] on button "I Agree" at bounding box center [565, 292] width 40 height 19
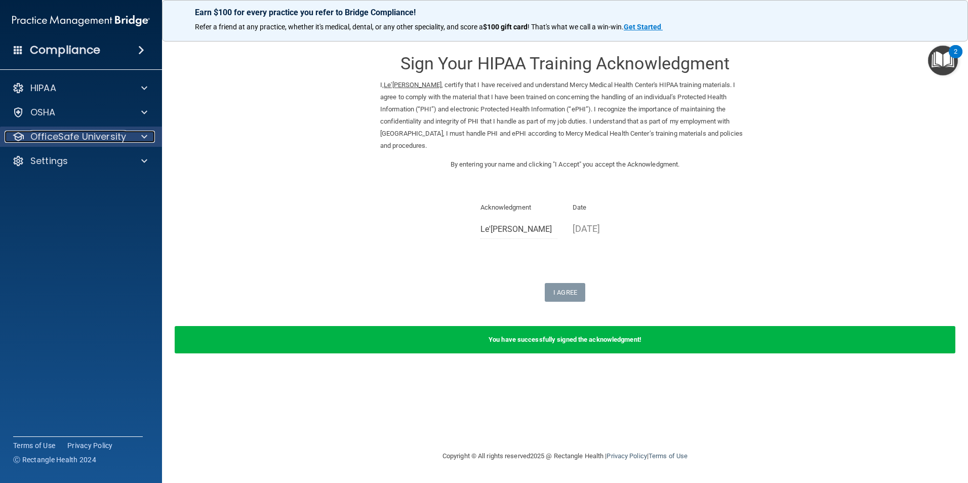
click at [66, 134] on p "OfficeSafe University" at bounding box center [78, 137] width 96 height 12
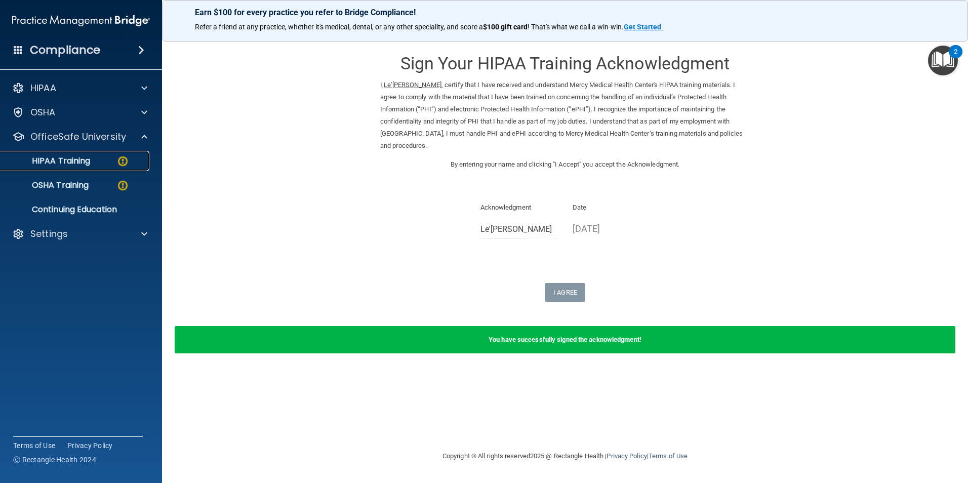
click at [82, 162] on p "HIPAA Training" at bounding box center [49, 161] width 84 height 10
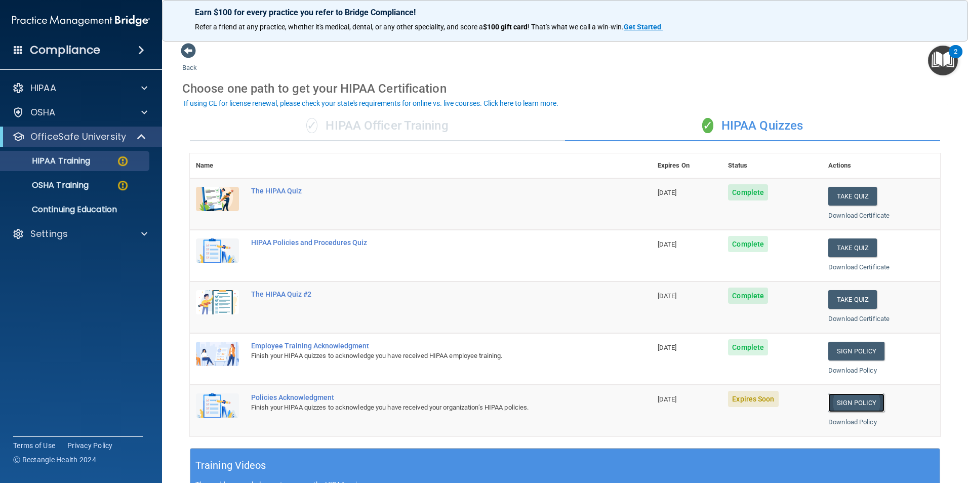
click at [851, 406] on link "Sign Policy" at bounding box center [856, 402] width 56 height 19
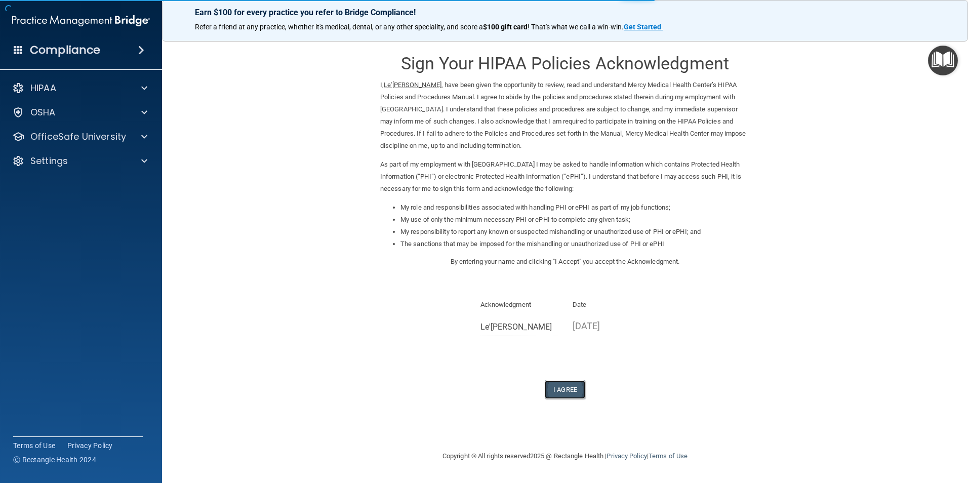
click at [561, 390] on button "I Agree" at bounding box center [565, 389] width 40 height 19
click at [88, 131] on p "OfficeSafe University" at bounding box center [78, 137] width 96 height 12
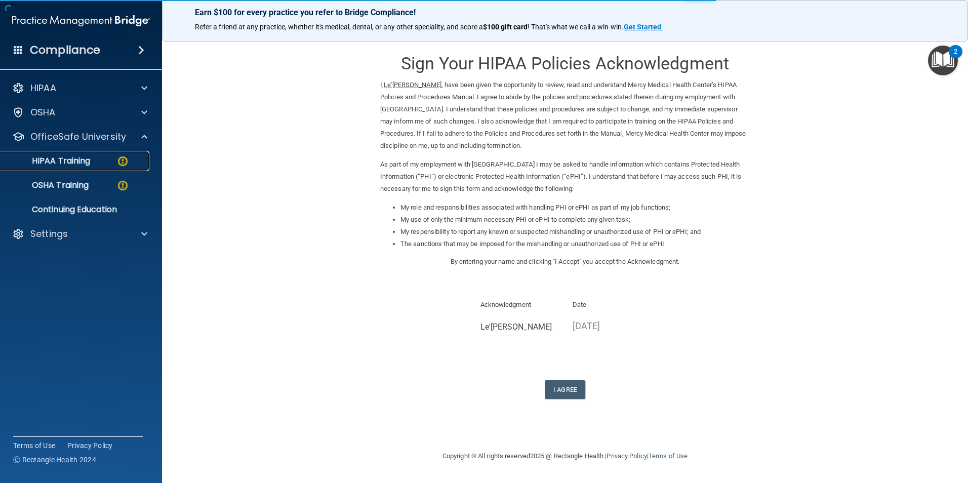
click at [92, 160] on div "HIPAA Training" at bounding box center [76, 161] width 138 height 10
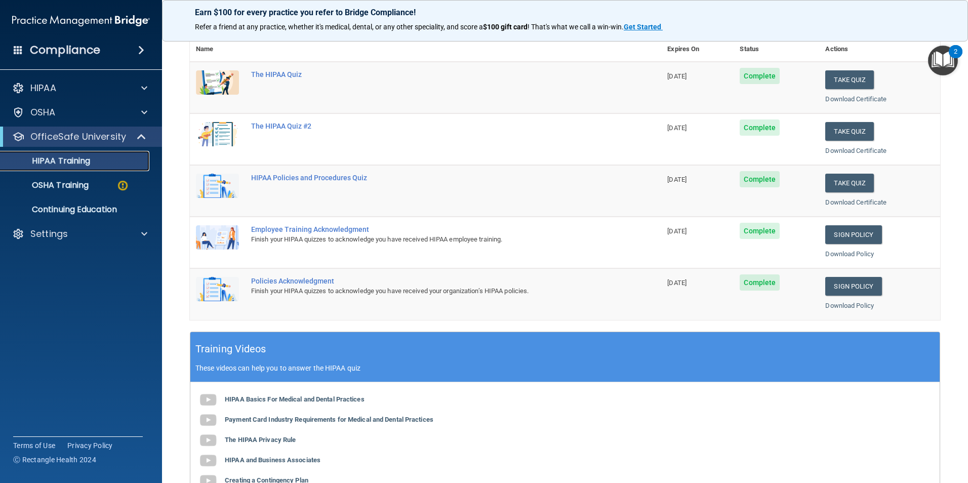
scroll to position [77, 0]
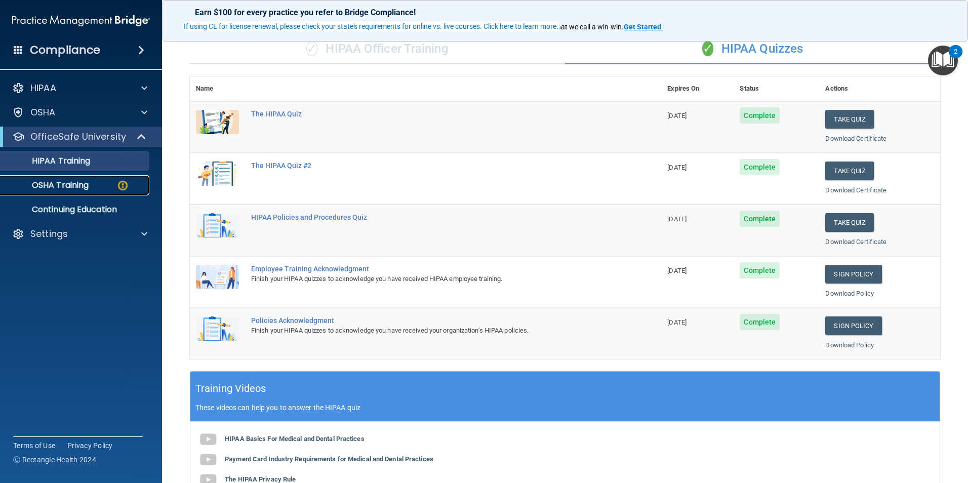
click at [77, 182] on p "OSHA Training" at bounding box center [48, 185] width 82 height 10
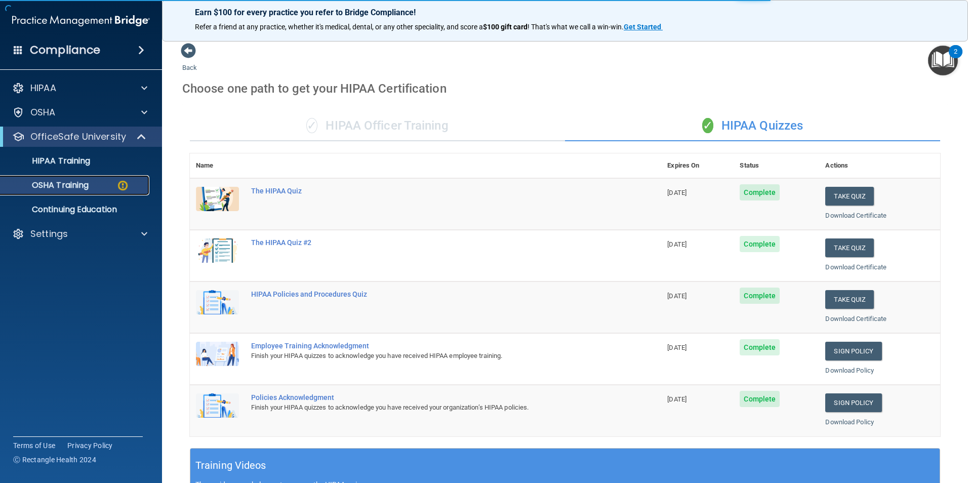
click at [68, 183] on p "OSHA Training" at bounding box center [48, 185] width 82 height 10
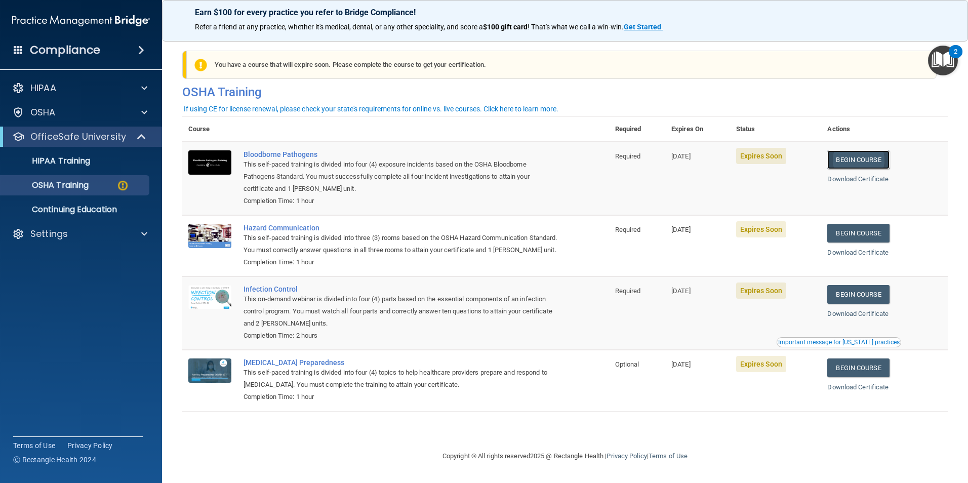
click at [852, 162] on link "Begin Course" at bounding box center [858, 159] width 62 height 19
